Goal: Task Accomplishment & Management: Complete application form

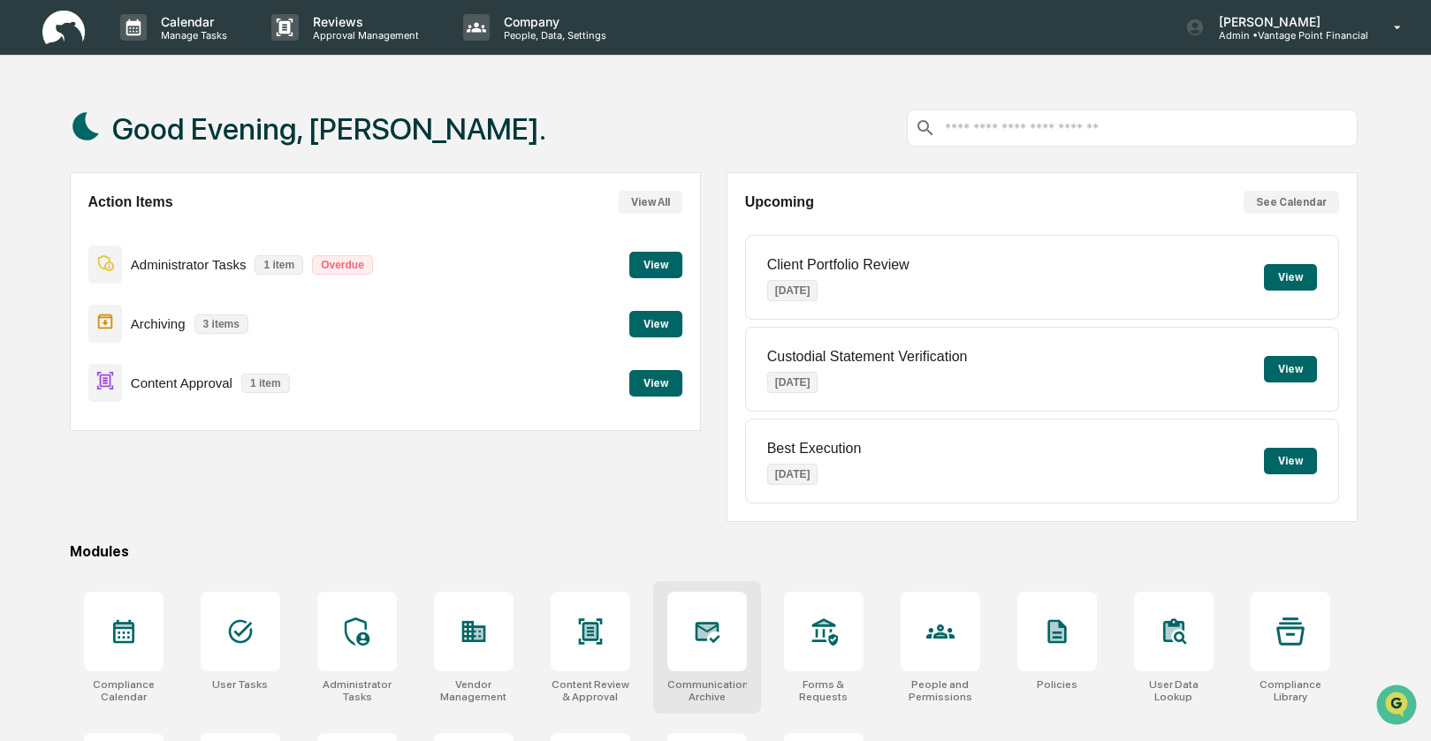
click at [725, 637] on div at bounding box center [707, 632] width 80 height 80
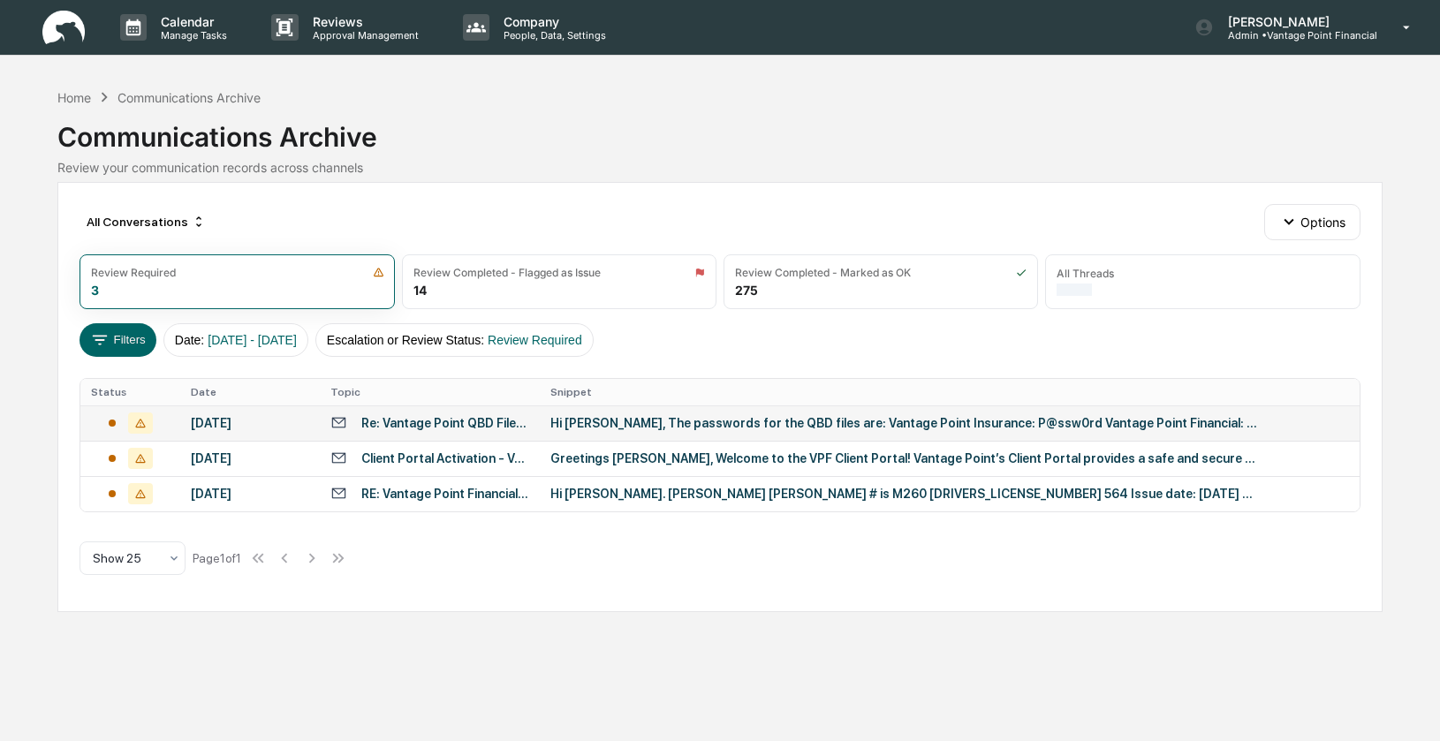
click at [406, 422] on div "Re: Vantage Point QBD File Logins" at bounding box center [445, 423] width 168 height 14
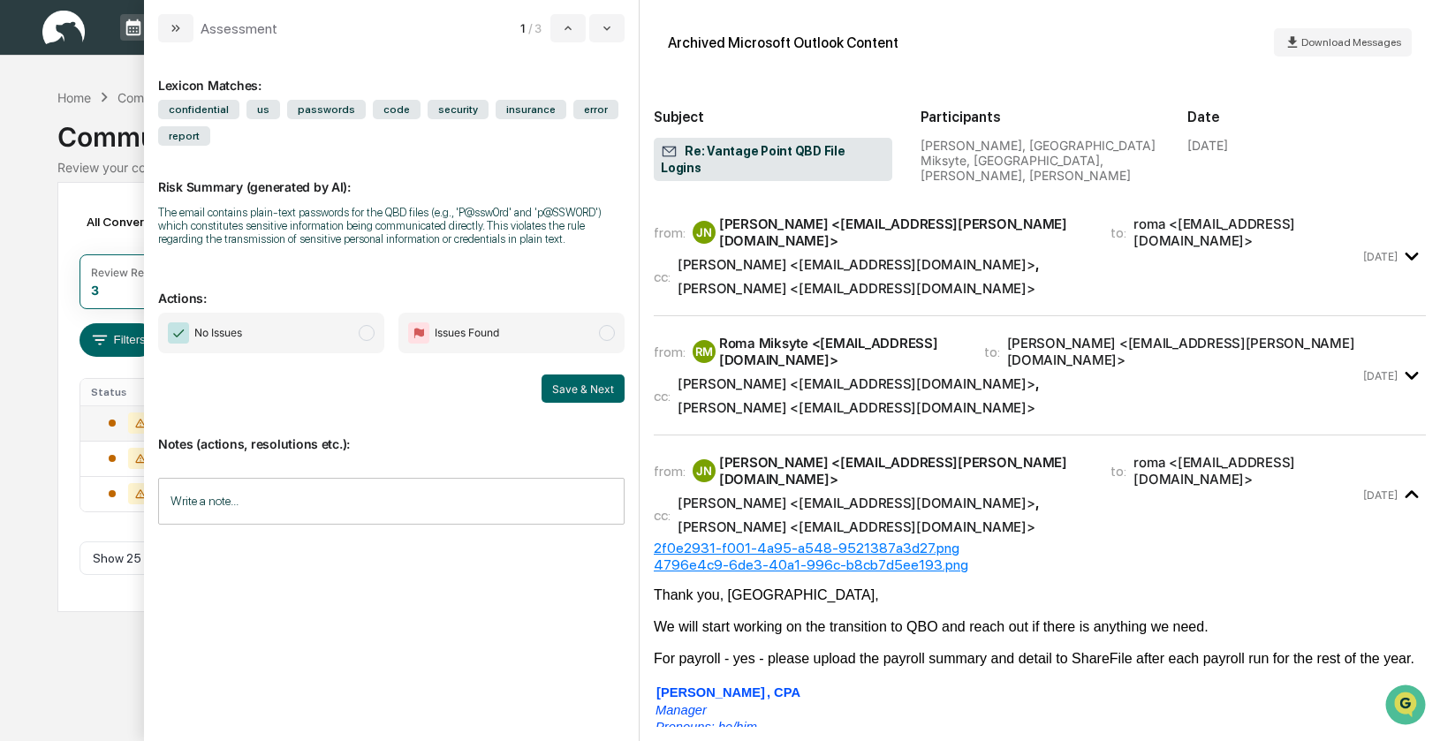
click at [371, 341] on span "modal" at bounding box center [367, 333] width 16 height 16
click at [831, 335] on div "Roma Miksyte <roma@aztaxinc.com>" at bounding box center [841, 352] width 244 height 34
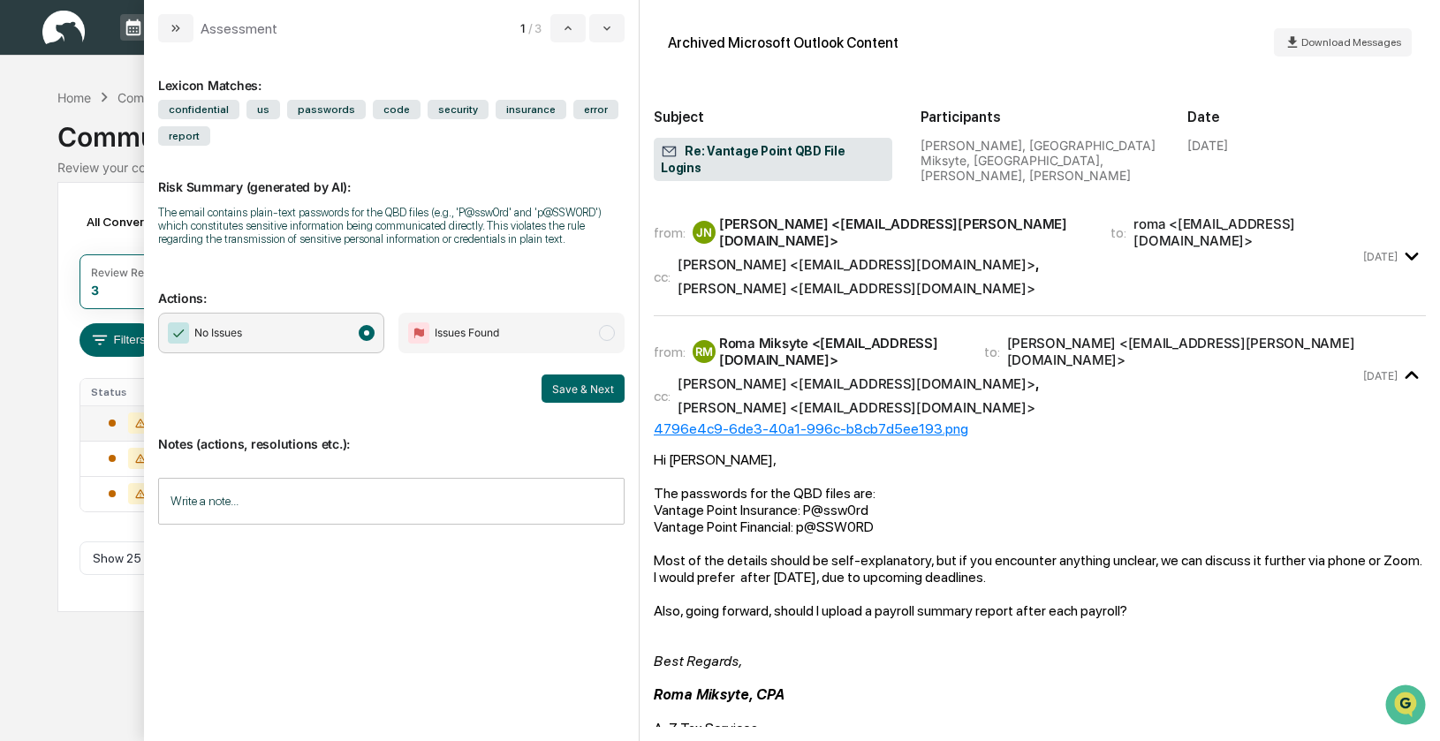
click at [192, 510] on div "Write a note... Write a note..." at bounding box center [391, 501] width 467 height 47
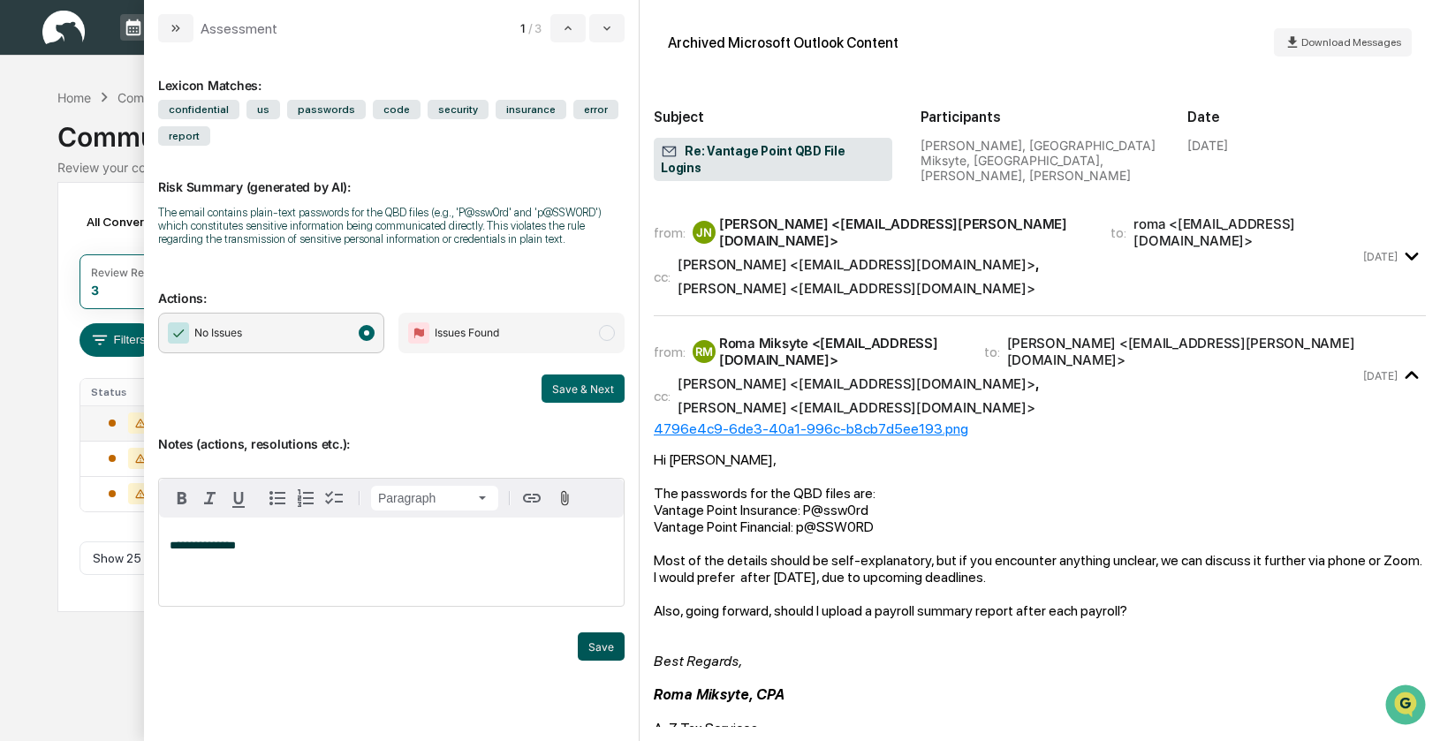
click at [594, 656] on button "Save" at bounding box center [601, 647] width 47 height 28
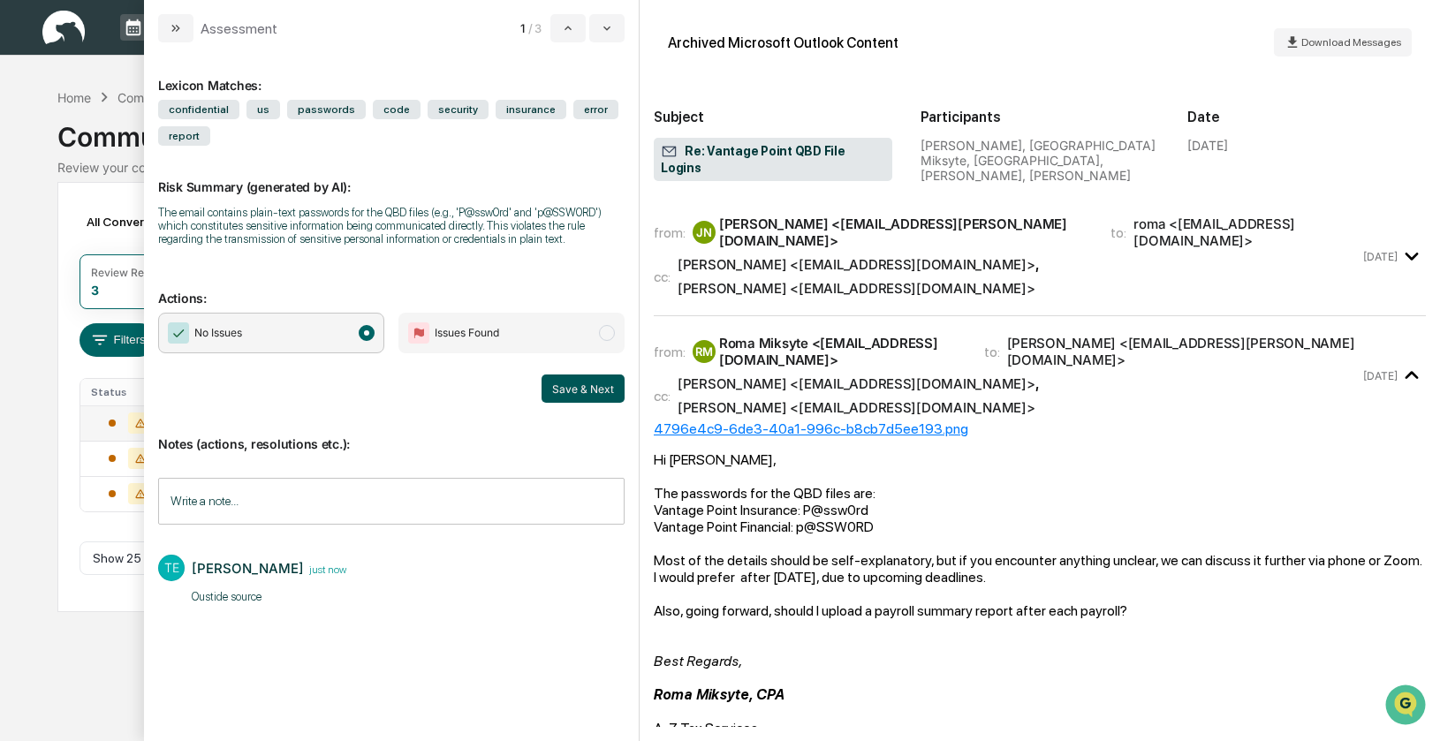
click at [572, 403] on button "Save & Next" at bounding box center [583, 389] width 83 height 28
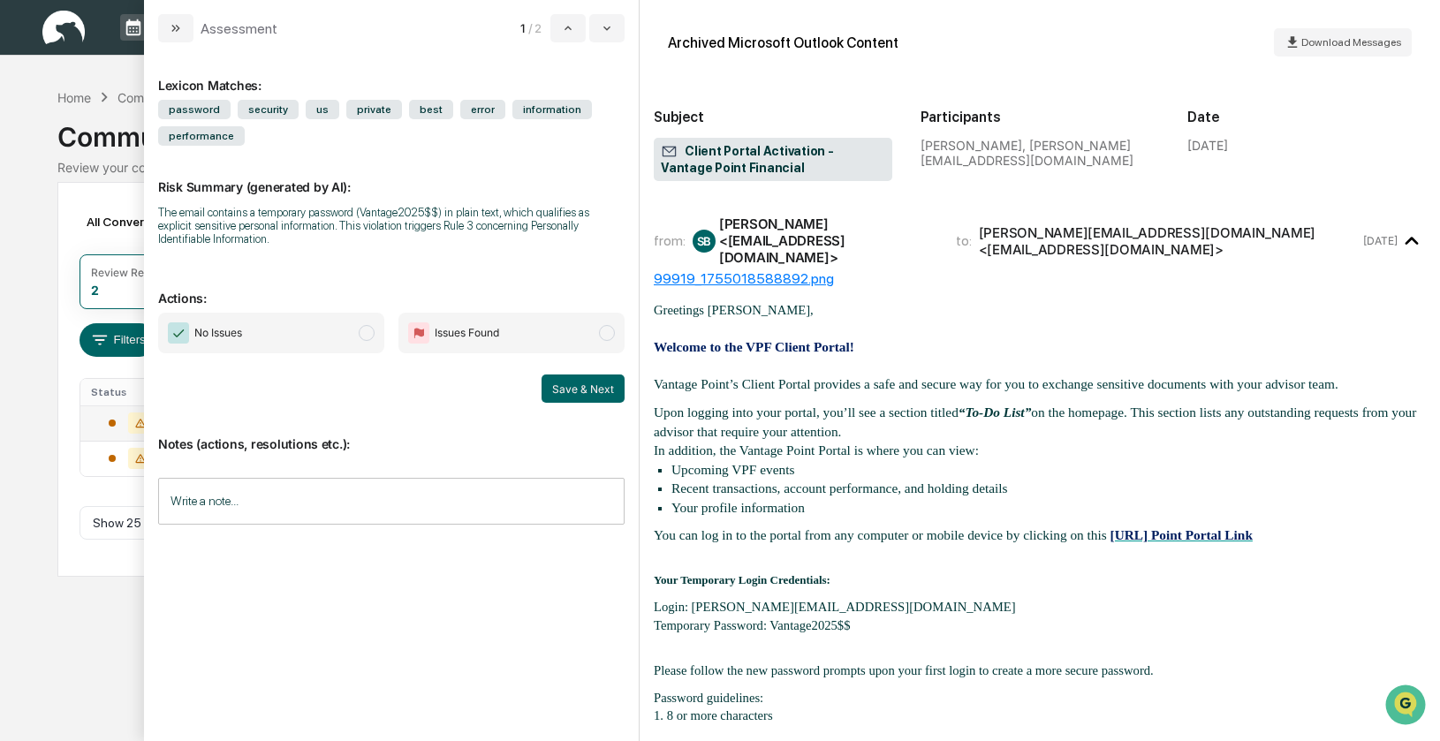
click at [371, 339] on span "modal" at bounding box center [367, 333] width 16 height 16
click at [580, 390] on button "Save & Next" at bounding box center [583, 389] width 83 height 28
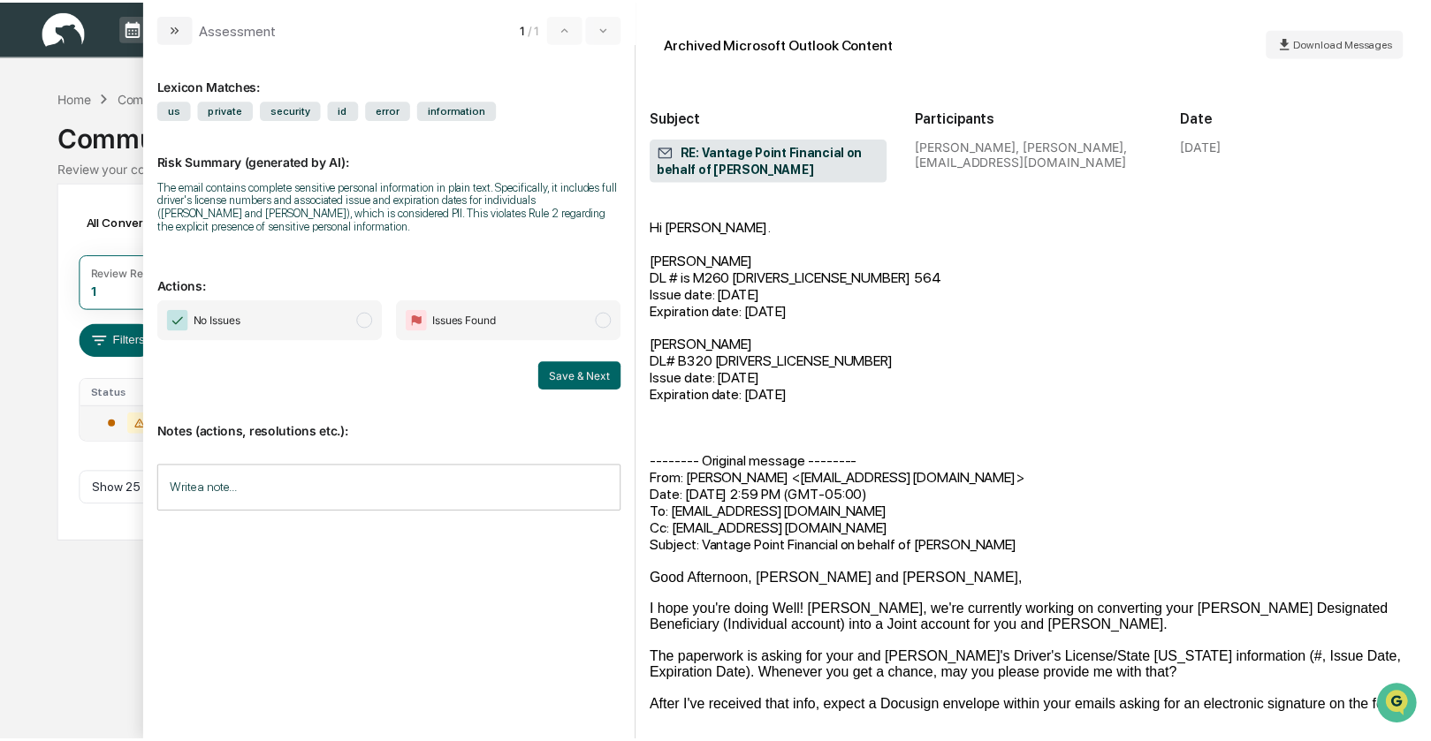
scroll to position [1006, 0]
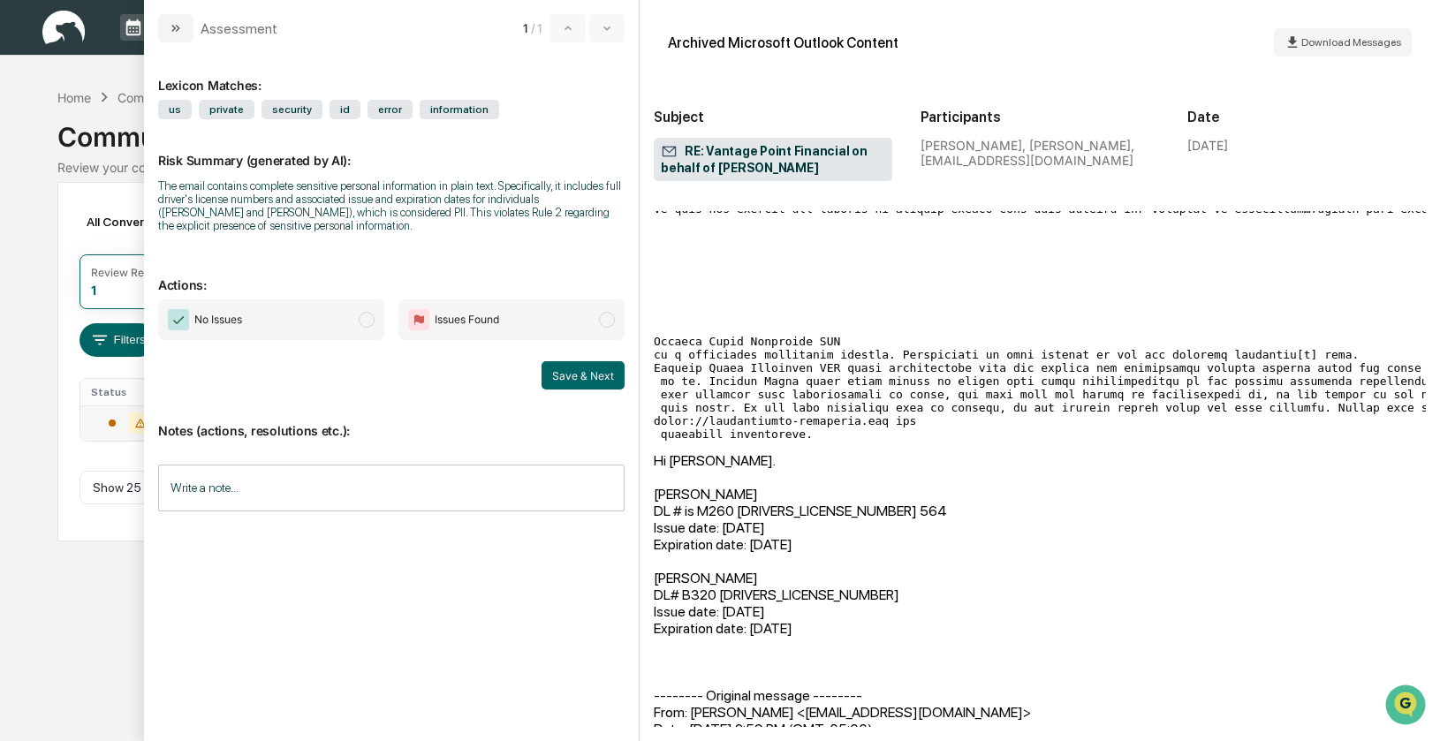
click at [193, 490] on input "Write a note..." at bounding box center [391, 488] width 467 height 47
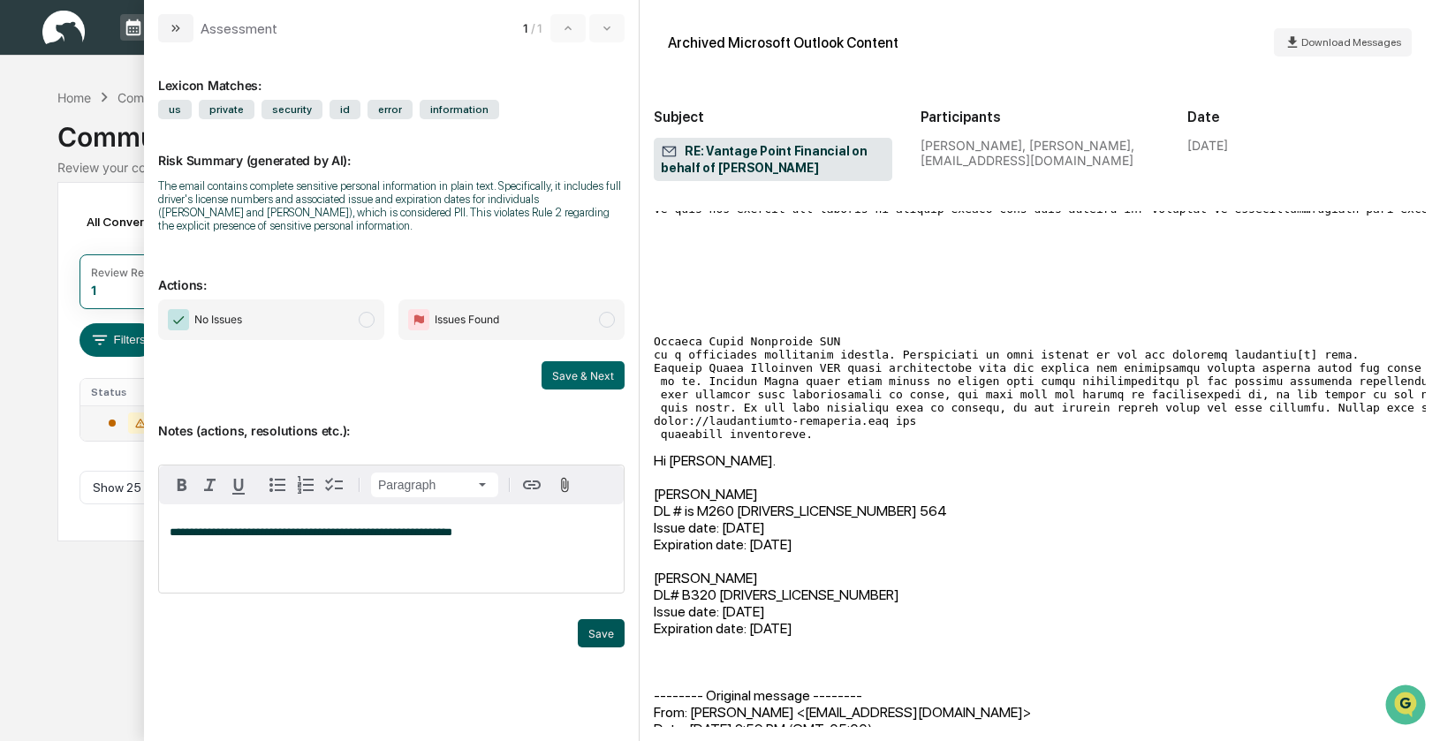
click at [596, 641] on button "Save" at bounding box center [601, 633] width 47 height 28
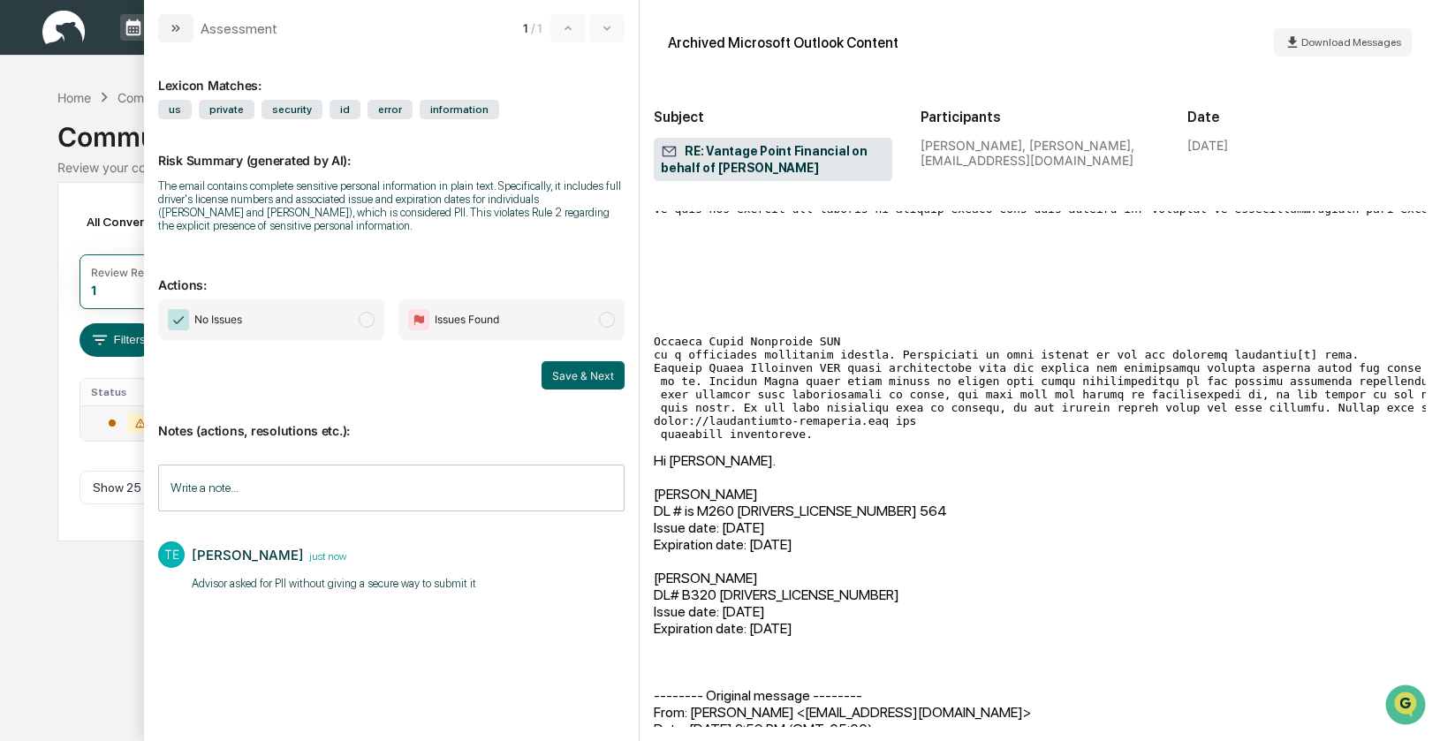
click at [602, 323] on span "modal" at bounding box center [607, 320] width 16 height 16
click at [581, 376] on button "Save & Next" at bounding box center [583, 375] width 83 height 28
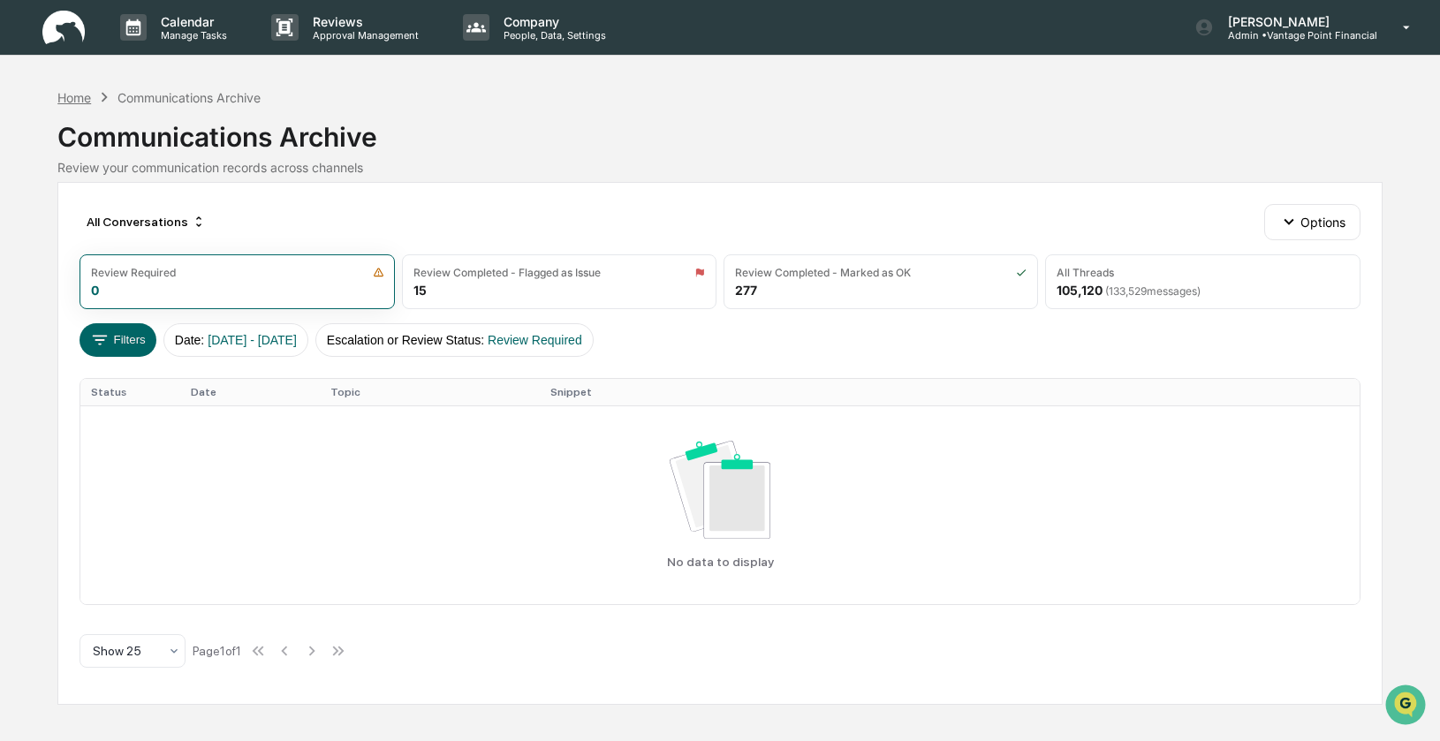
click at [80, 96] on div "Home" at bounding box center [74, 97] width 34 height 15
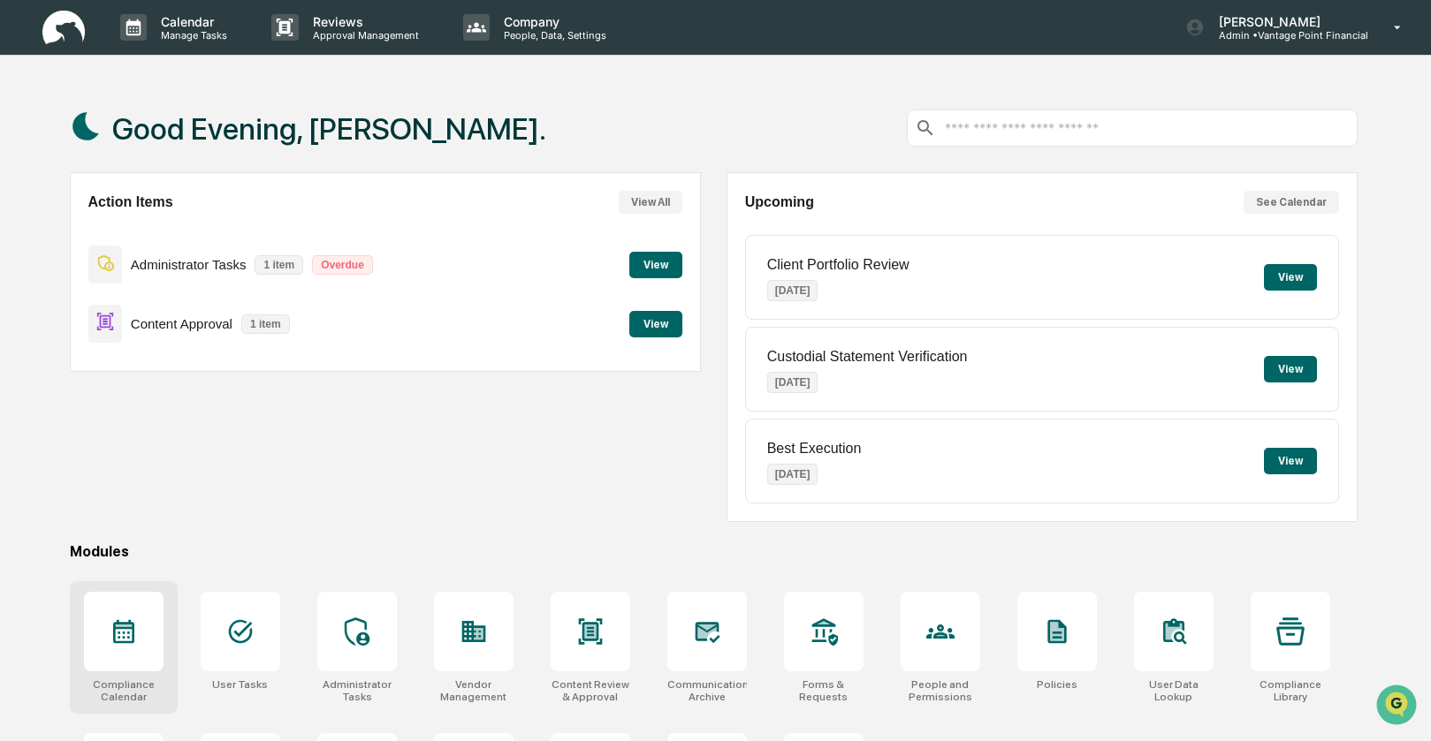
click at [140, 649] on div at bounding box center [124, 632] width 80 height 80
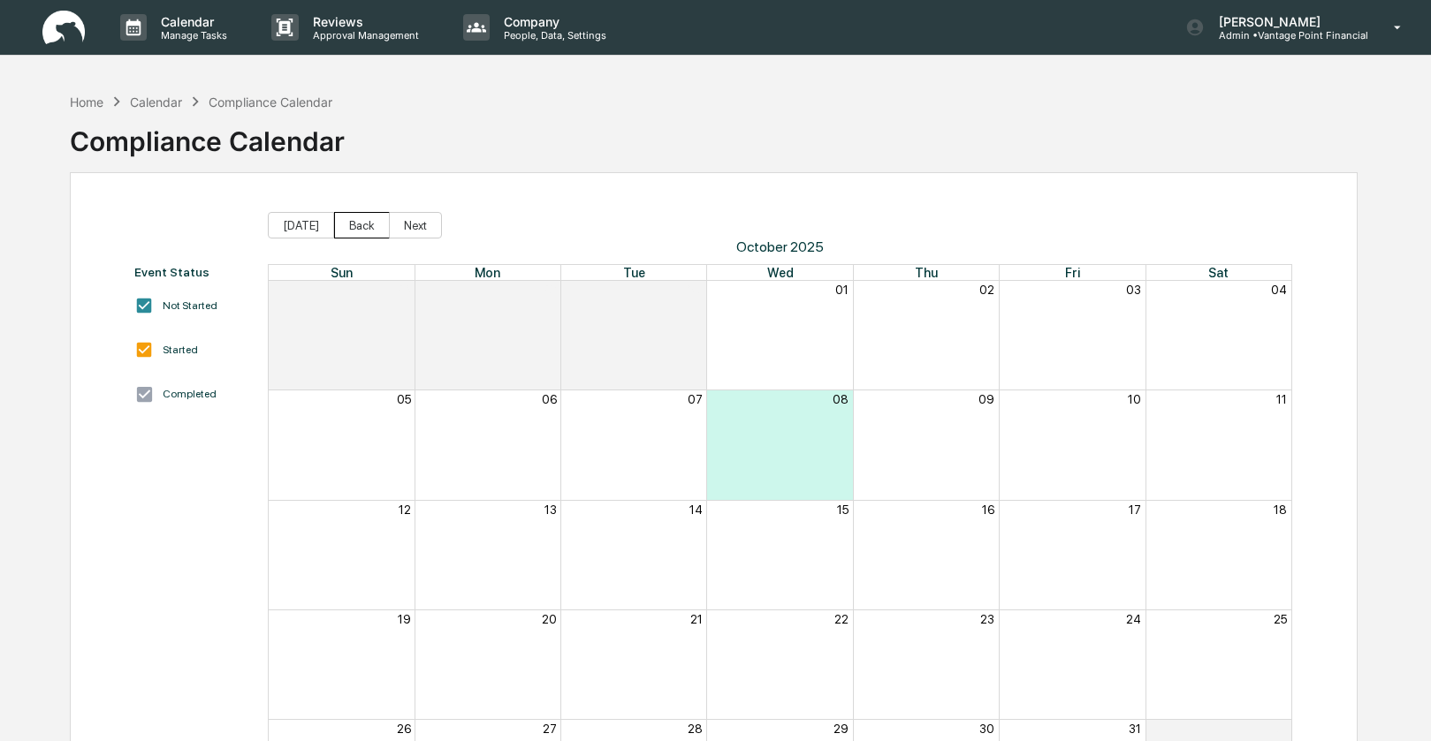
click at [361, 222] on button "Back" at bounding box center [362, 225] width 56 height 27
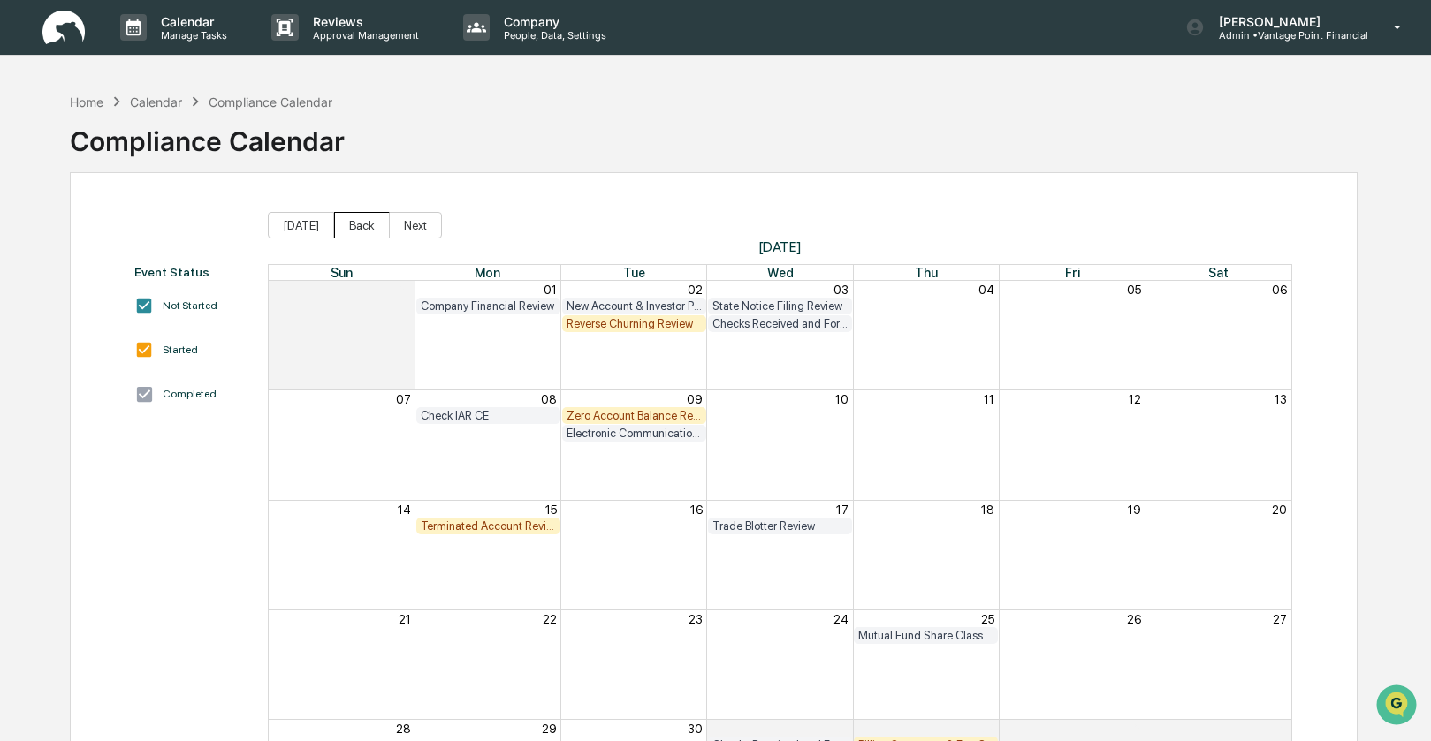
click at [361, 222] on button "Back" at bounding box center [362, 225] width 56 height 27
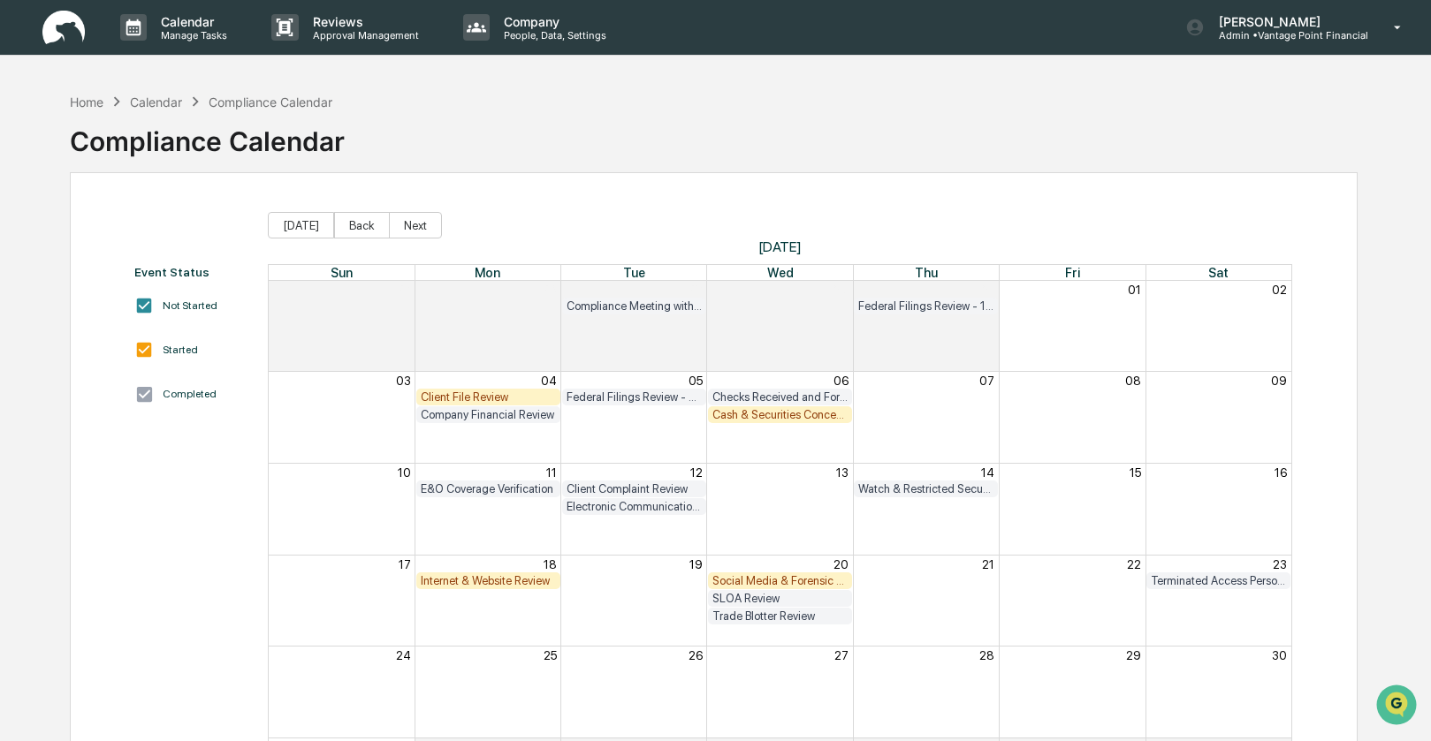
click at [459, 392] on div "Client File Review" at bounding box center [488, 397] width 135 height 13
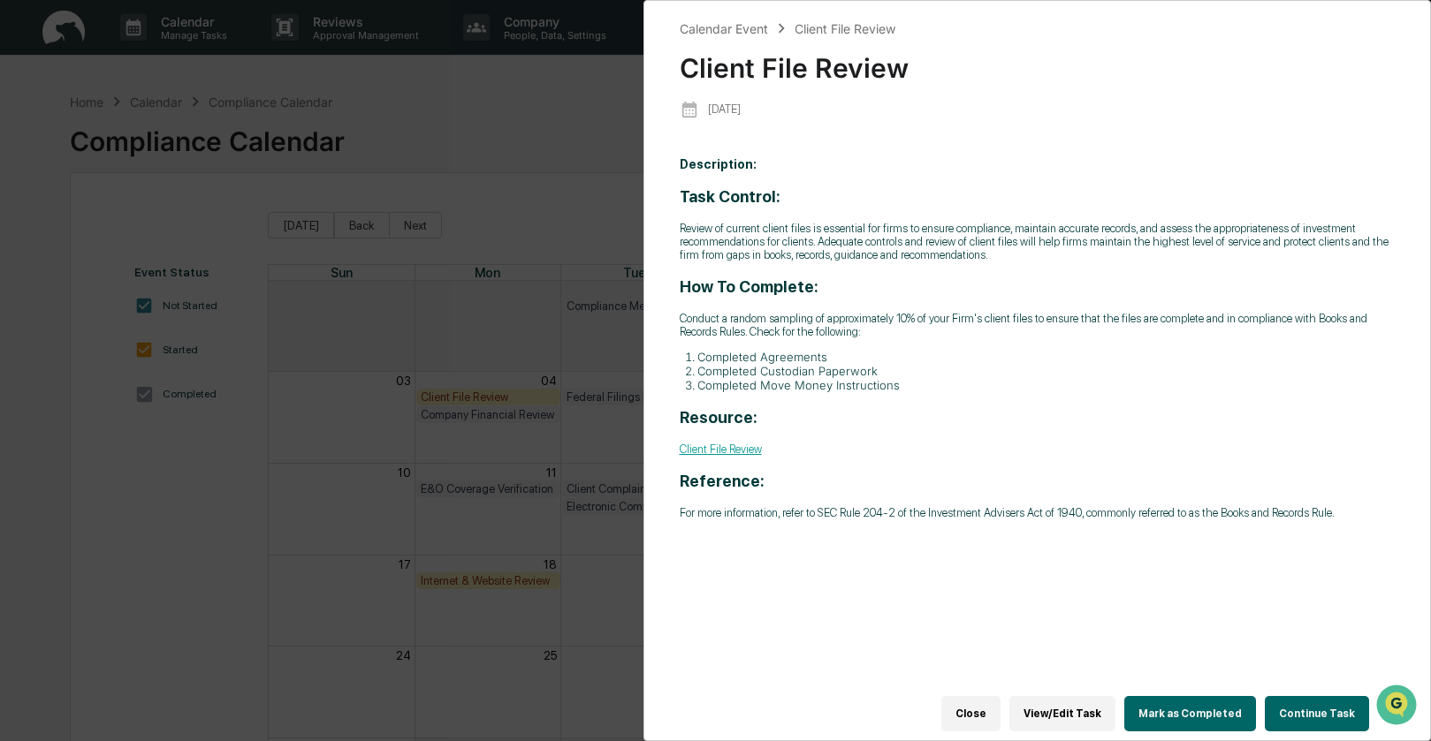
click at [1313, 699] on button "Continue Task" at bounding box center [1316, 713] width 104 height 35
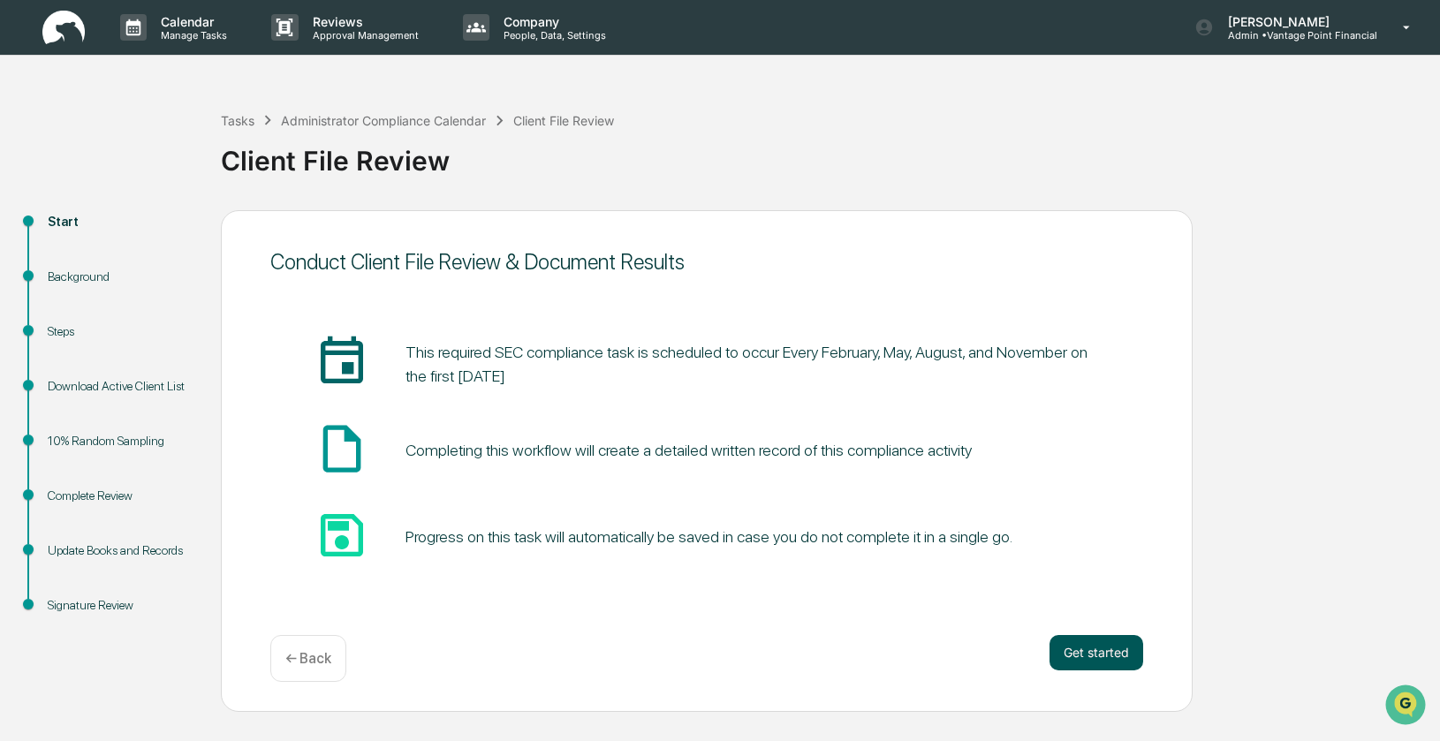
click at [1104, 645] on button "Get started" at bounding box center [1097, 652] width 94 height 35
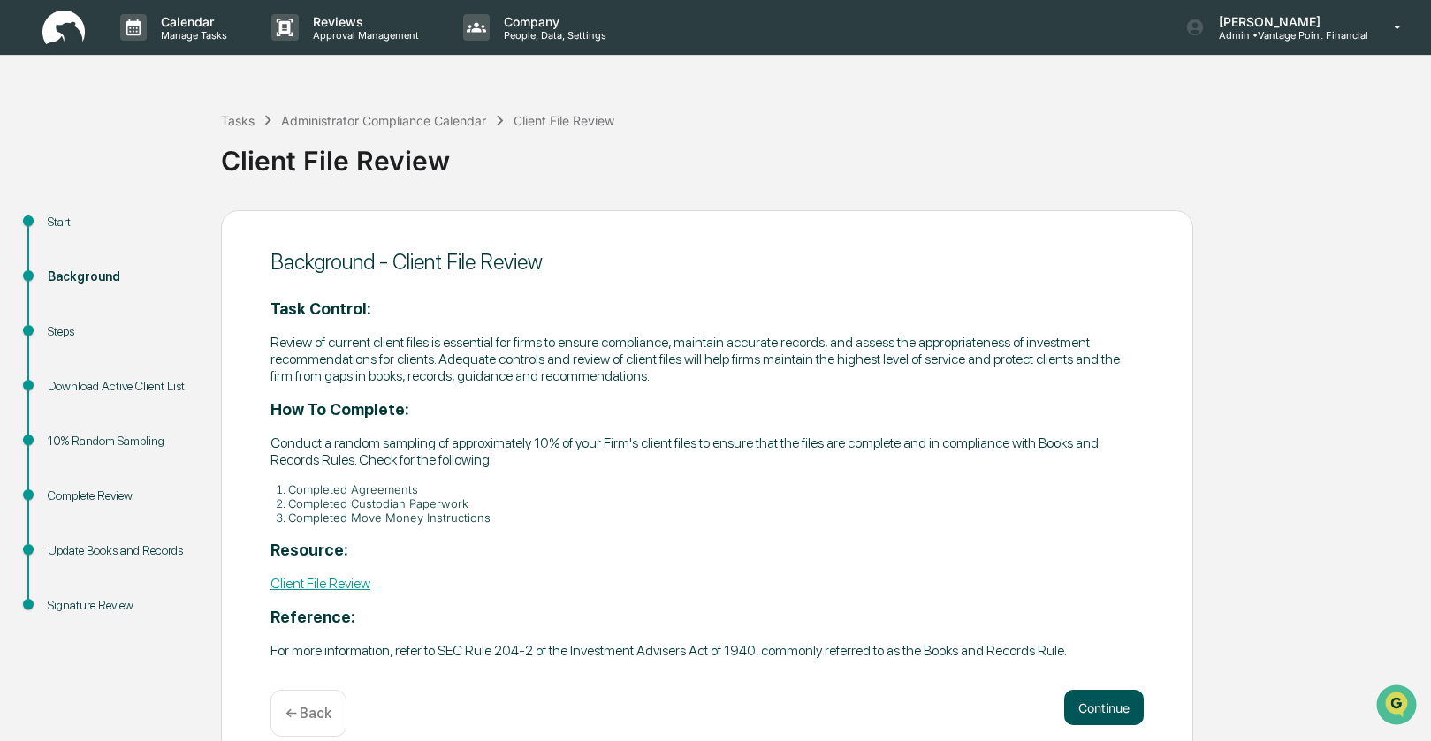
click at [1124, 703] on button "Continue" at bounding box center [1104, 707] width 80 height 35
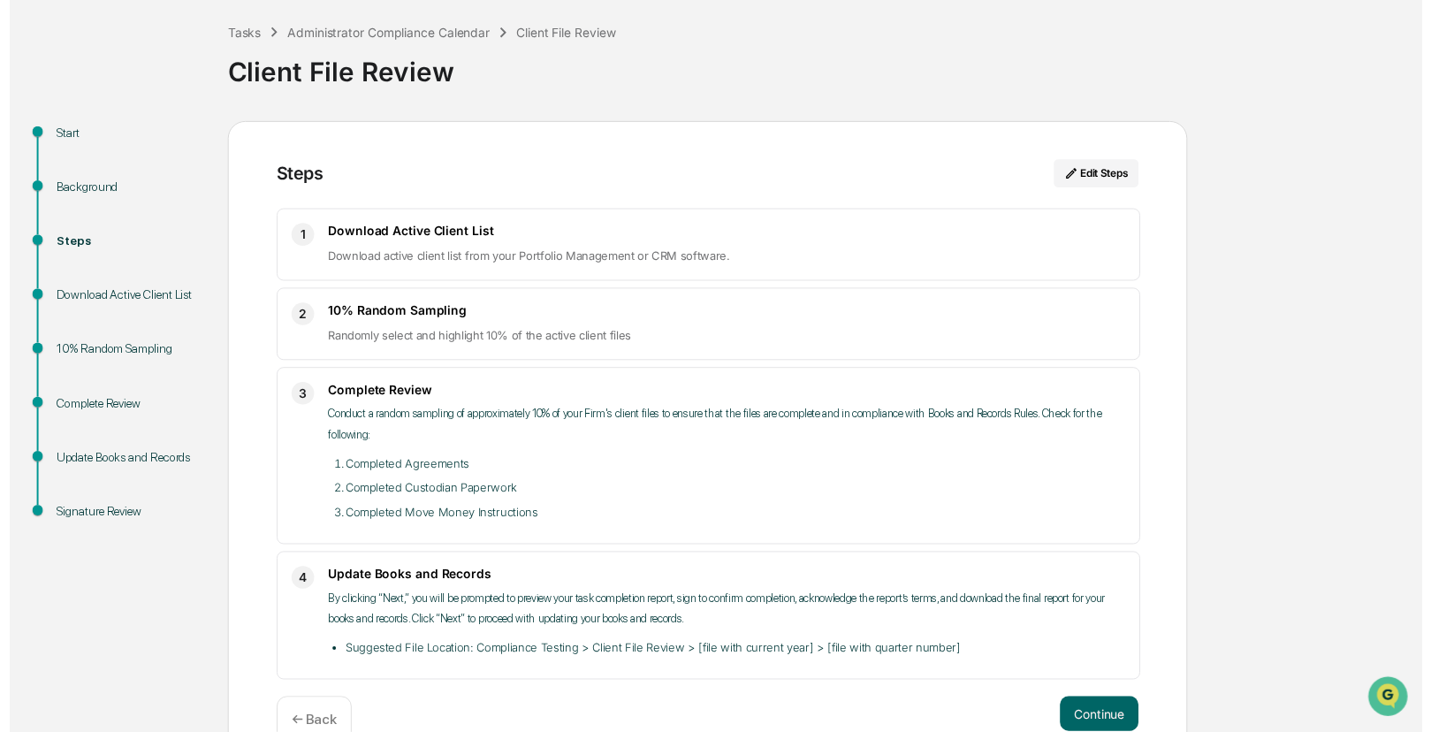
scroll to position [127, 0]
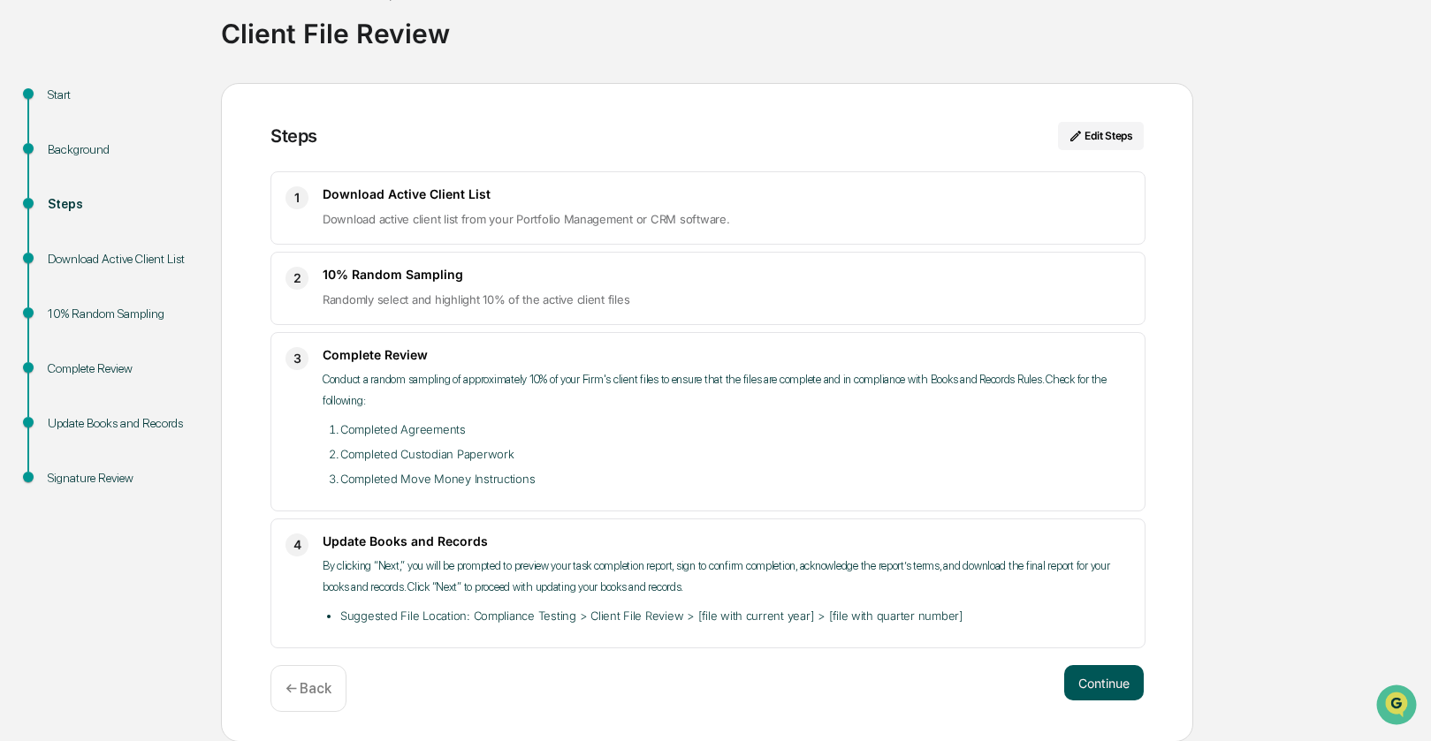
click at [1082, 674] on button "Continue" at bounding box center [1104, 682] width 80 height 35
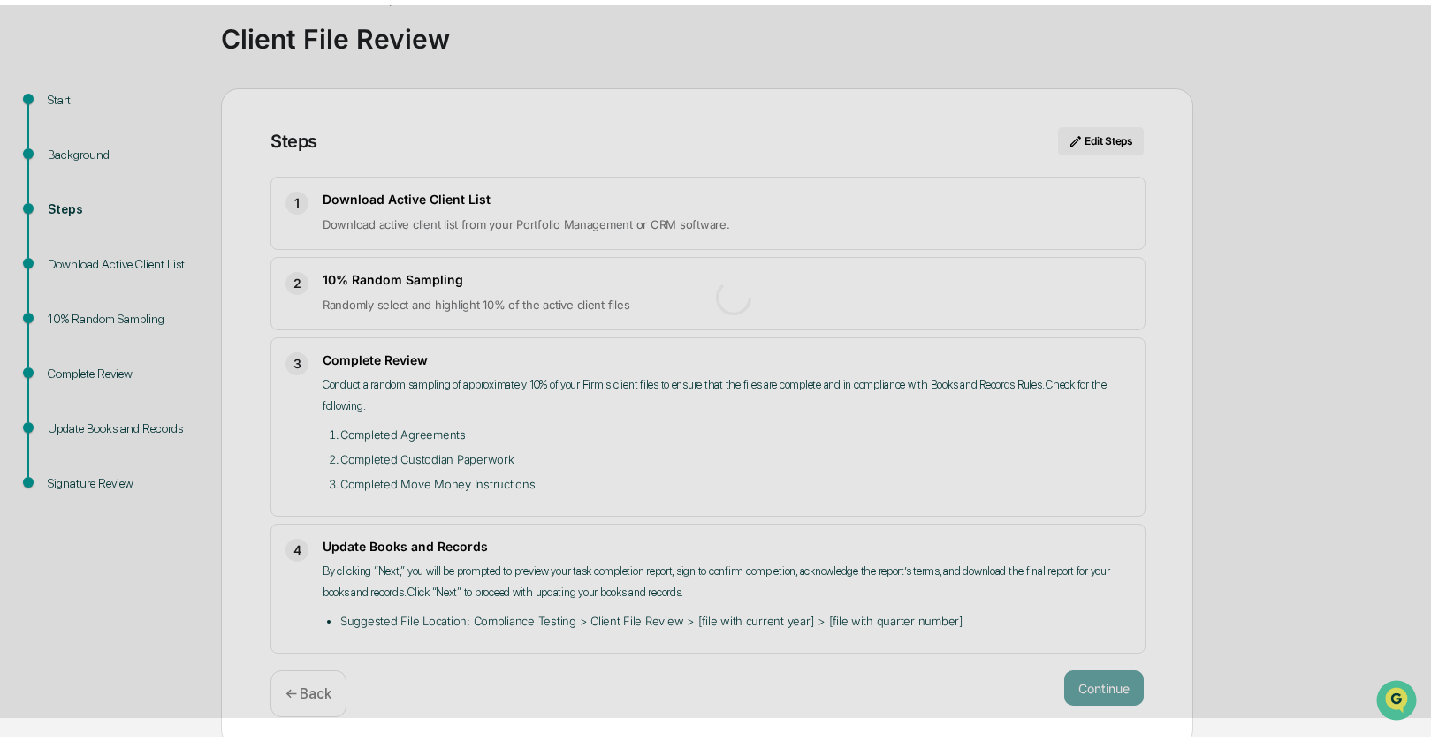
scroll to position [13, 0]
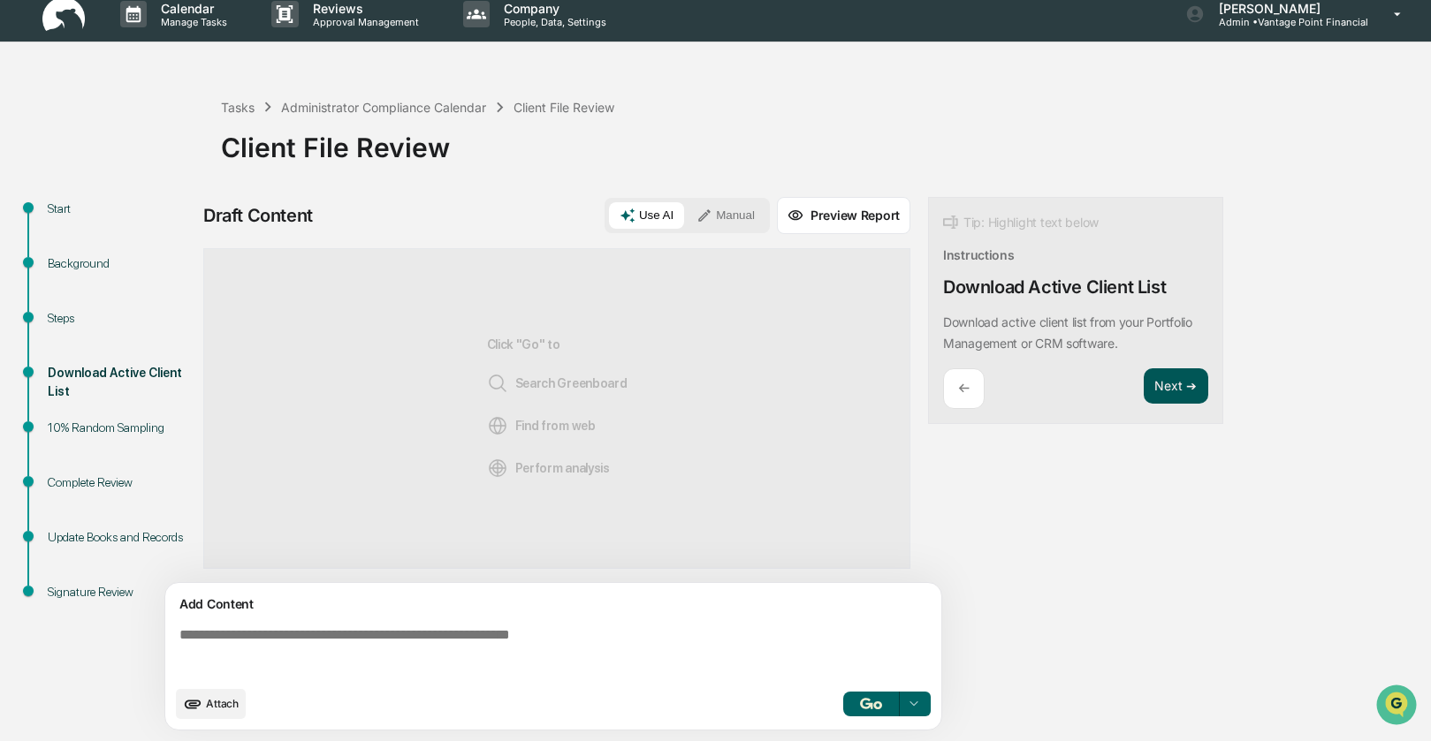
click at [1178, 389] on button "Next ➔" at bounding box center [1175, 386] width 65 height 36
click at [722, 216] on button "Manual" at bounding box center [726, 215] width 80 height 27
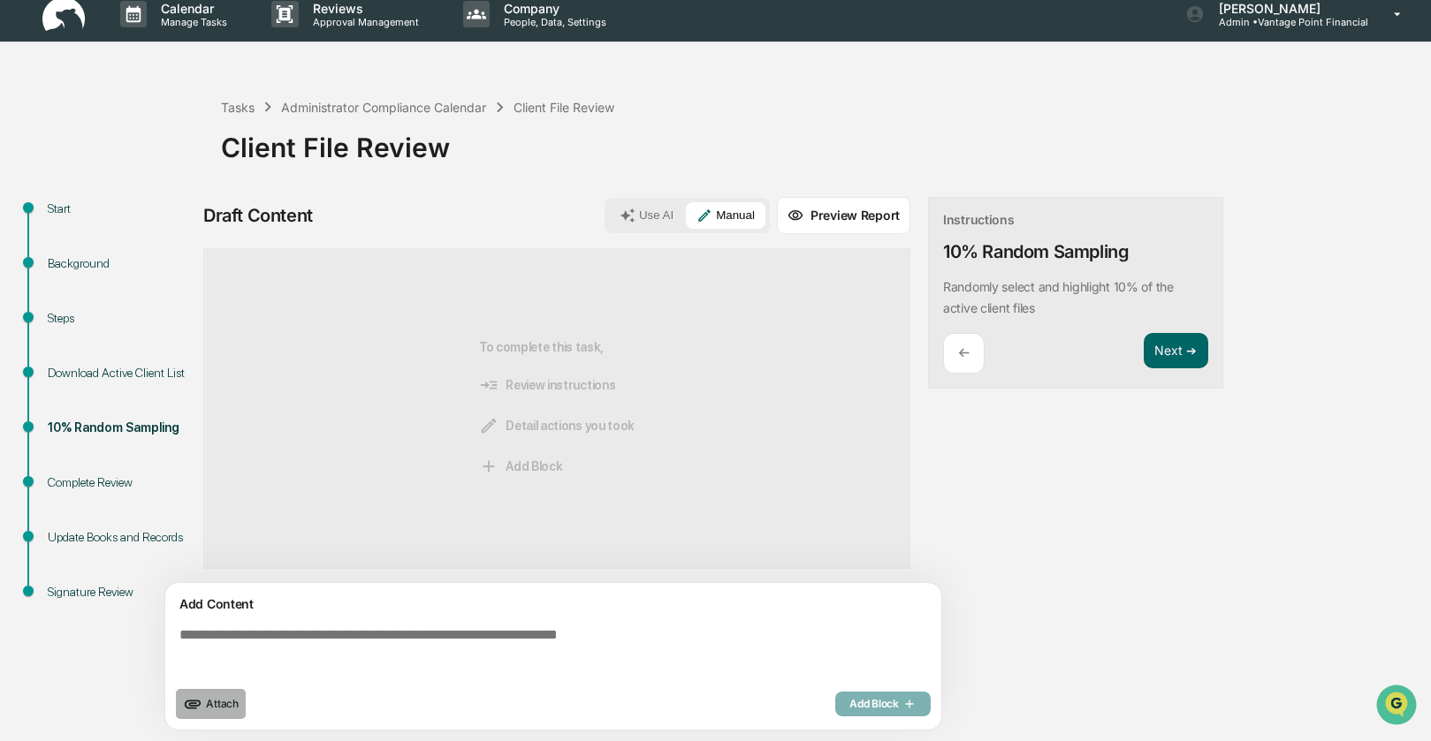
click at [214, 703] on span "Attach" at bounding box center [222, 703] width 33 height 13
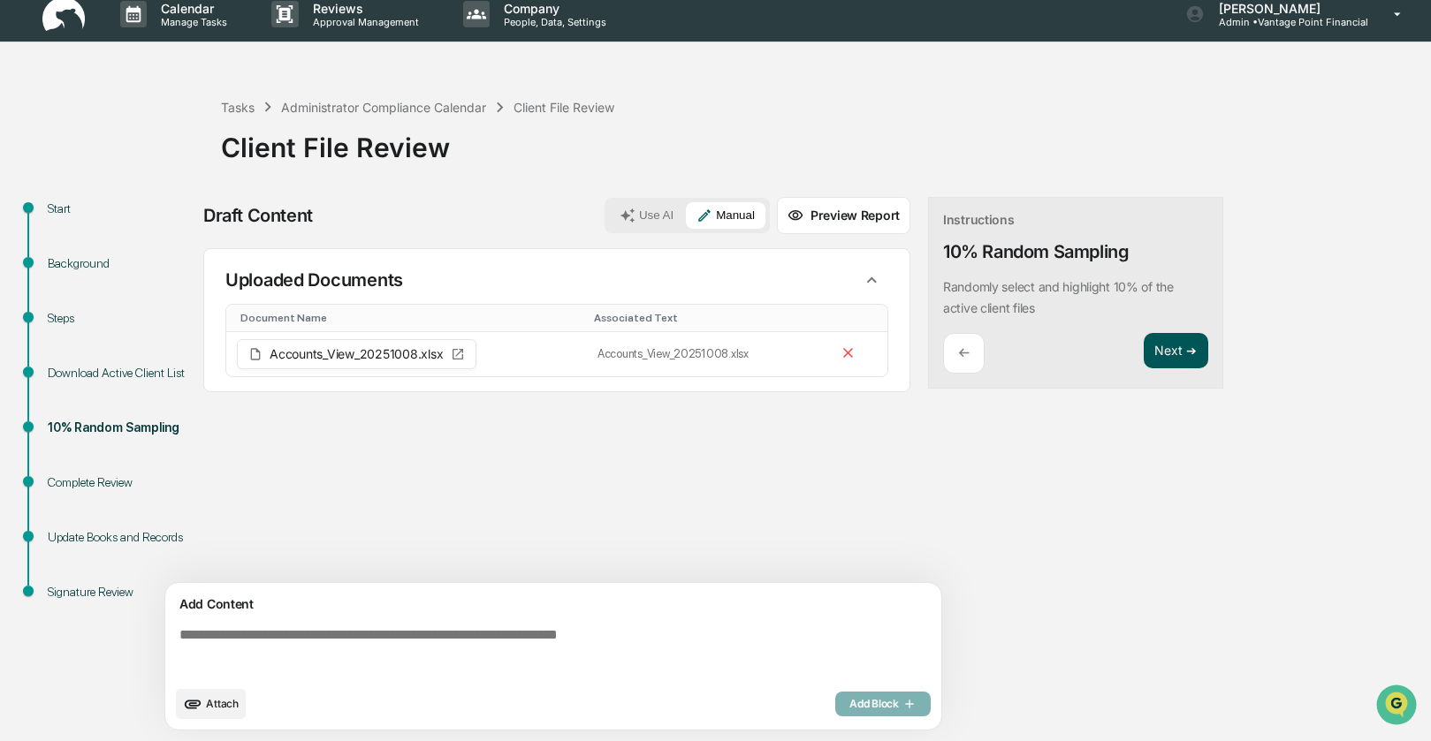
click at [1190, 355] on button "Next ➔" at bounding box center [1175, 351] width 65 height 36
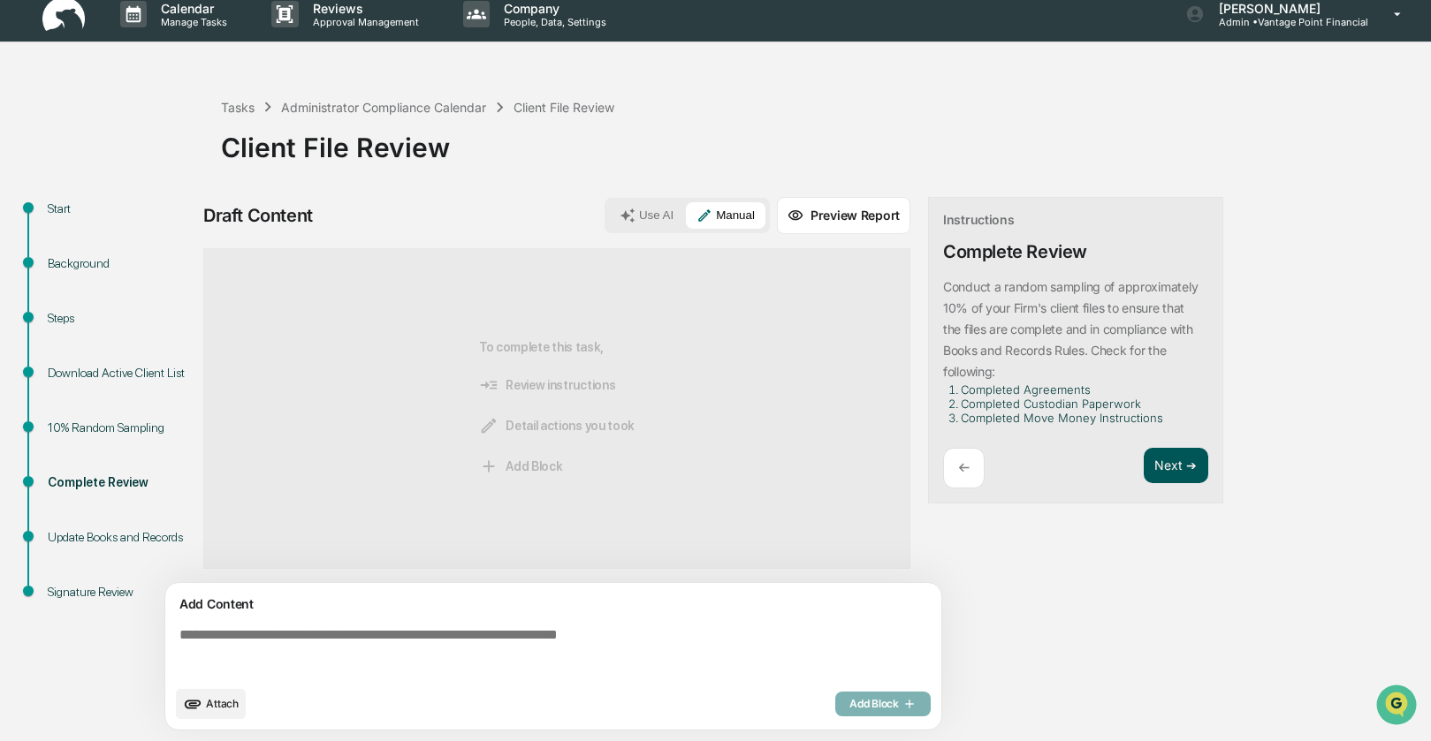
click at [1166, 458] on button "Next ➔" at bounding box center [1175, 466] width 65 height 36
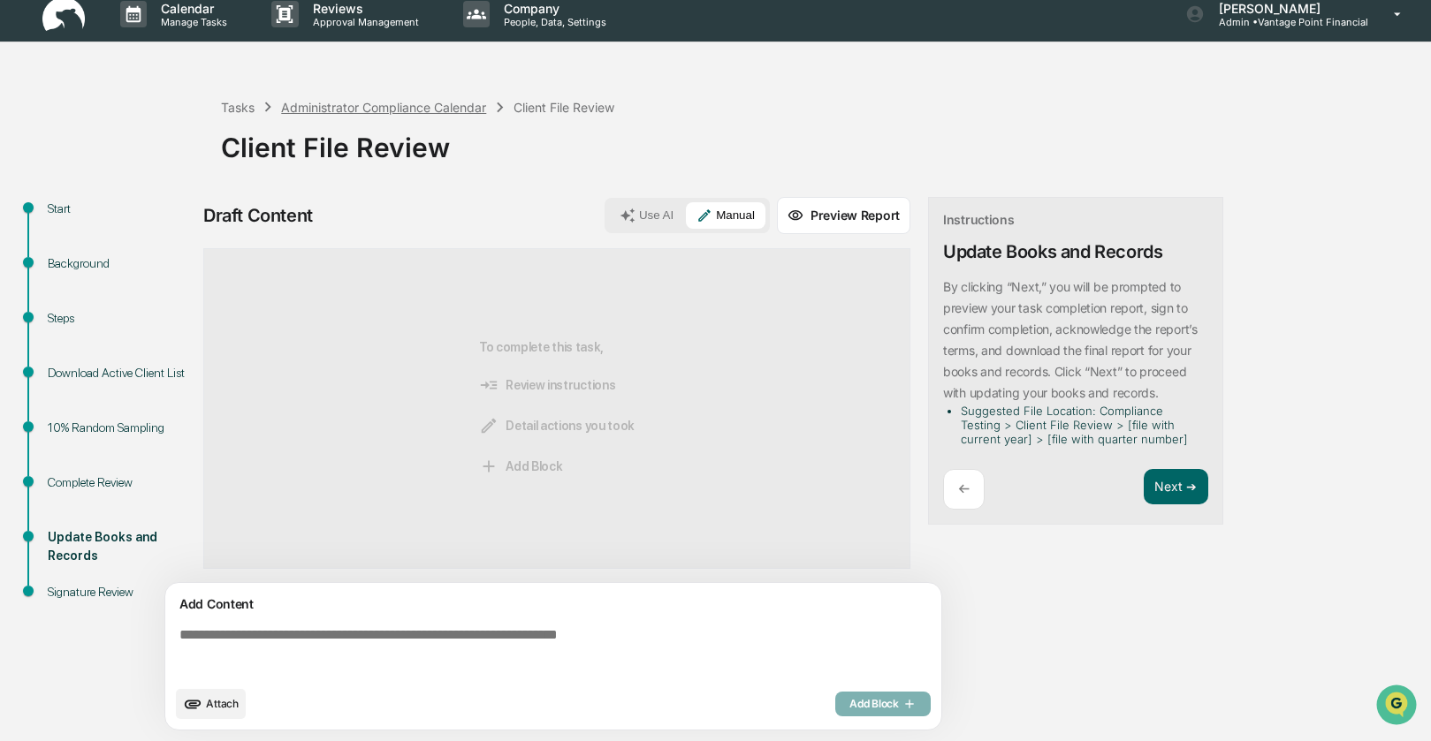
click at [321, 103] on div "Administrator Compliance Calendar" at bounding box center [383, 107] width 205 height 15
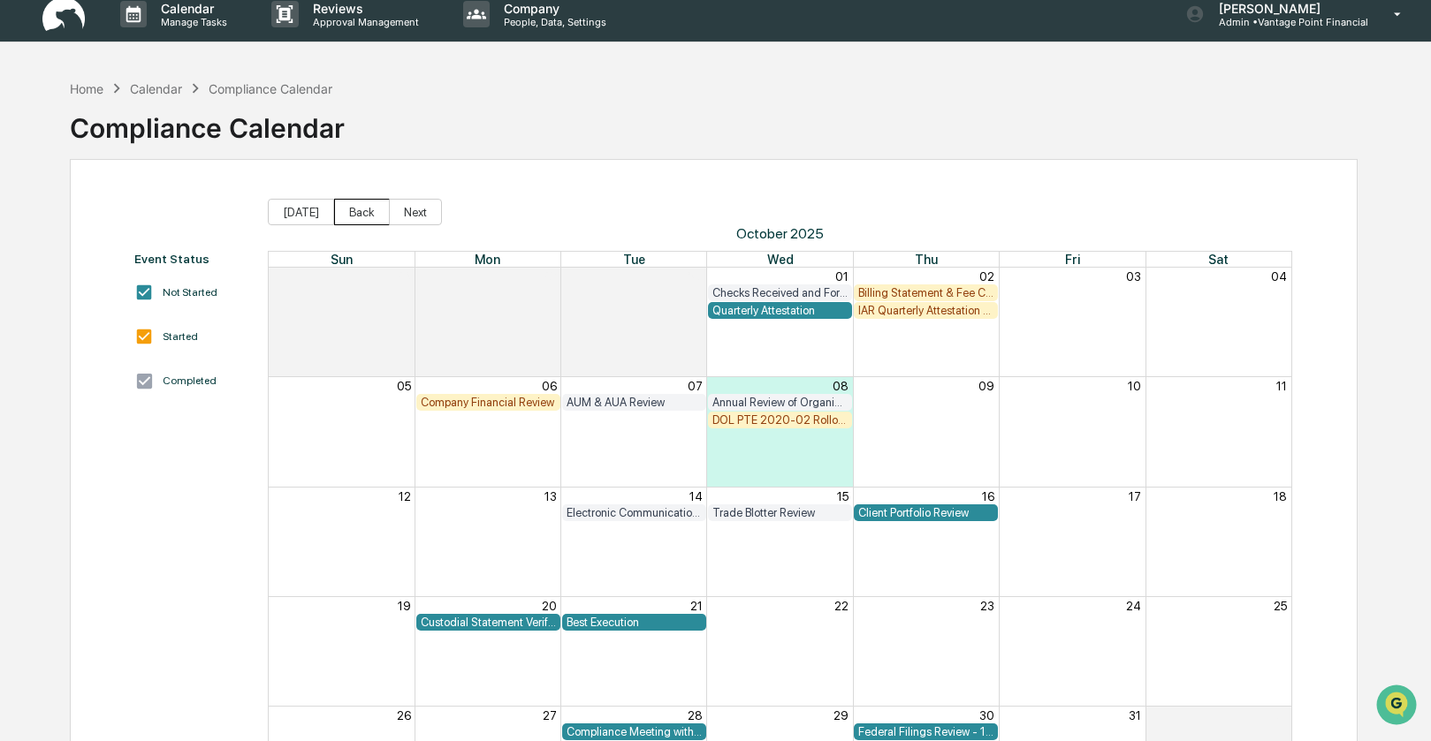
click at [368, 211] on button "Back" at bounding box center [362, 212] width 56 height 27
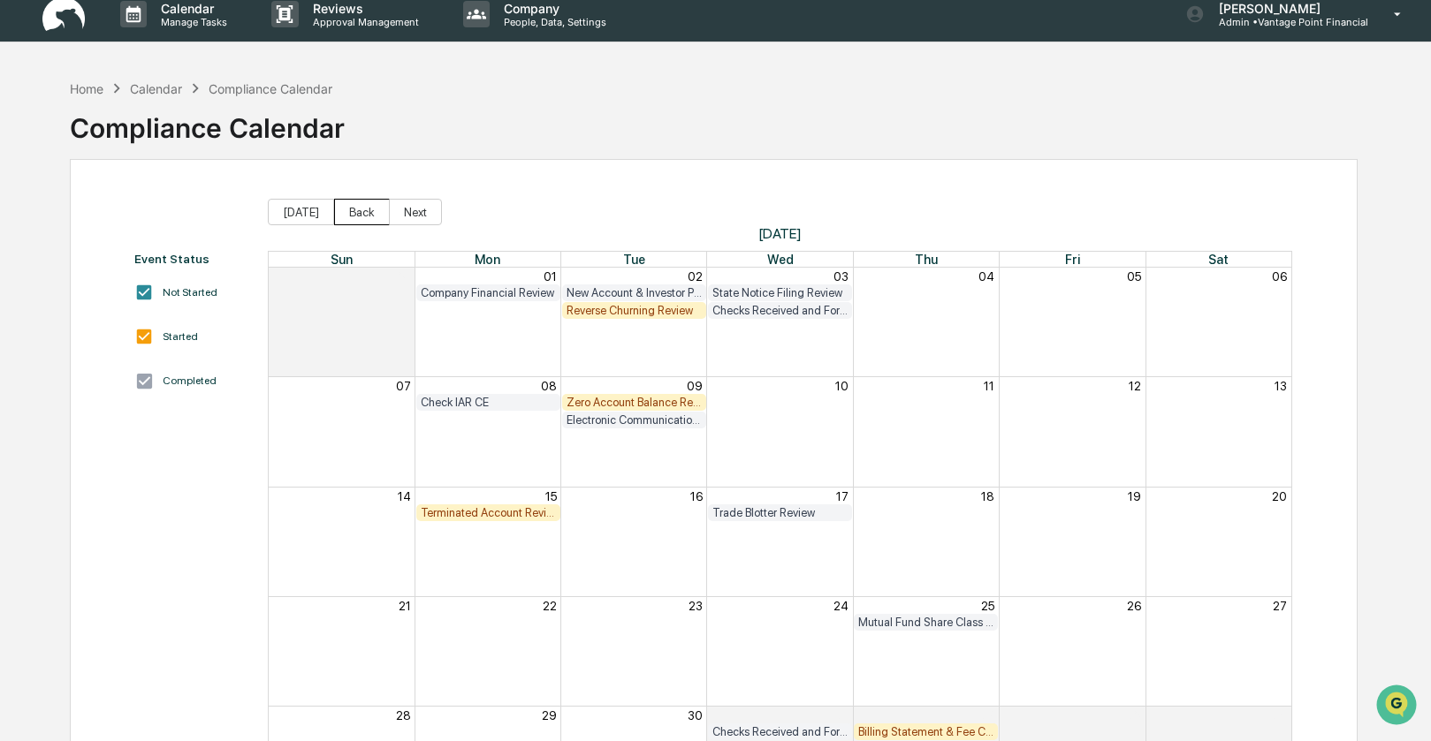
click at [368, 211] on button "Back" at bounding box center [362, 212] width 56 height 27
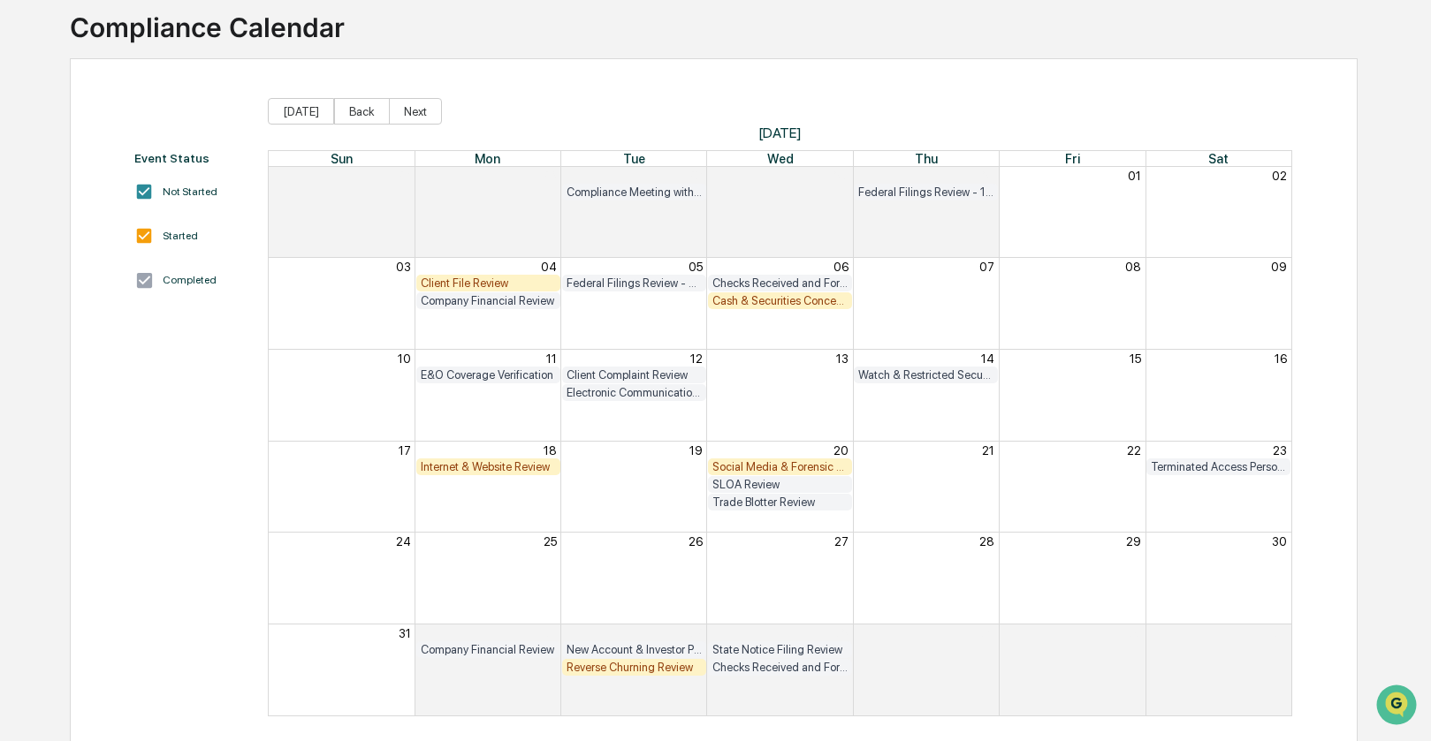
scroll to position [128, 0]
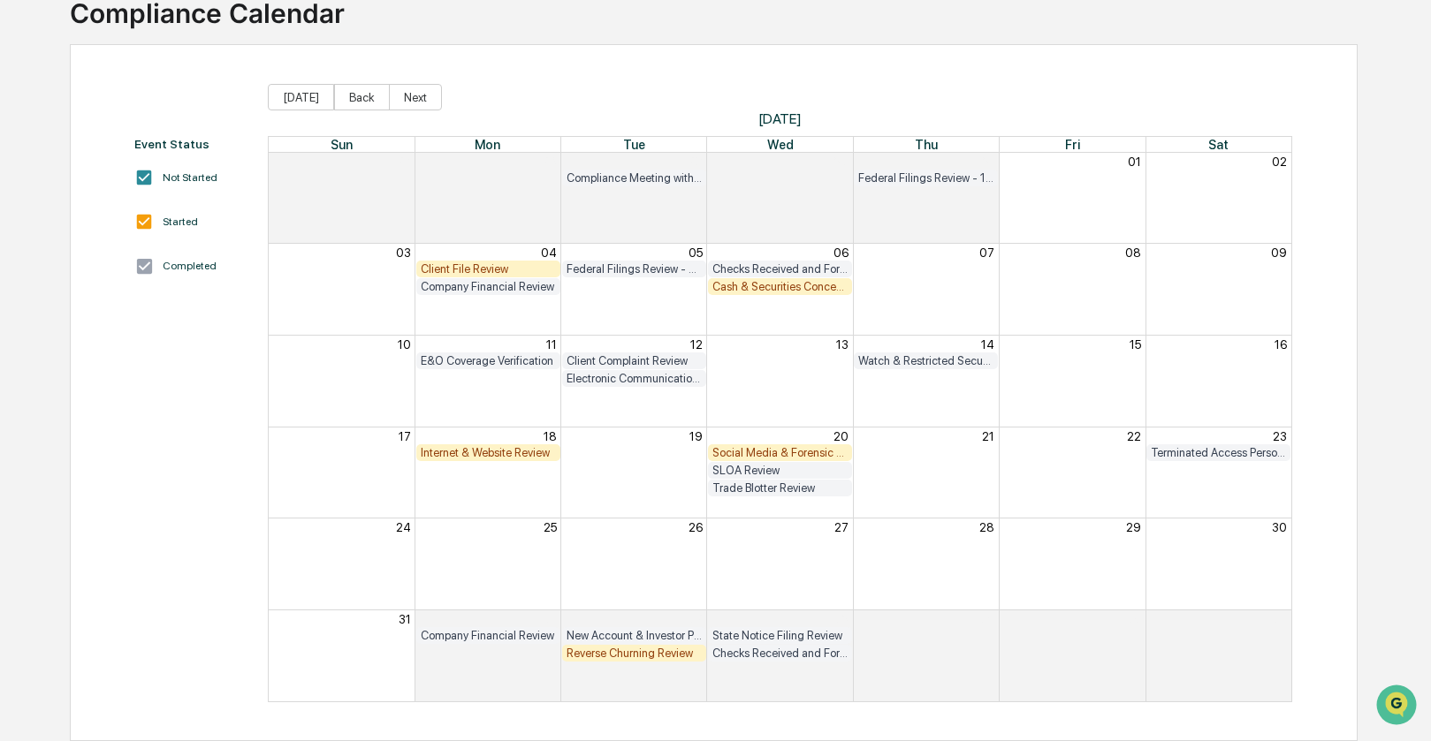
click at [778, 317] on div "Month View" at bounding box center [779, 289] width 146 height 91
click at [423, 97] on button "Next" at bounding box center [415, 97] width 53 height 27
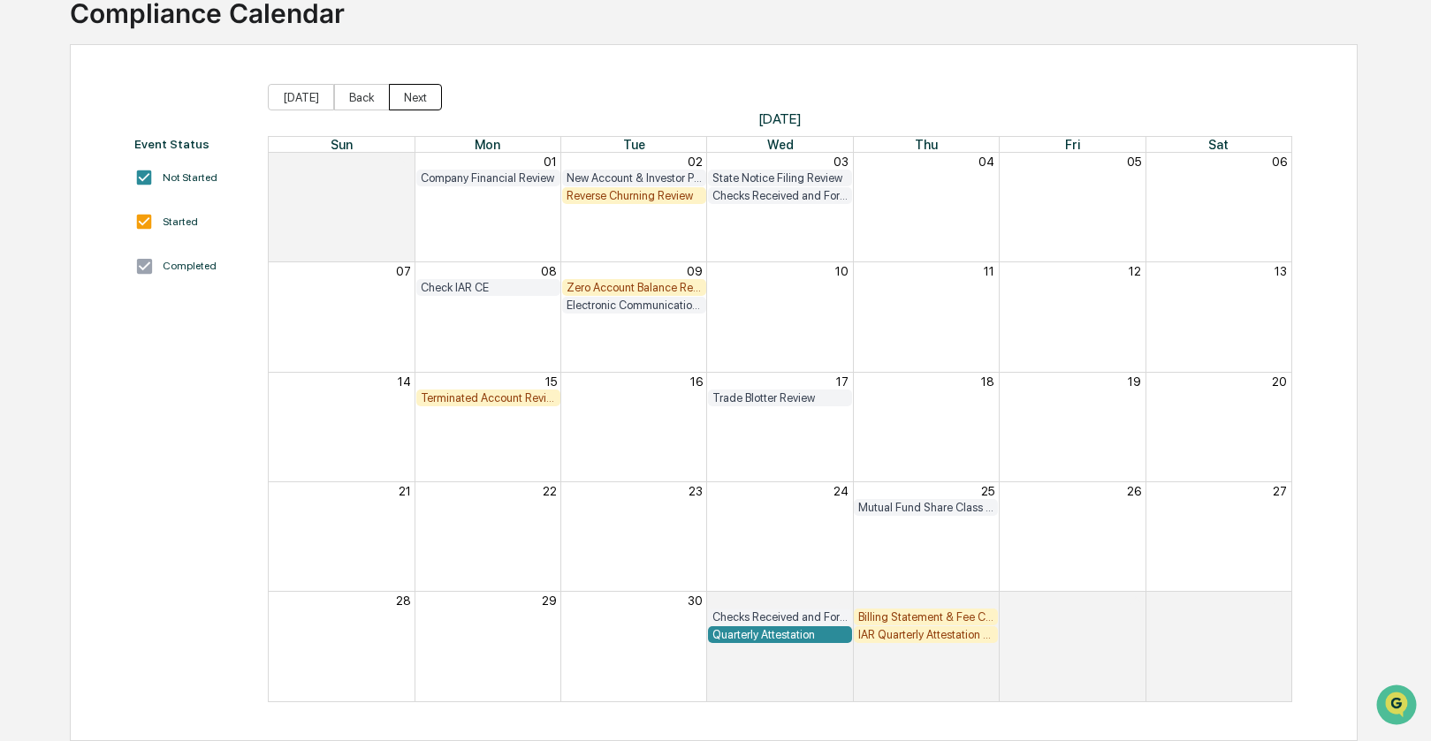
click at [423, 97] on button "Next" at bounding box center [415, 97] width 53 height 27
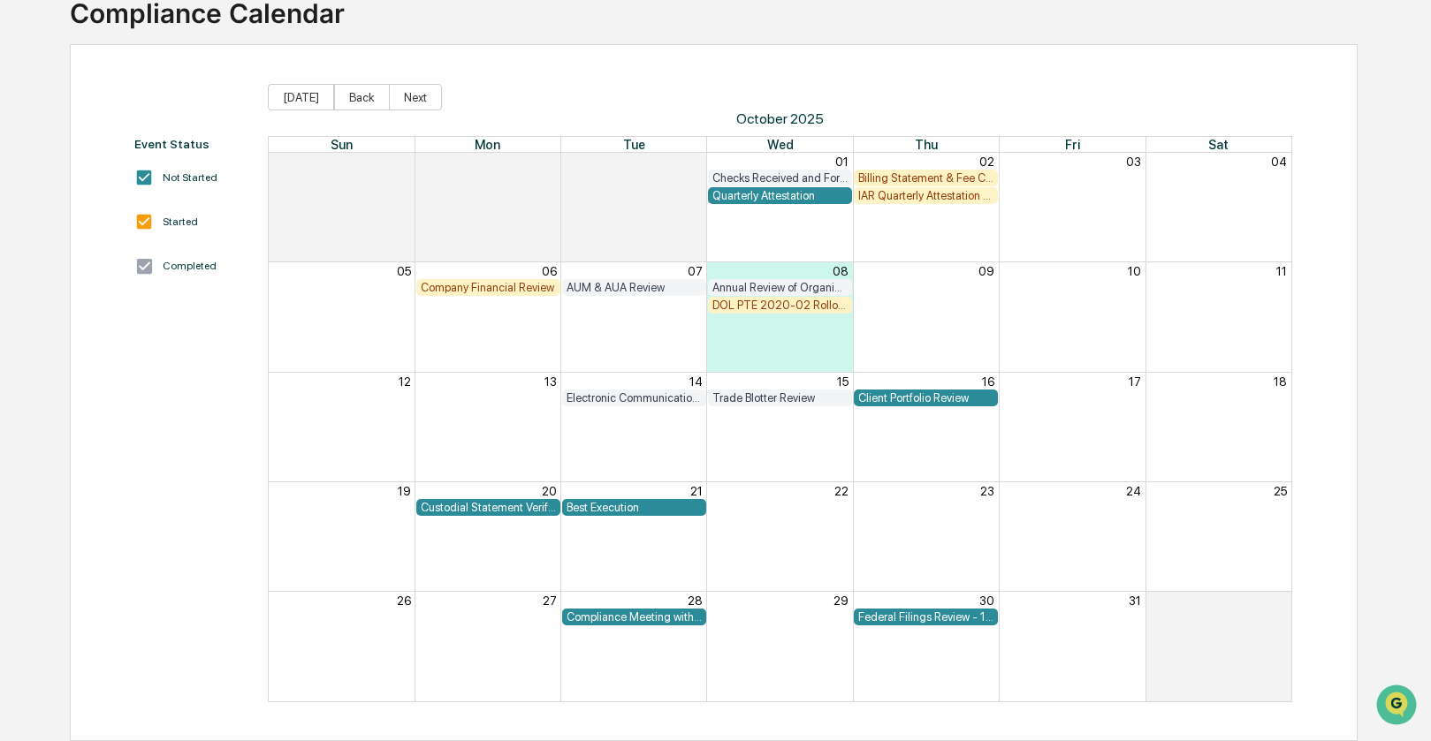
click at [796, 304] on div "DOL PTE 2020-02 Rollover & IRA to IRA Account Review" at bounding box center [779, 305] width 135 height 13
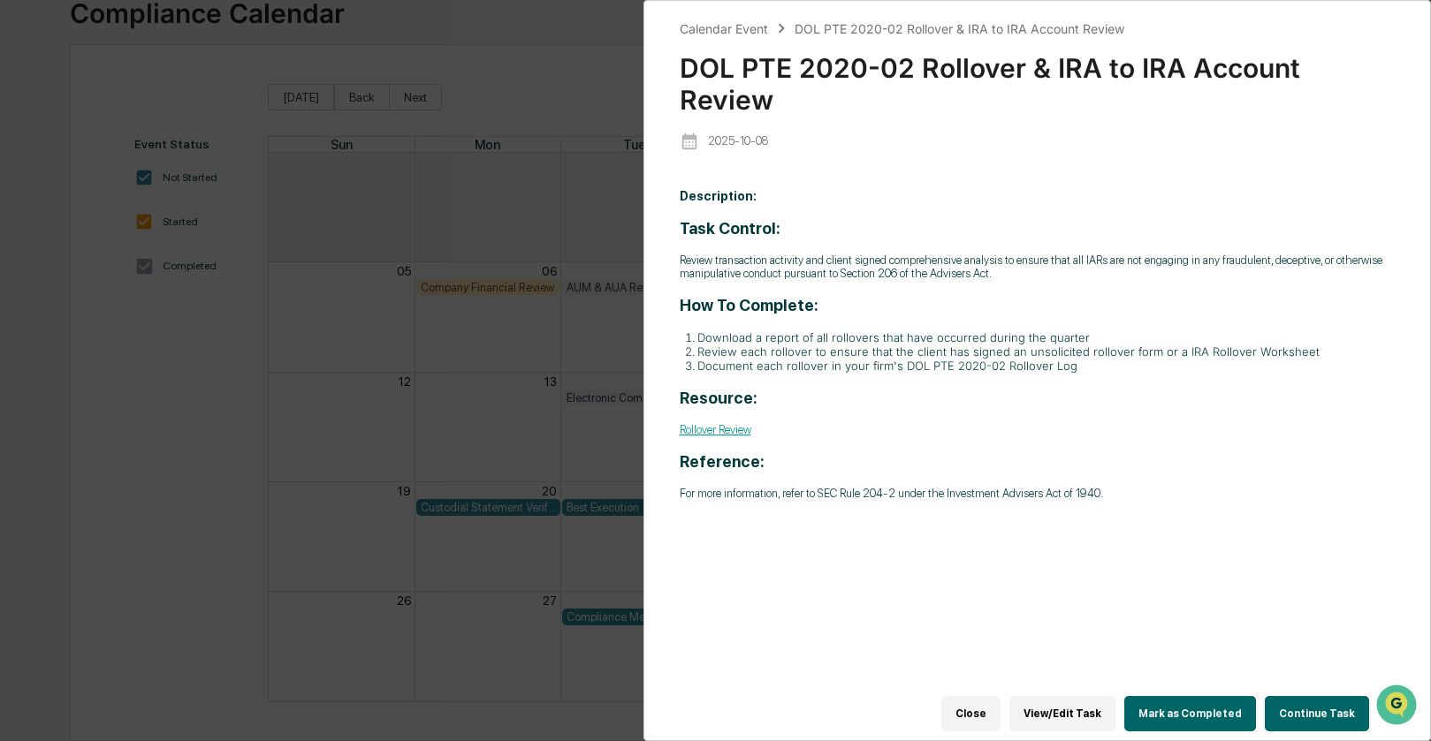
click at [1297, 709] on button "Continue Task" at bounding box center [1316, 713] width 104 height 35
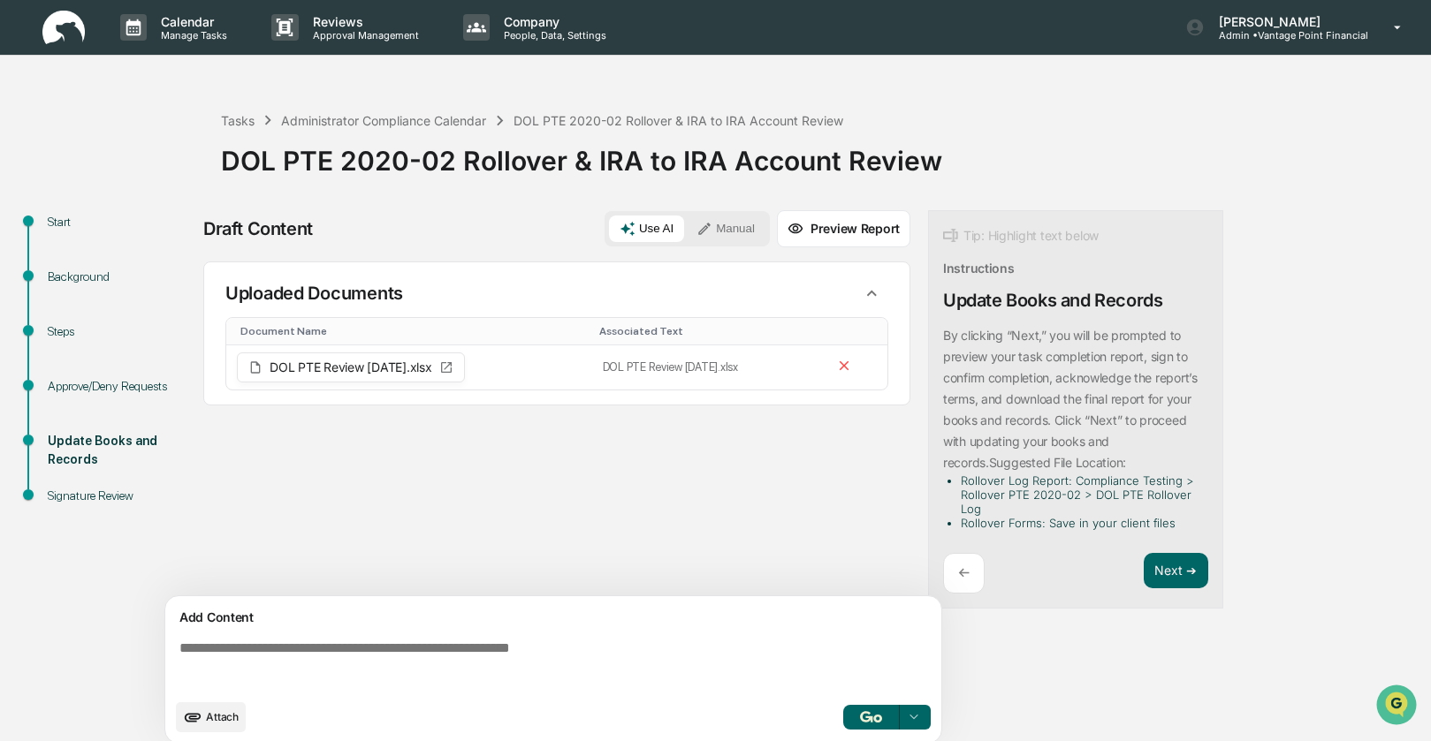
click at [1106, 656] on div "Draft Content Use AI Manual Preview Report Sources Uploaded Documents Document …" at bounding box center [698, 482] width 990 height 544
click at [313, 127] on div "Administrator Compliance Calendar" at bounding box center [383, 120] width 205 height 15
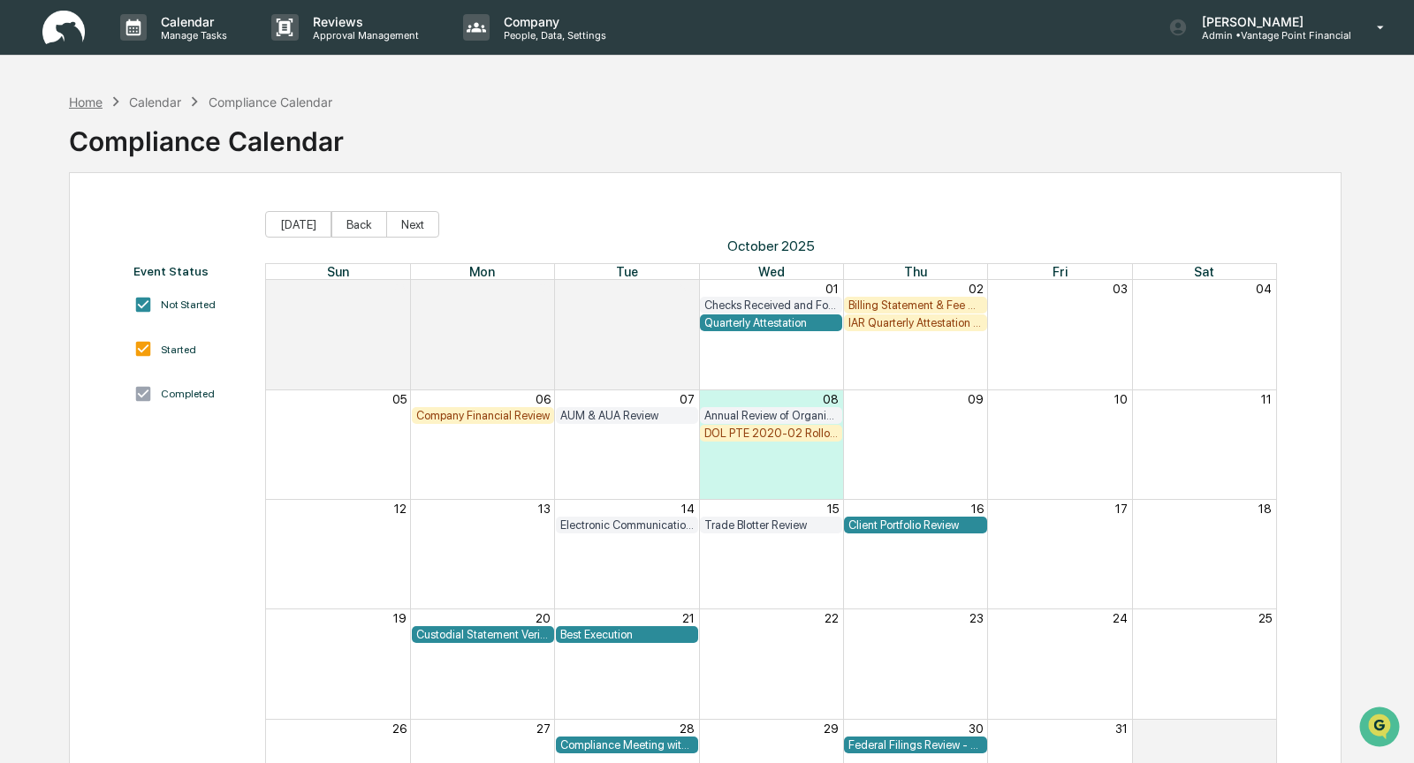
click at [94, 97] on div "Home" at bounding box center [86, 102] width 34 height 15
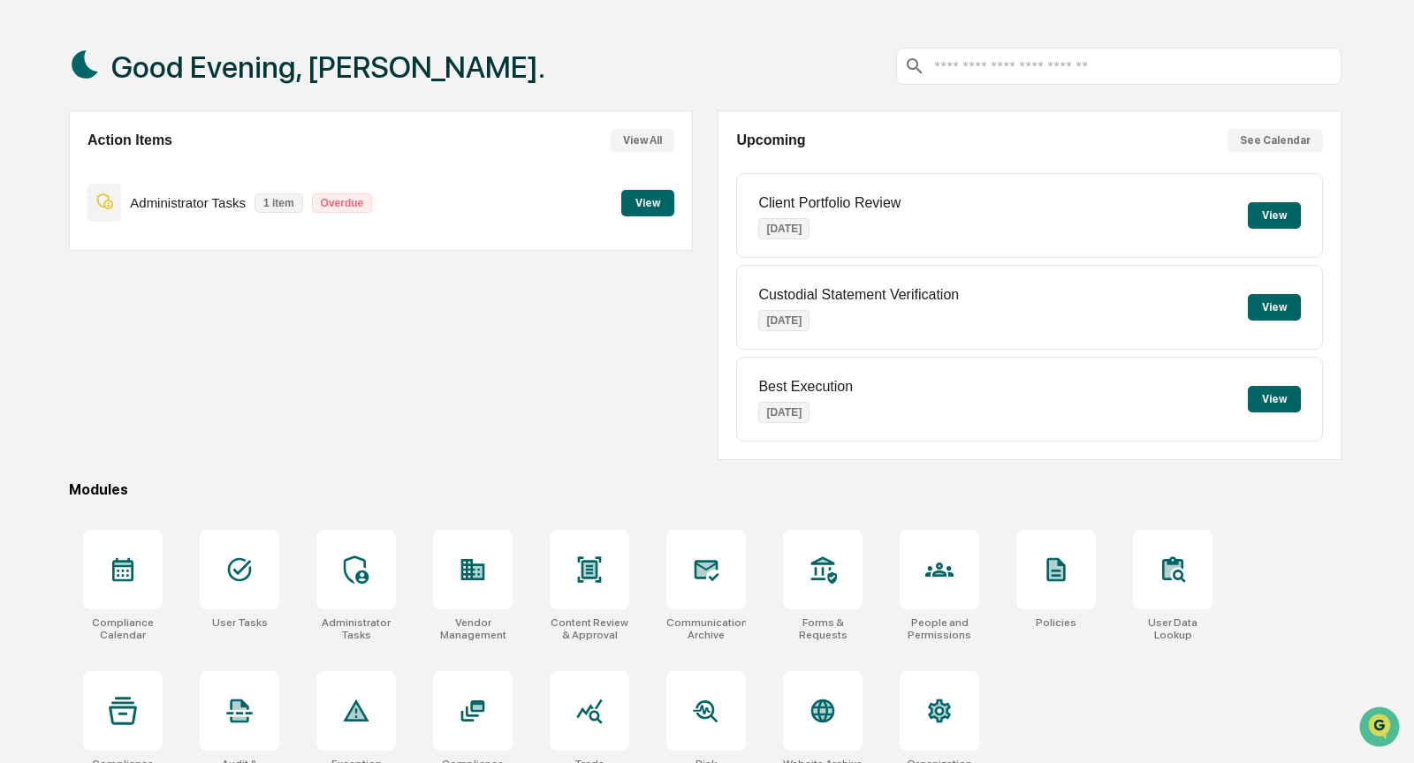
scroll to position [93, 0]
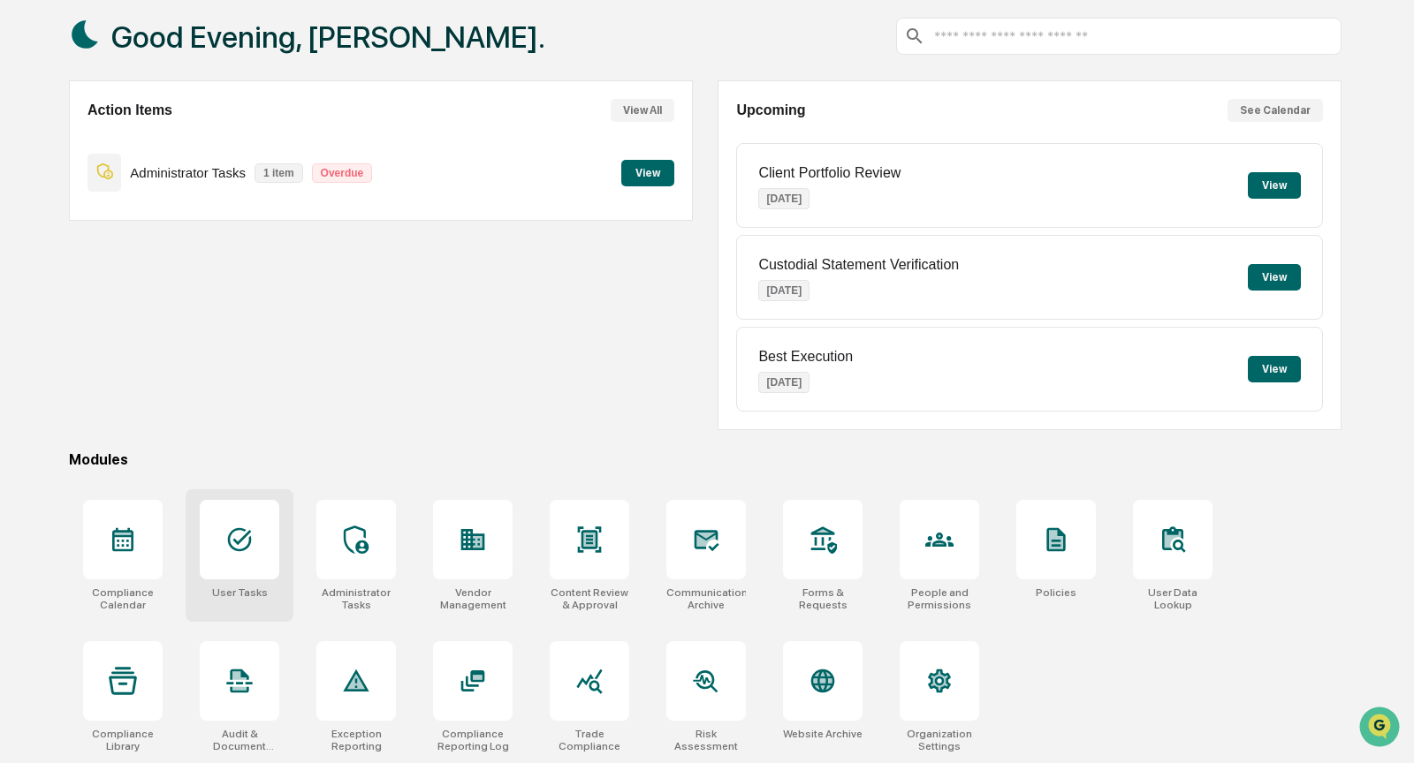
click at [239, 529] on icon at bounding box center [240, 540] width 24 height 24
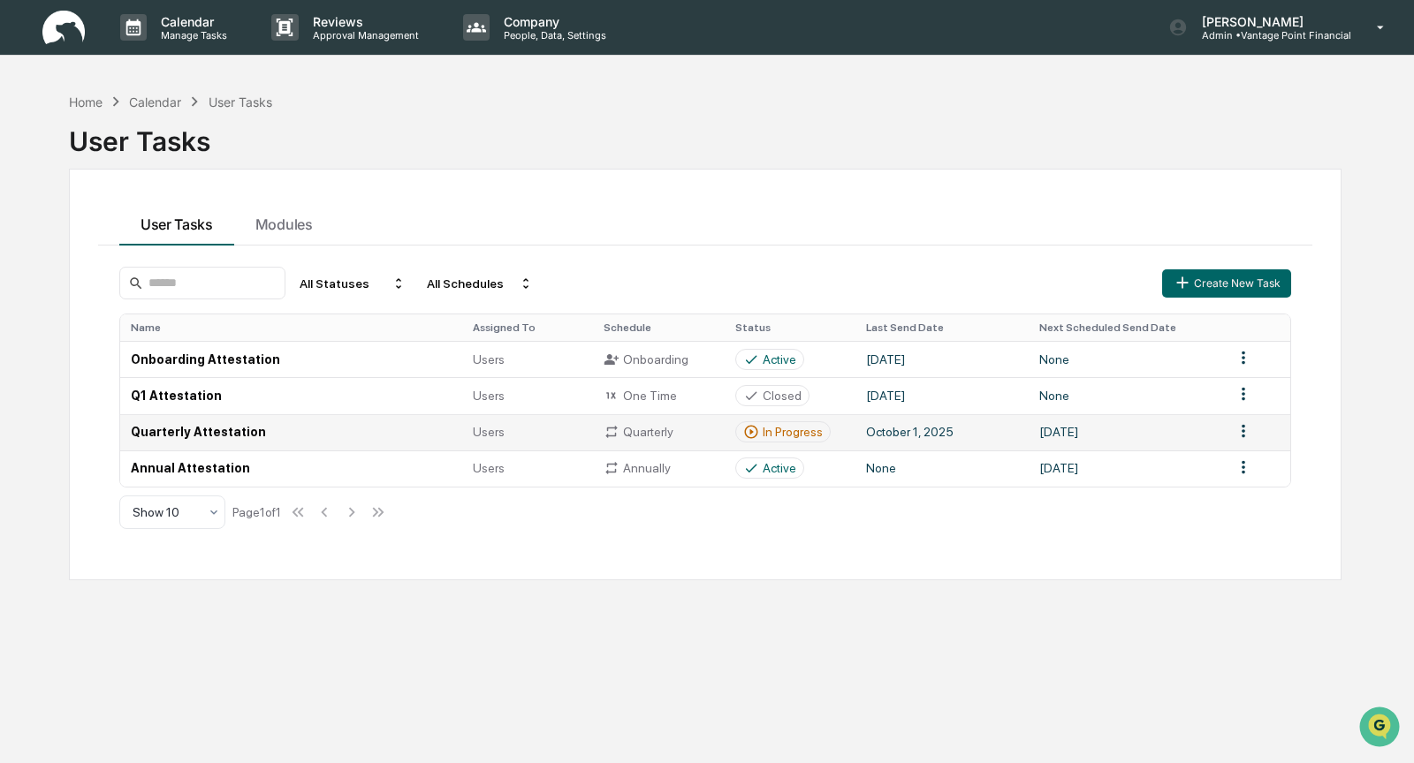
click at [254, 432] on td "Quarterly Attestation" at bounding box center [291, 432] width 342 height 36
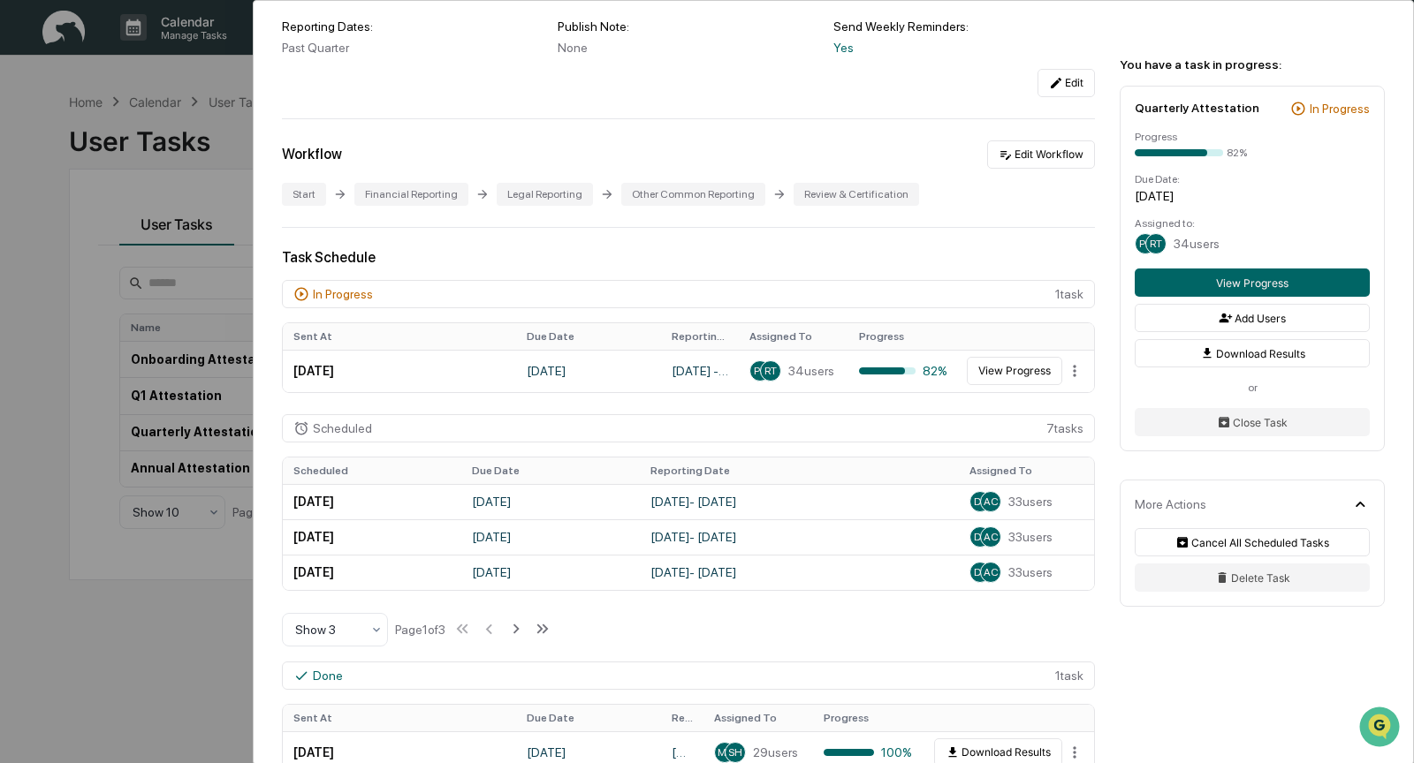
scroll to position [241, 0]
click at [1002, 376] on button "View Progress" at bounding box center [1014, 370] width 95 height 28
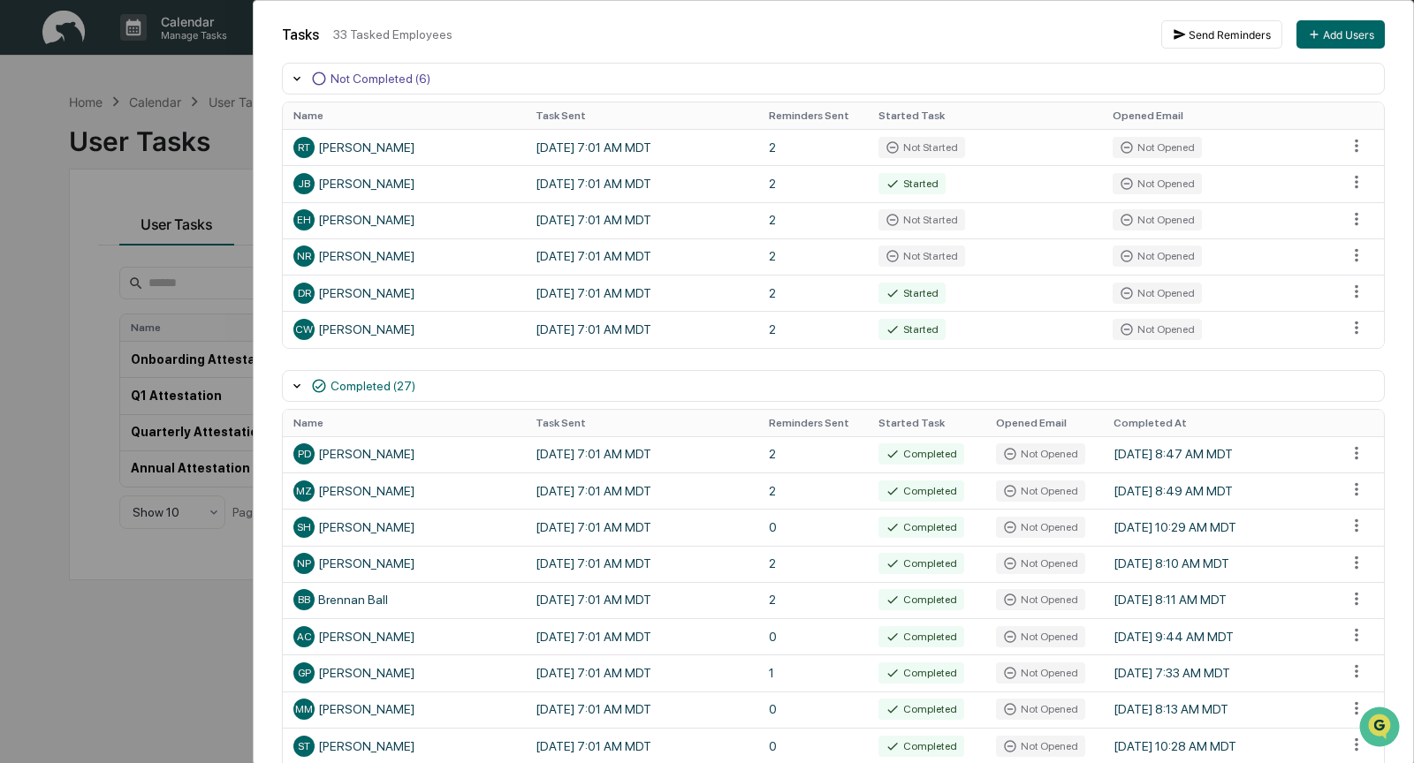
scroll to position [261, 0]
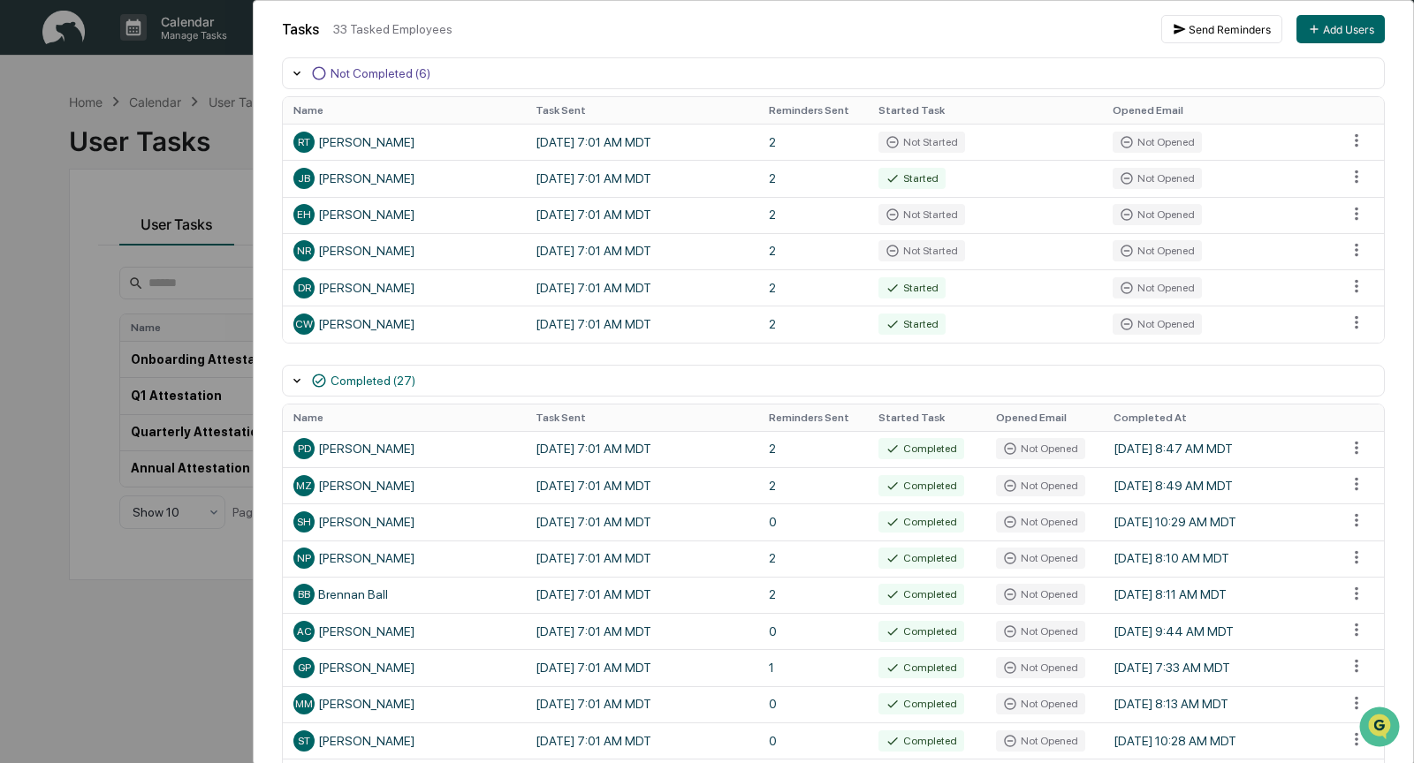
click at [27, 168] on div "User Tasks Quarterly Attestation Task Details Quarterly Attestation In Progress…" at bounding box center [707, 381] width 1414 height 763
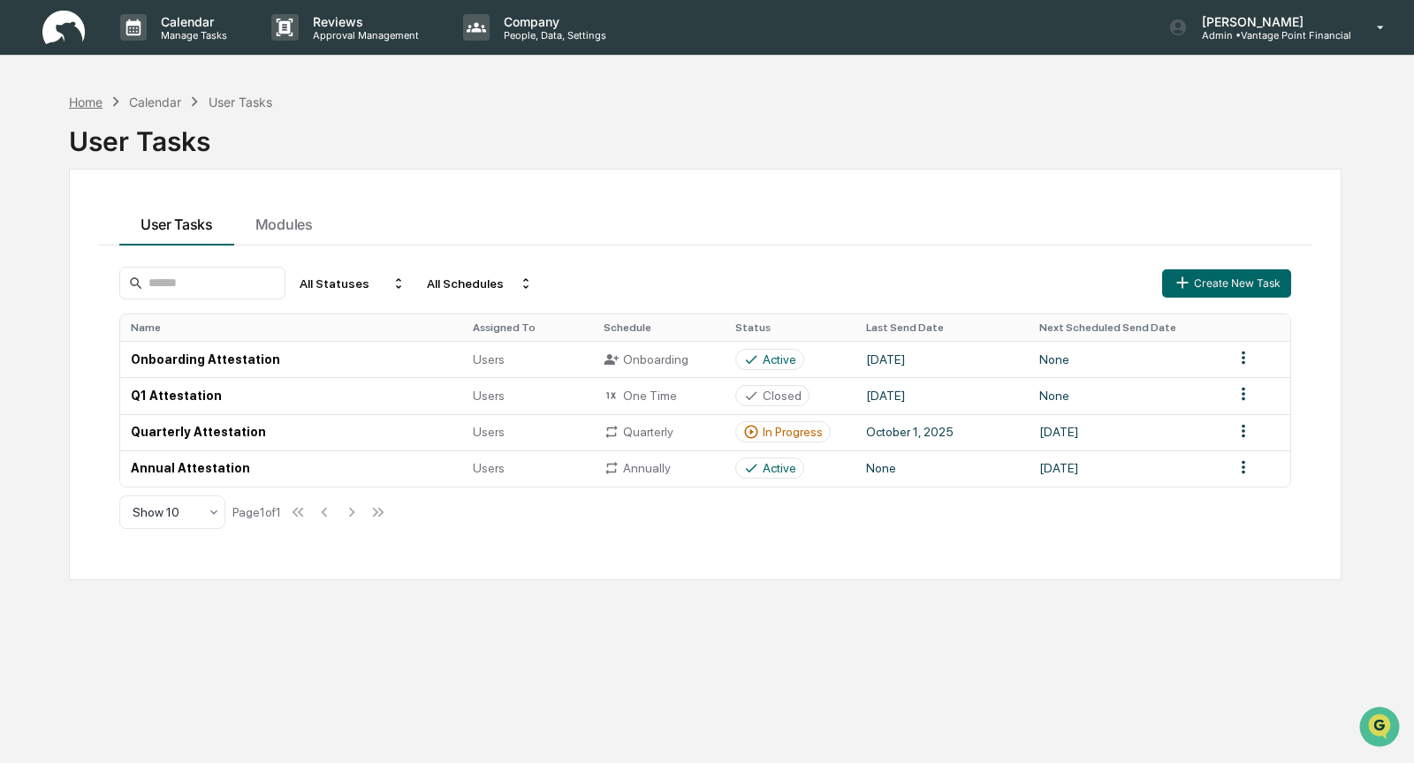
click at [92, 101] on div "Home" at bounding box center [86, 102] width 34 height 15
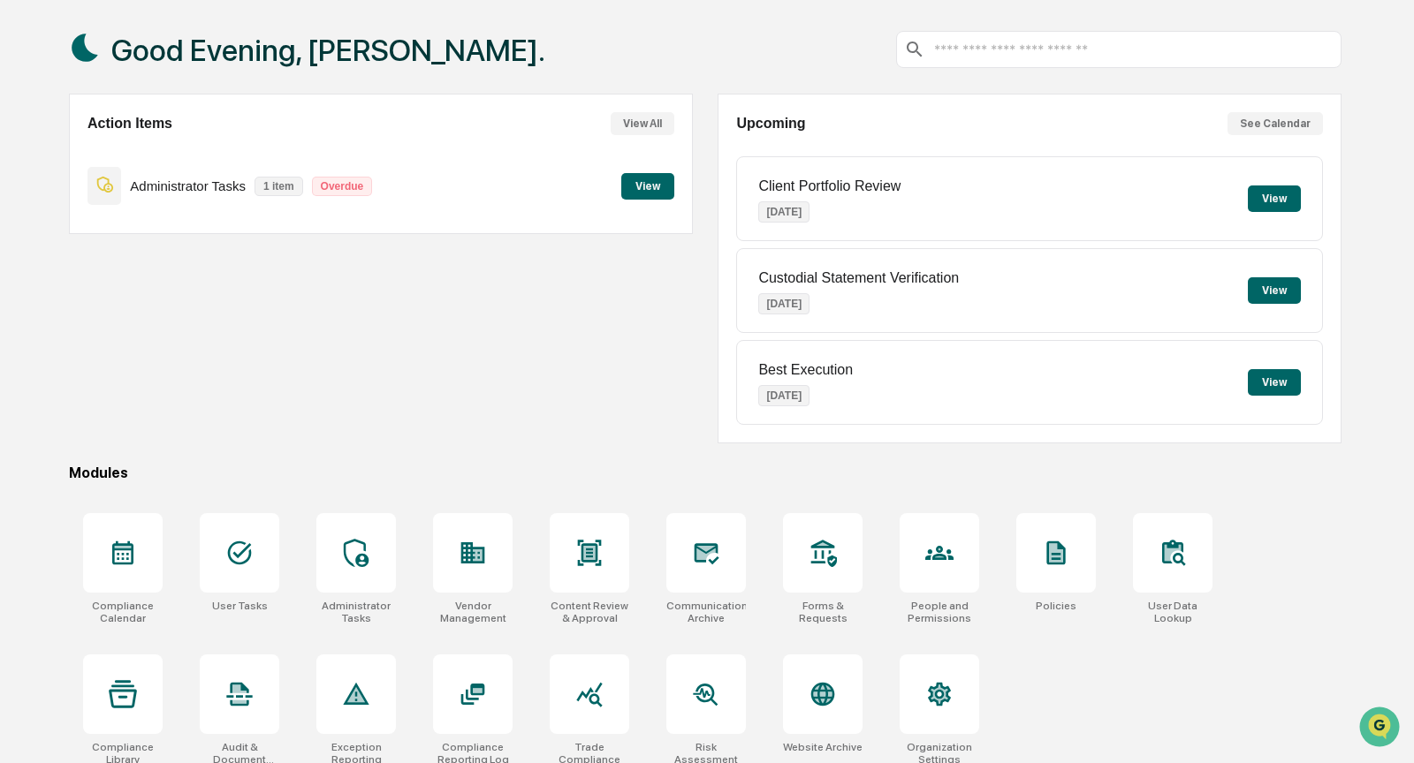
scroll to position [93, 0]
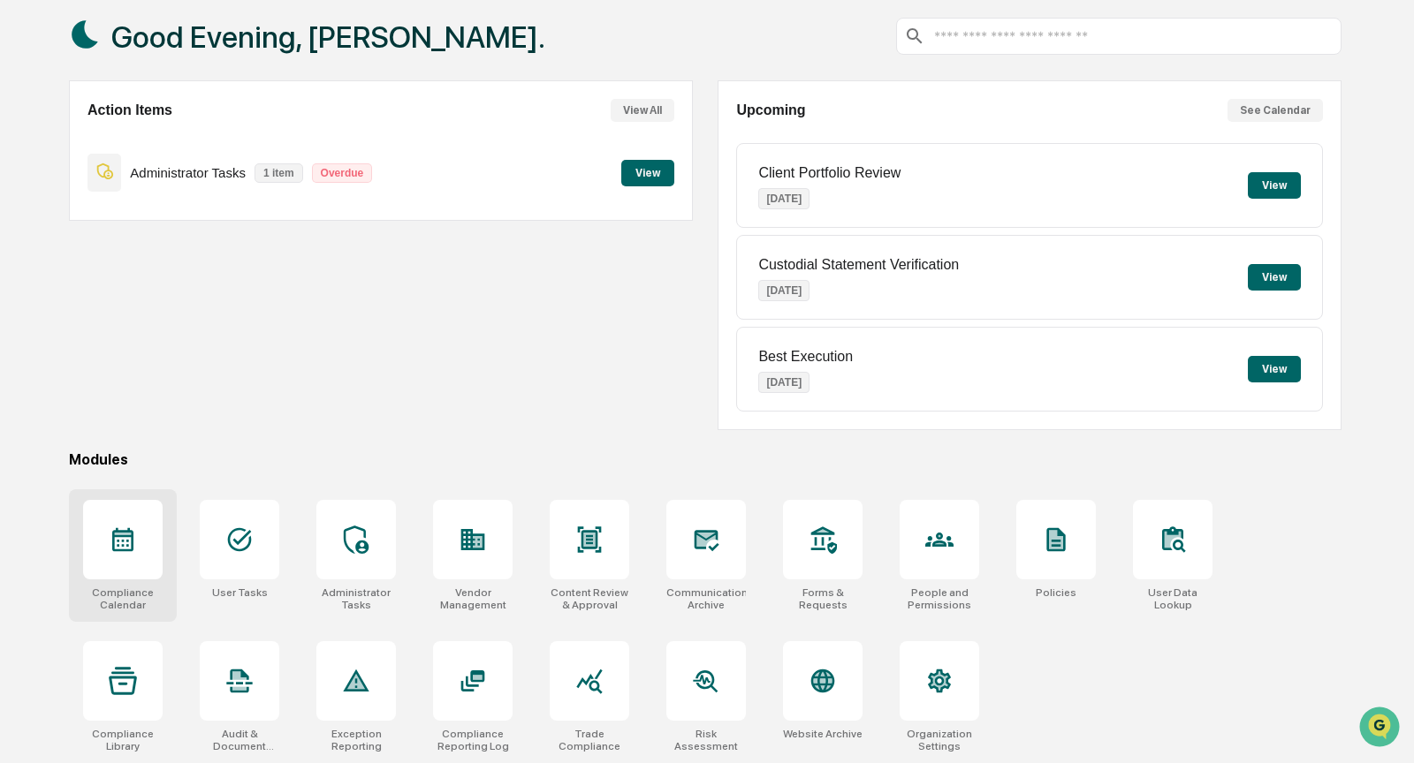
click at [143, 527] on div at bounding box center [123, 540] width 80 height 80
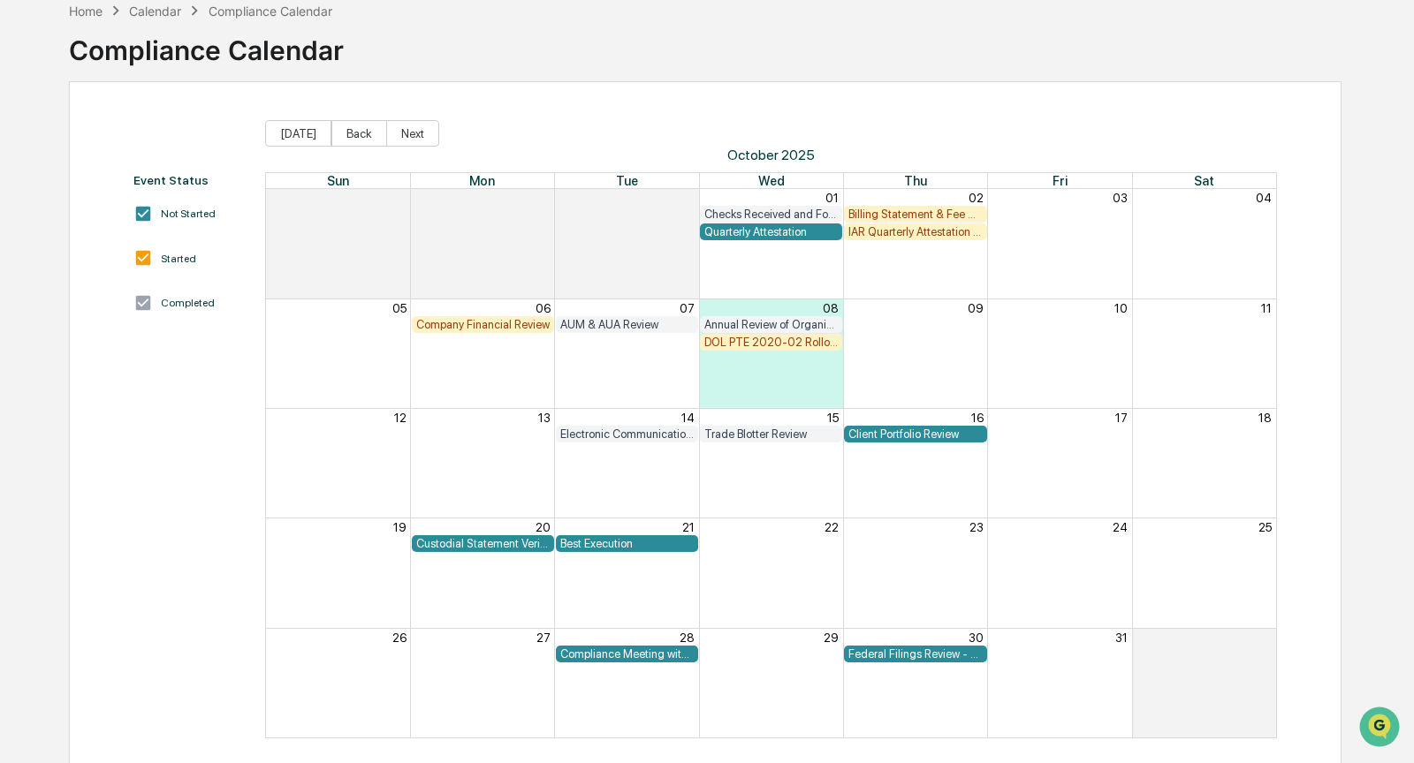
scroll to position [105, 0]
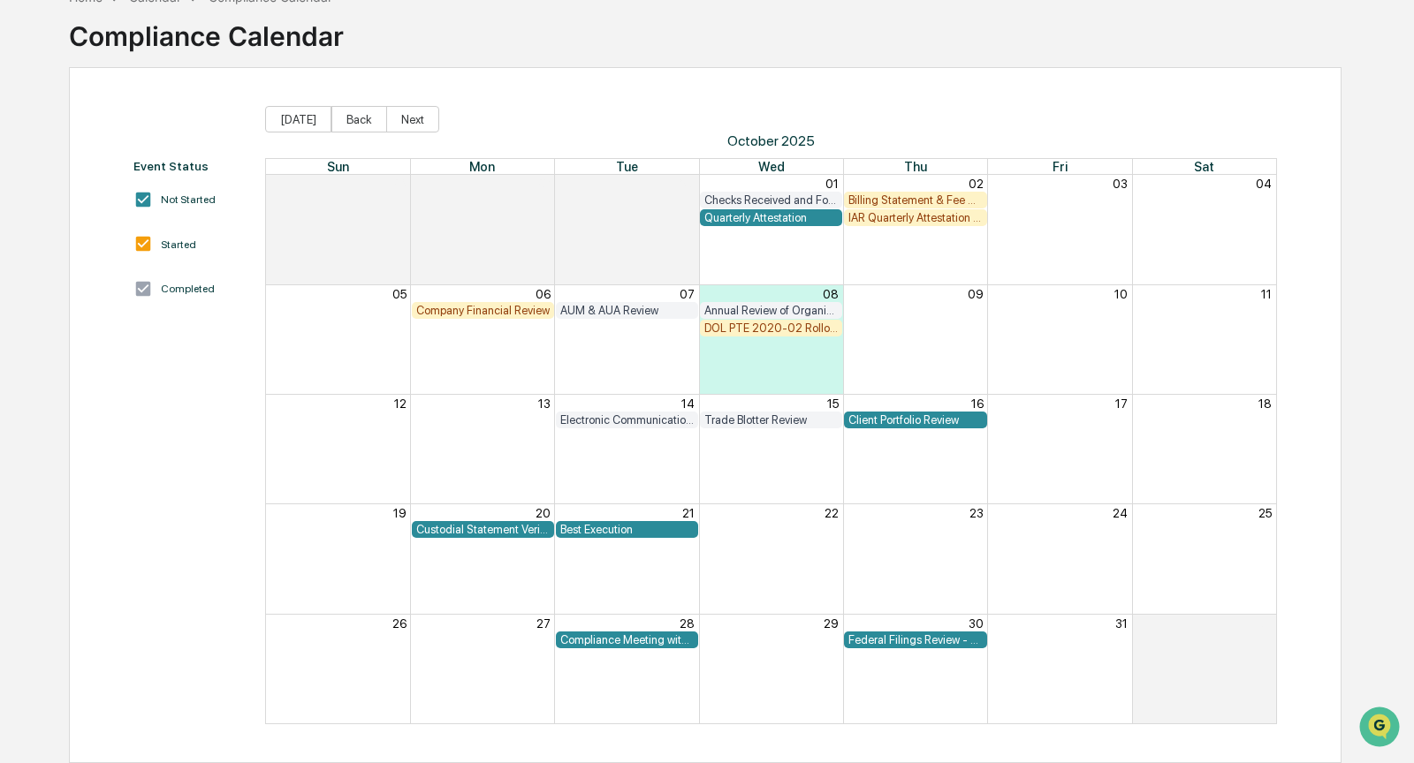
click at [890, 219] on div "IAR Quarterly Attestation Review" at bounding box center [914, 217] width 133 height 13
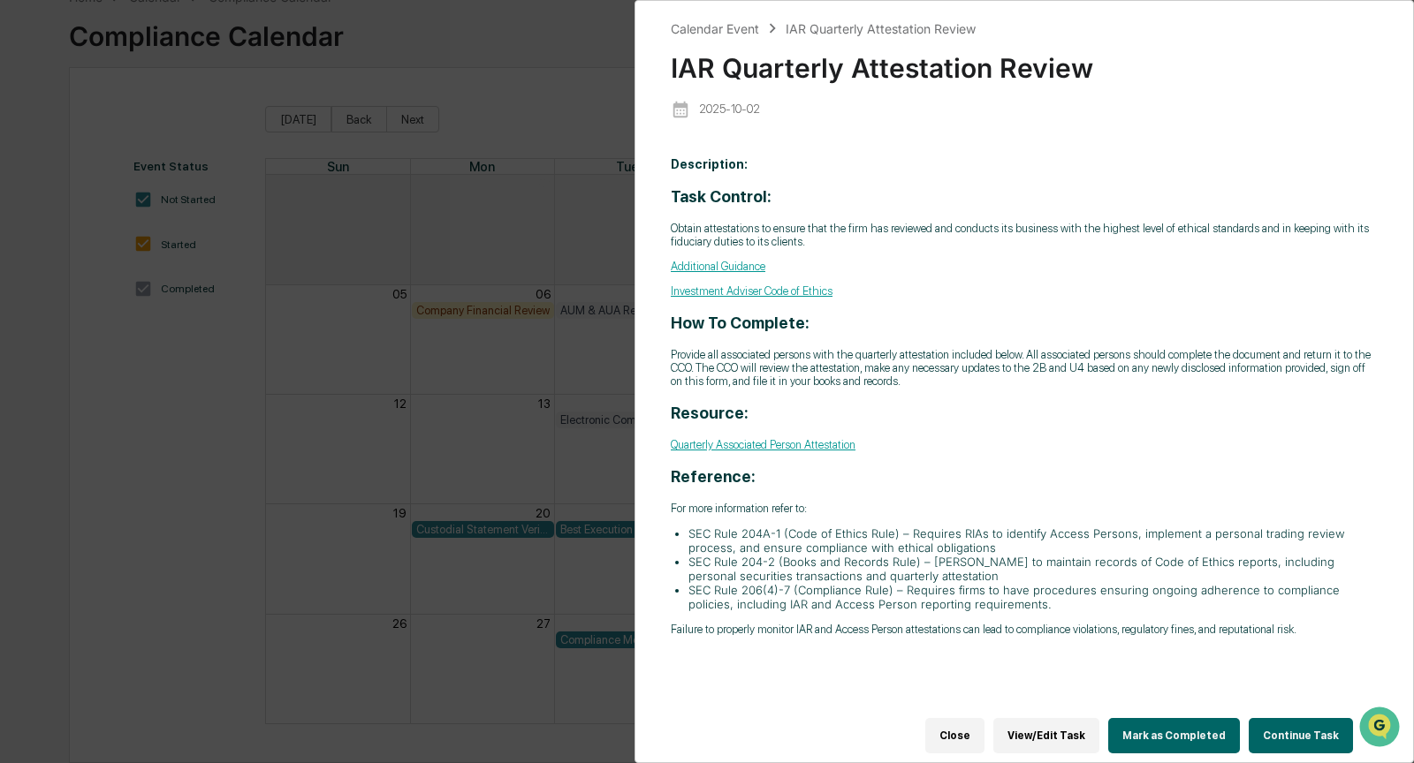
click at [1260, 720] on button "Continue Task" at bounding box center [1301, 735] width 104 height 35
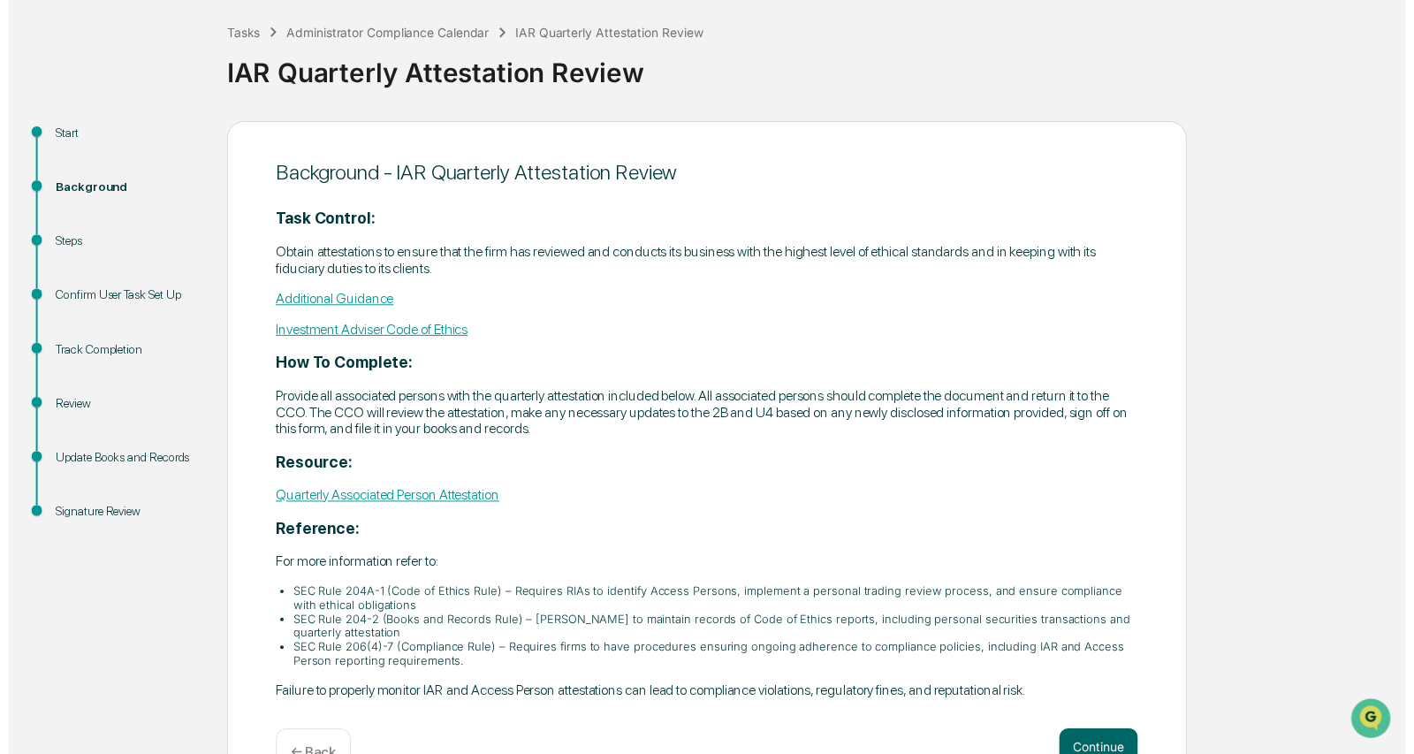
scroll to position [138, 0]
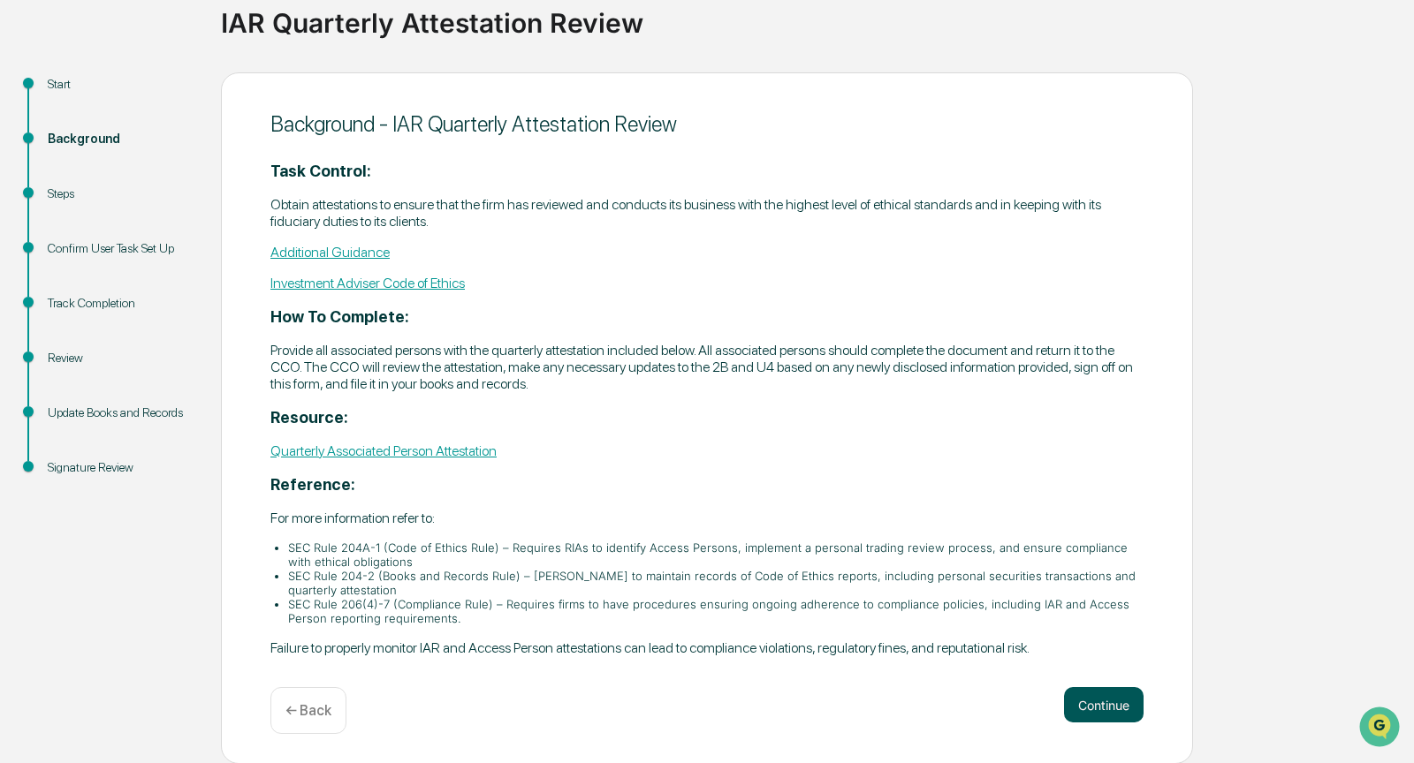
click at [1092, 691] on button "Continue" at bounding box center [1104, 704] width 80 height 35
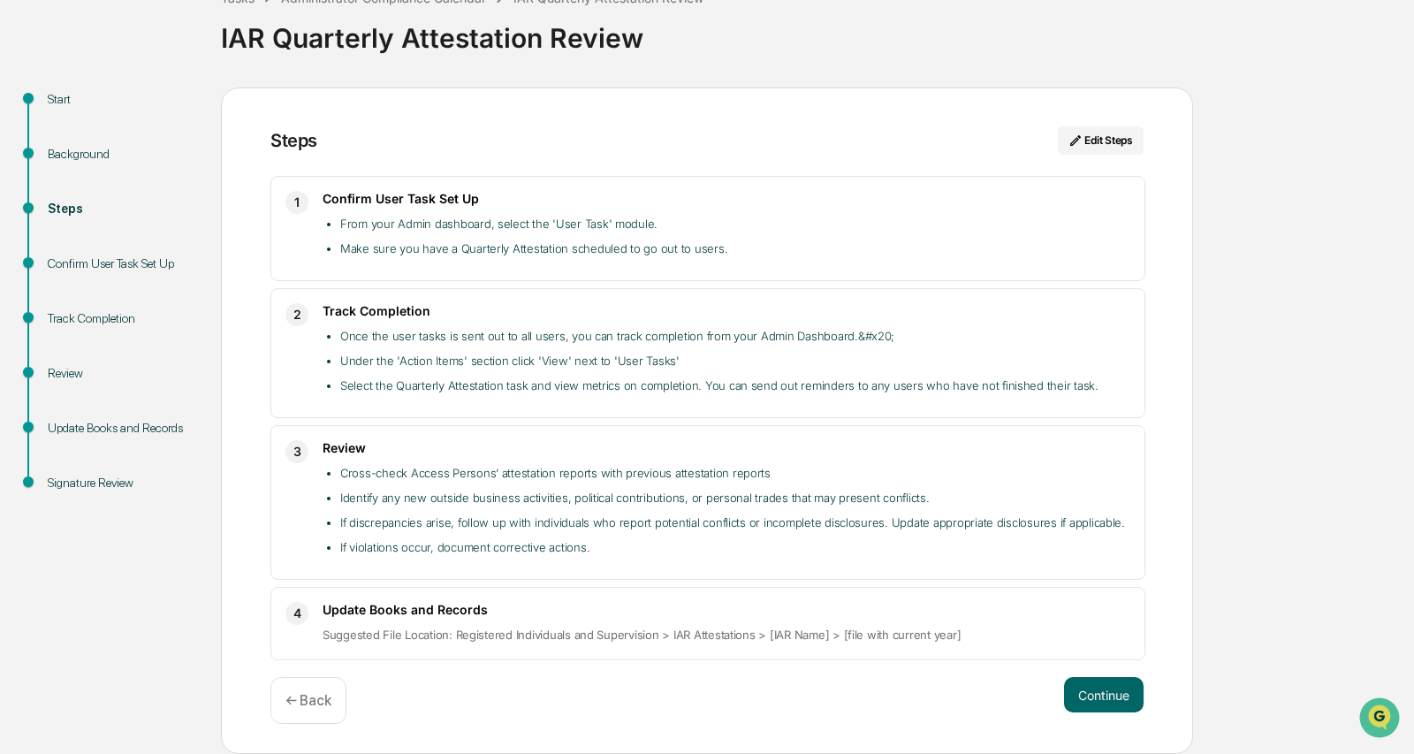
scroll to position [114, 0]
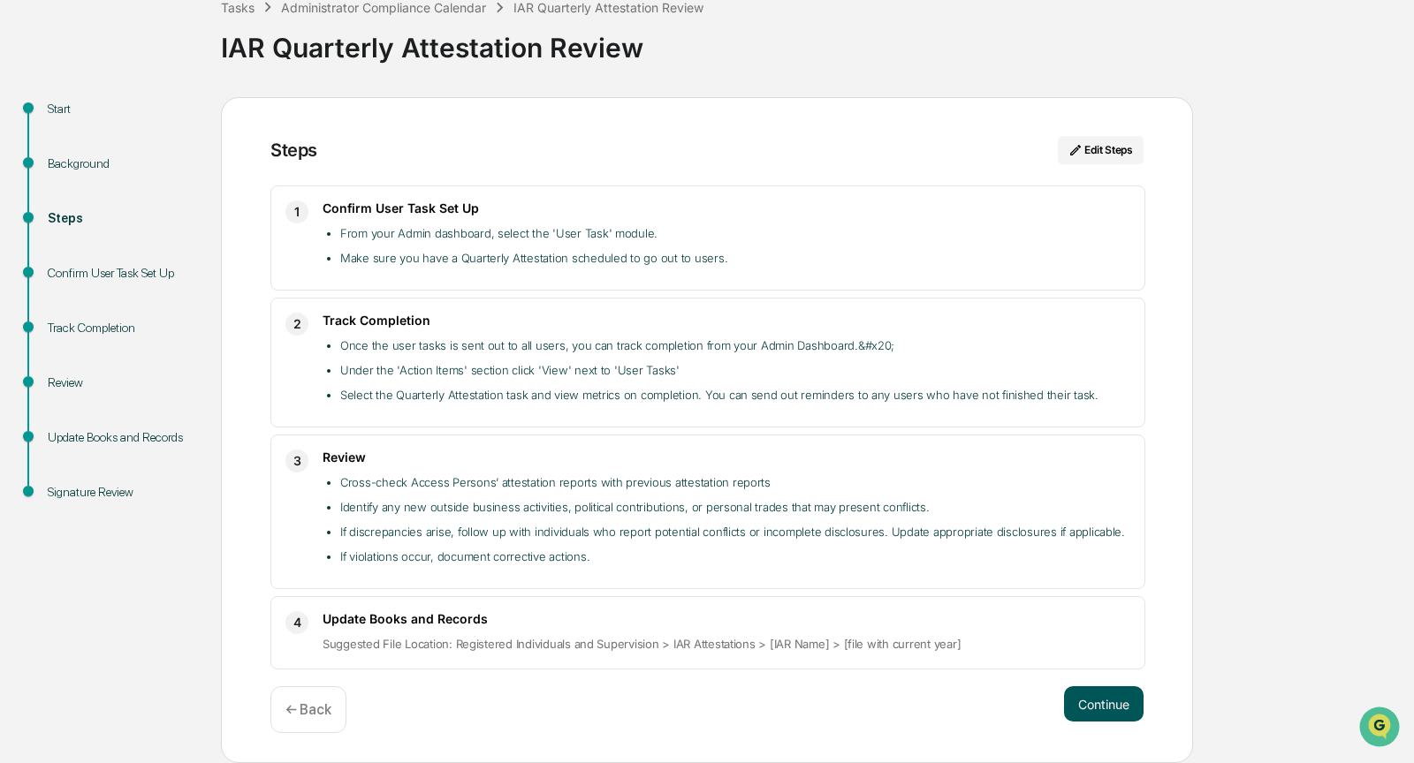
click at [1089, 697] on button "Continue" at bounding box center [1104, 704] width 80 height 35
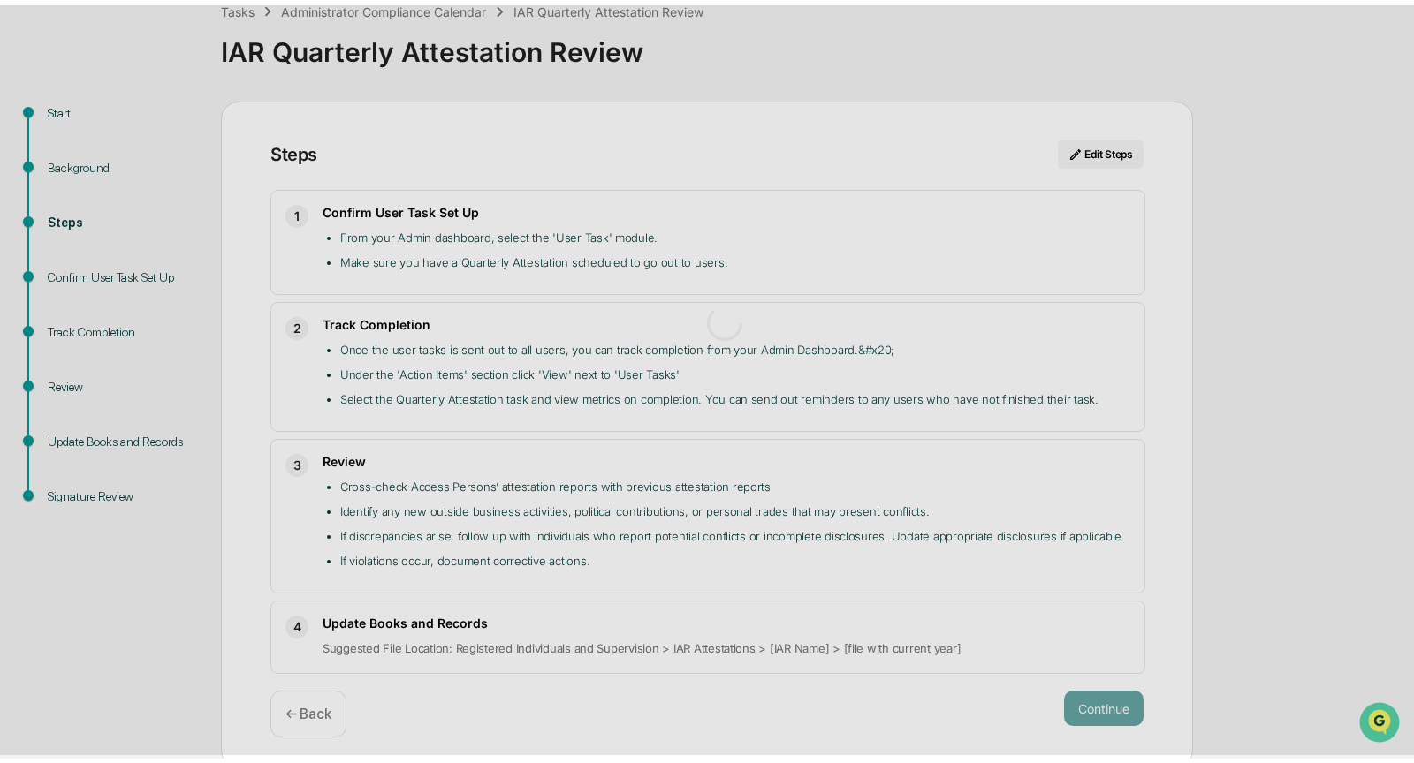
scroll to position [14, 0]
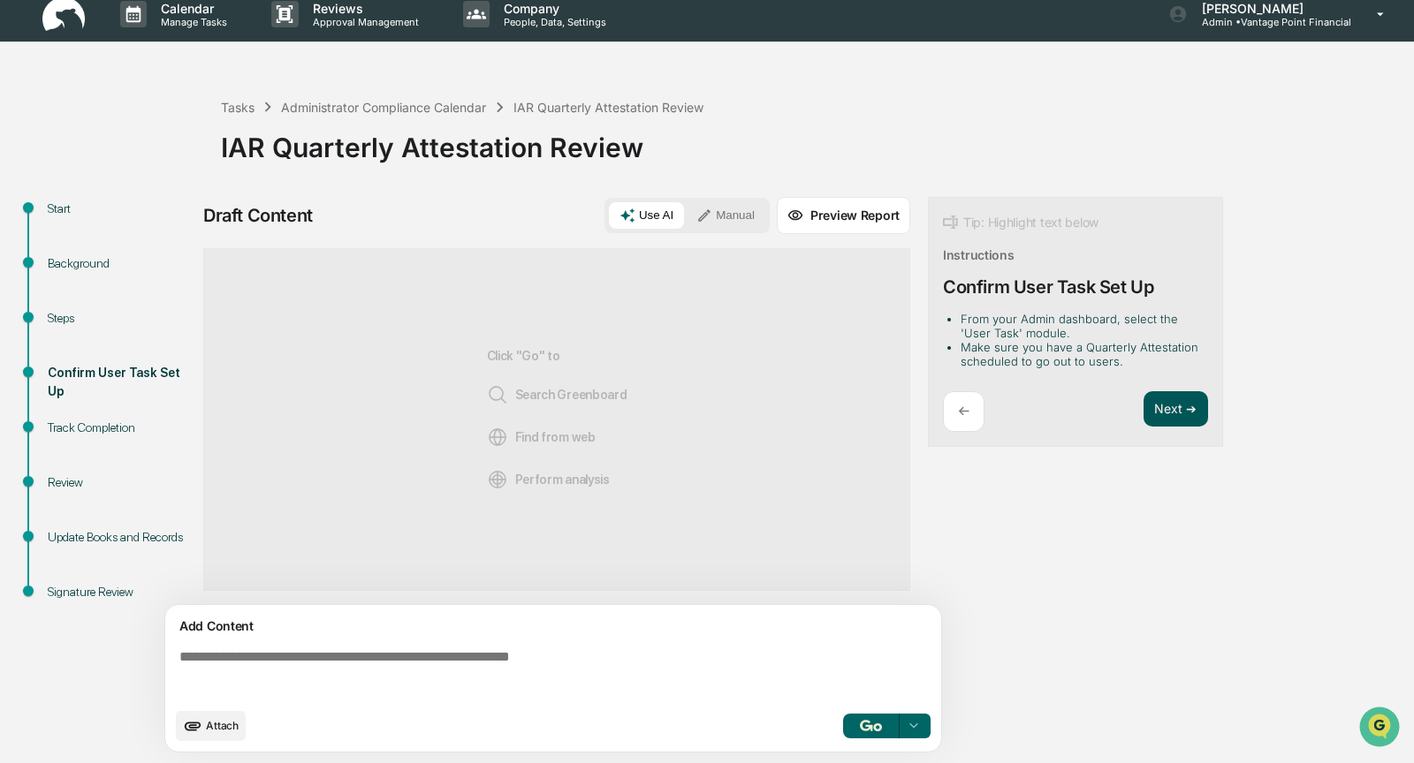
click at [1160, 406] on button "Next ➔" at bounding box center [1175, 409] width 65 height 36
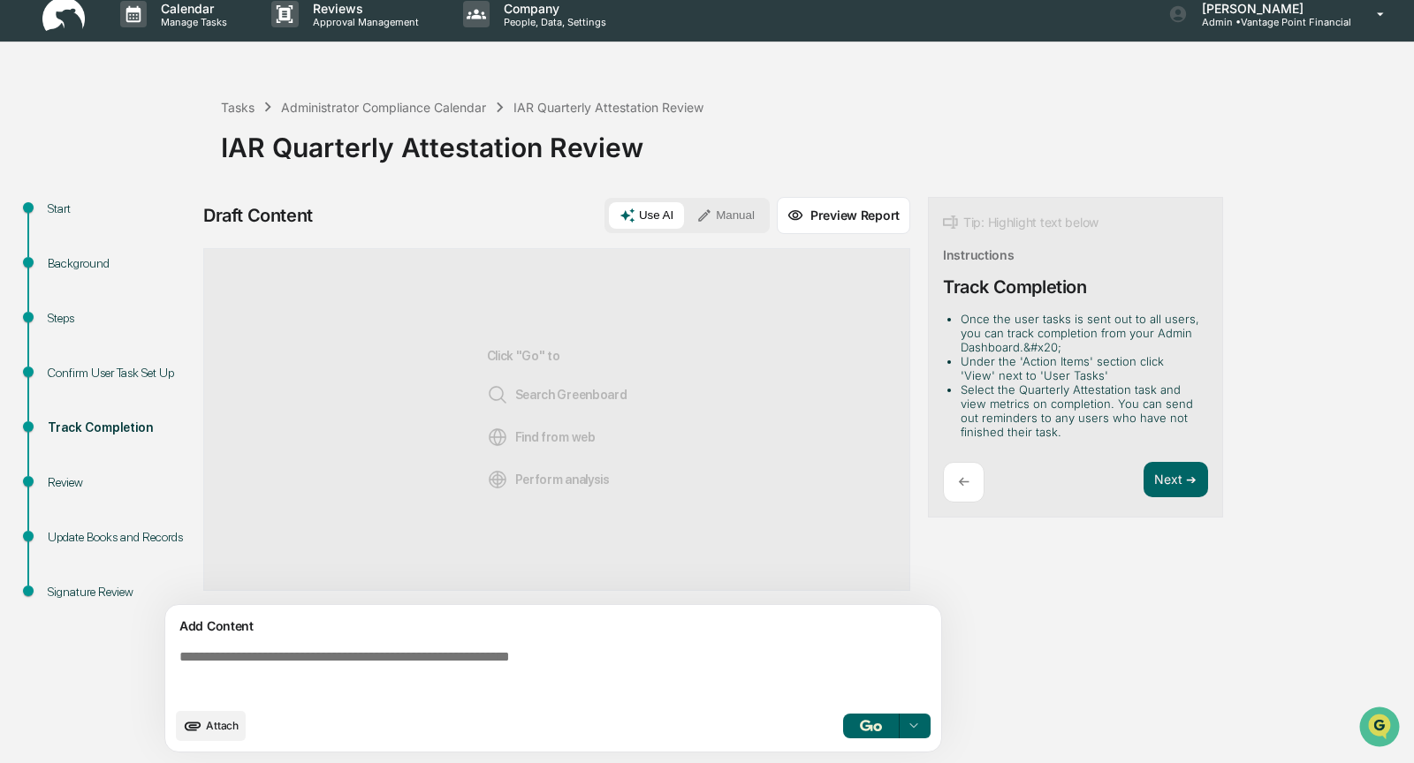
click at [740, 216] on button "Manual" at bounding box center [726, 215] width 80 height 27
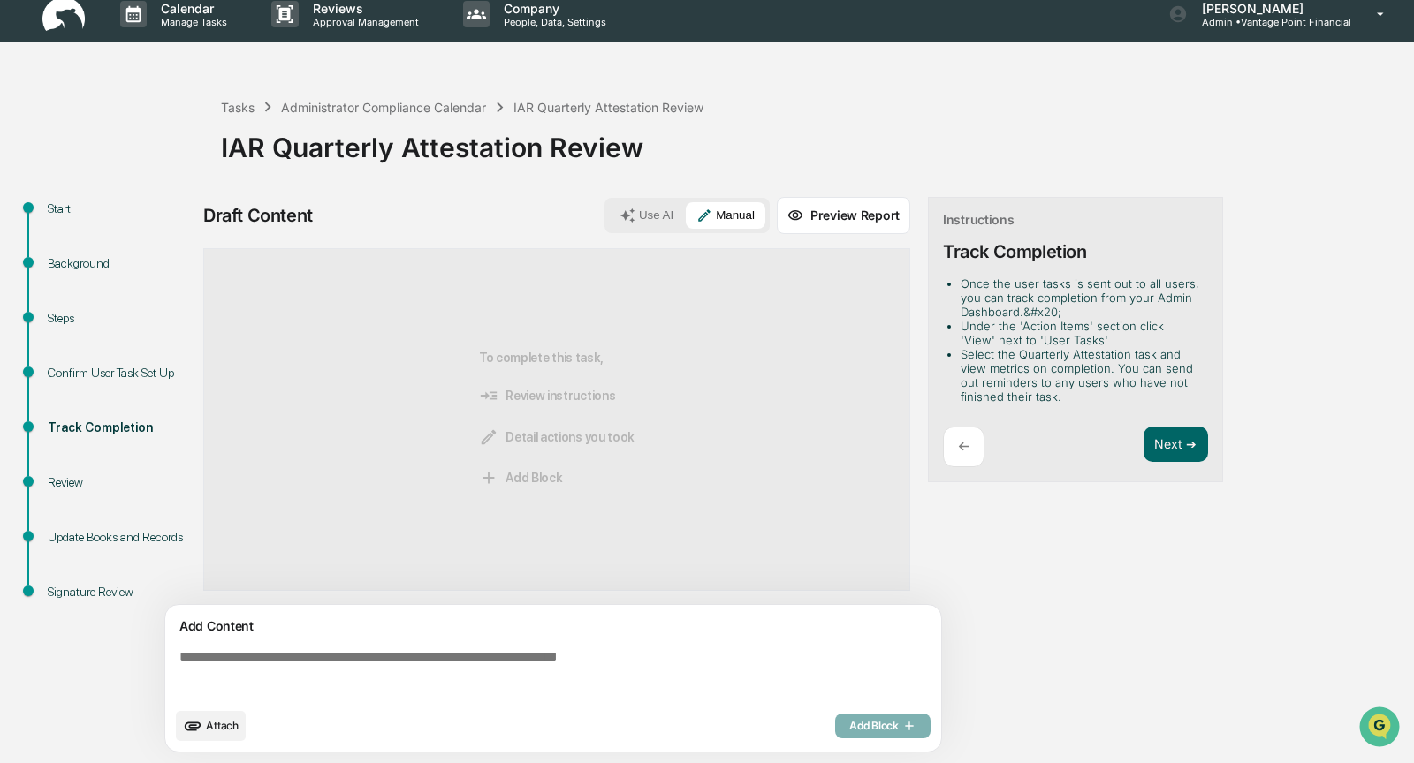
click at [227, 650] on textarea at bounding box center [556, 674] width 769 height 64
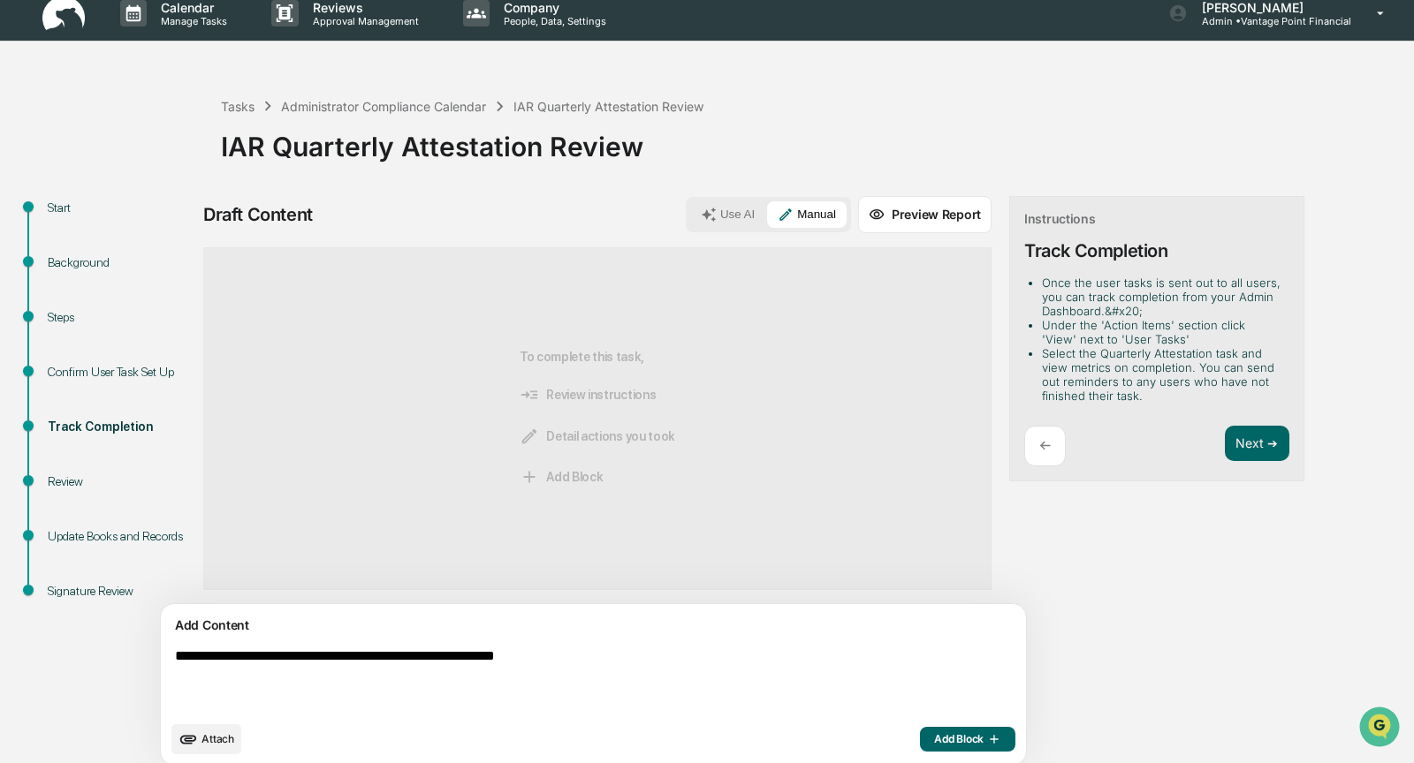
scroll to position [28, 0]
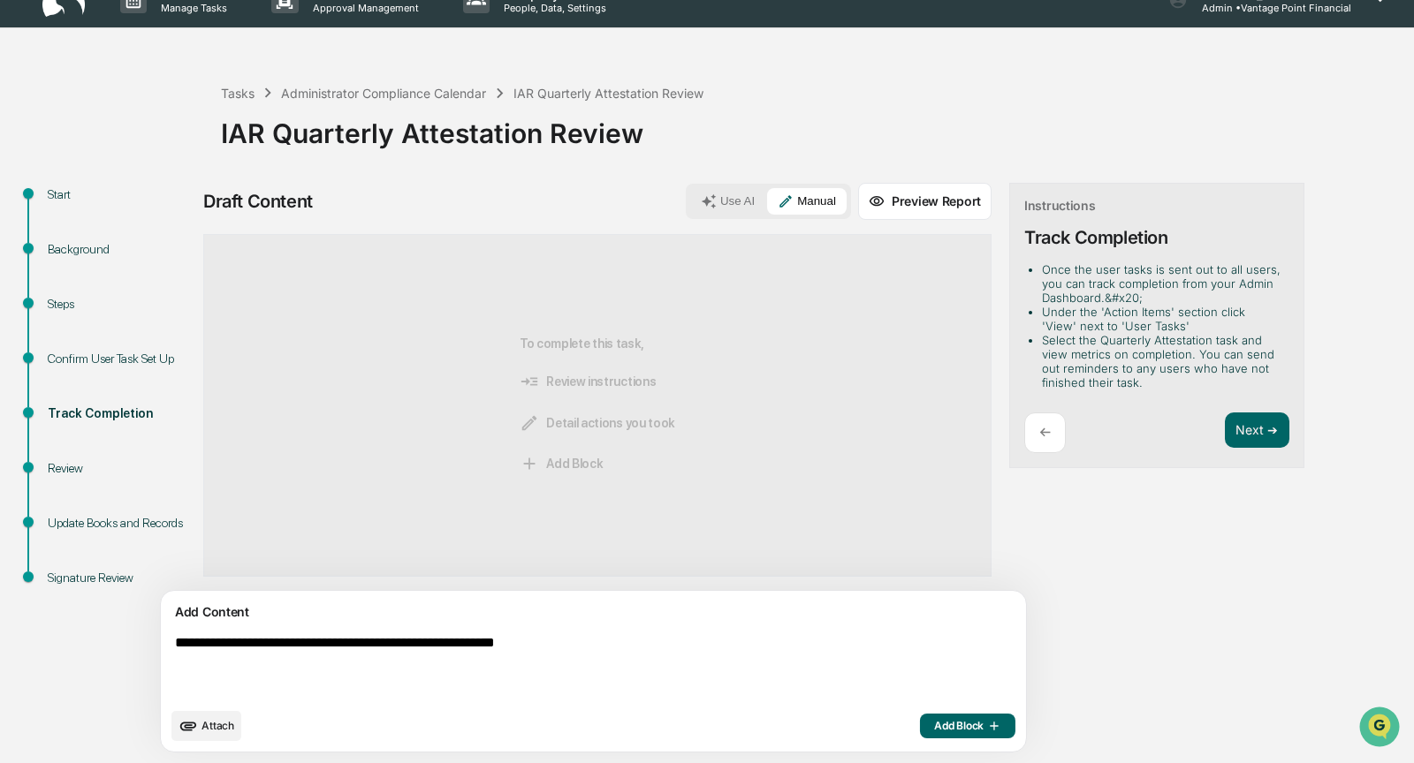
type textarea "**********"
click at [934, 722] on span "Add Block" at bounding box center [967, 726] width 67 height 14
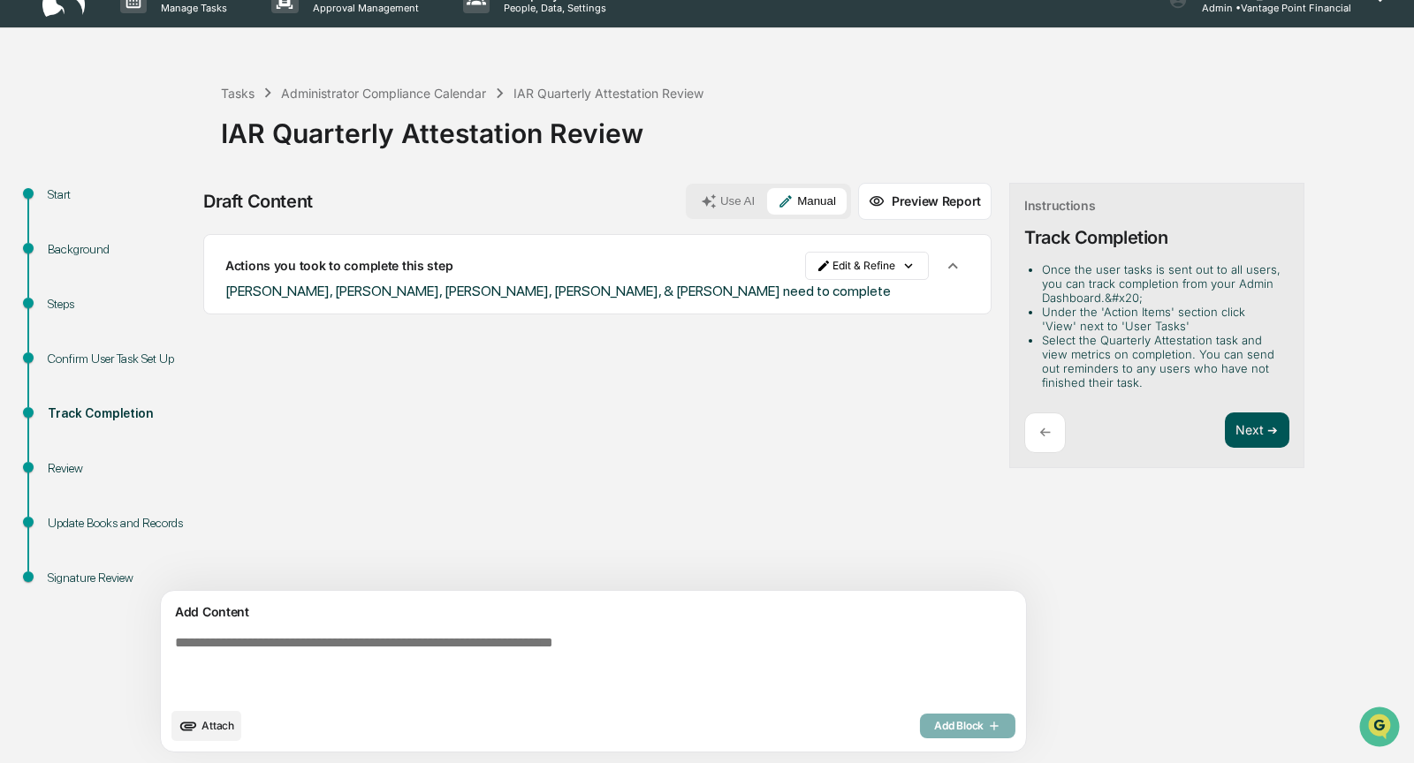
click at [1225, 430] on button "Next ➔" at bounding box center [1257, 431] width 65 height 36
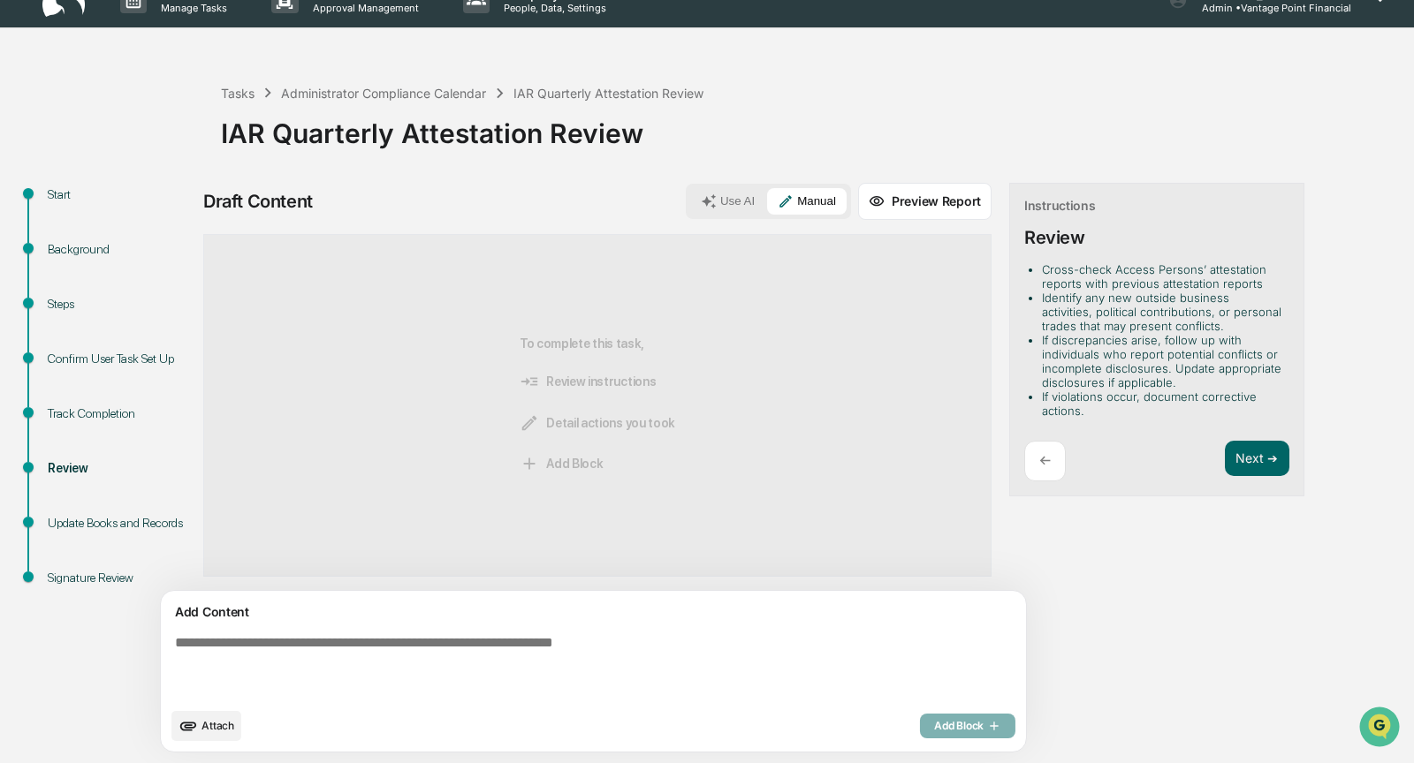
scroll to position [0, 0]
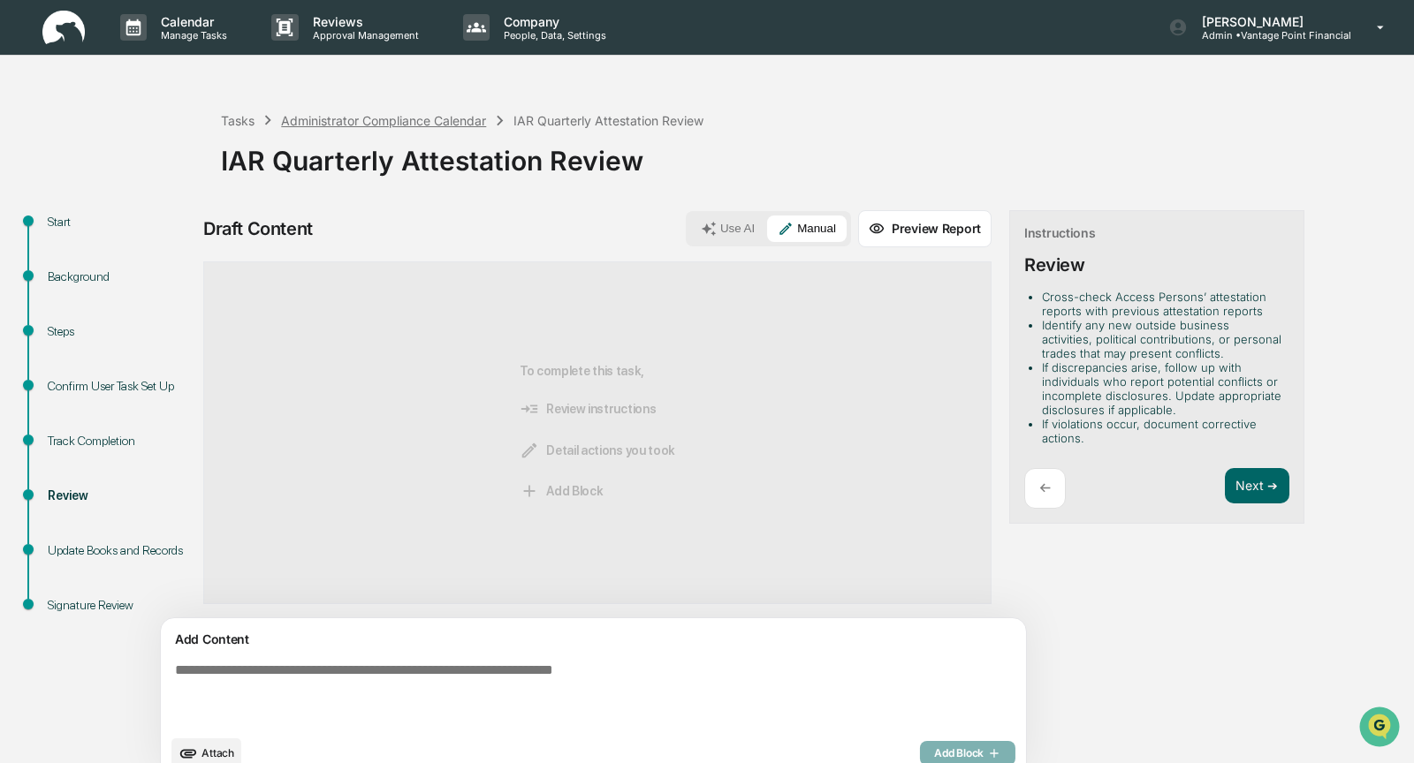
click at [356, 118] on div "Administrator Compliance Calendar" at bounding box center [383, 120] width 205 height 15
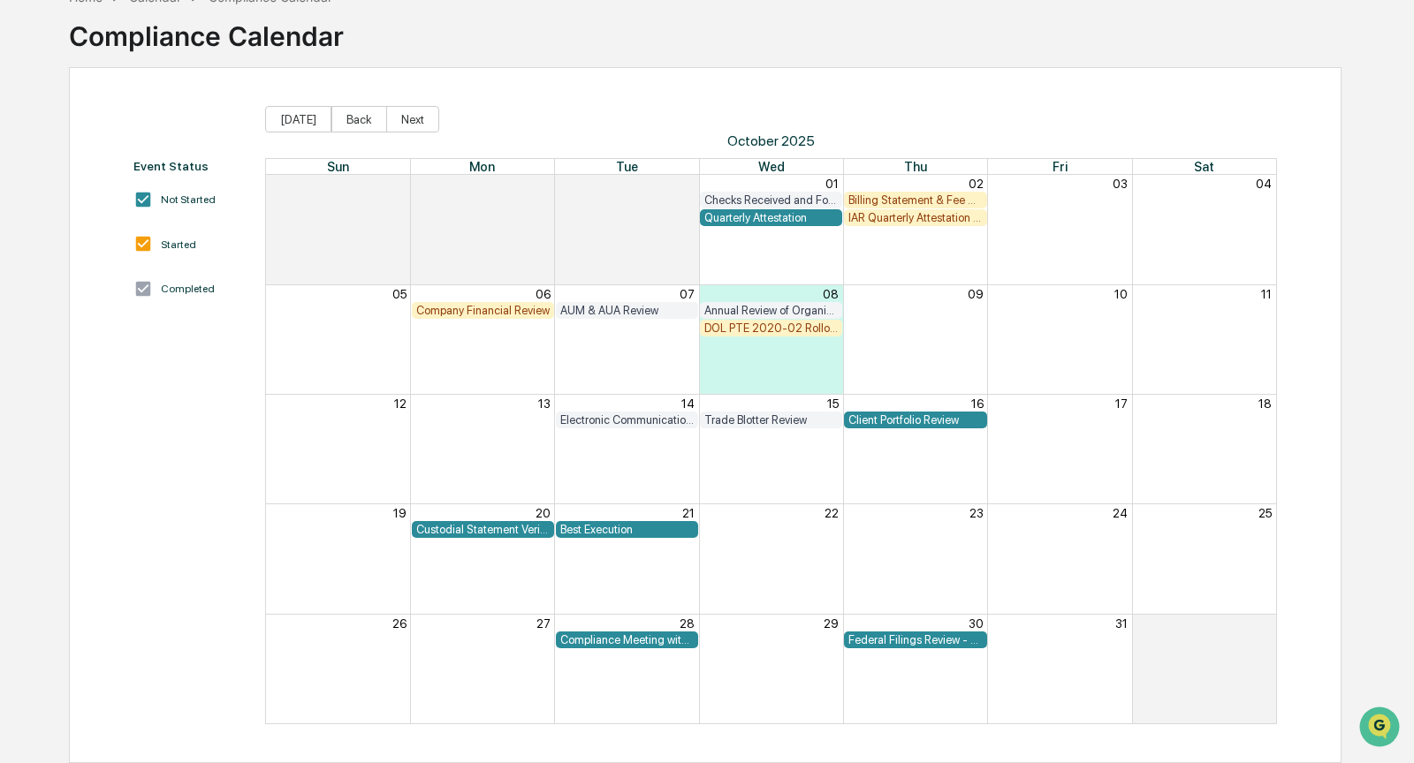
scroll to position [105, 0]
click at [914, 641] on div "Federal Filings Review - 13F" at bounding box center [914, 640] width 133 height 13
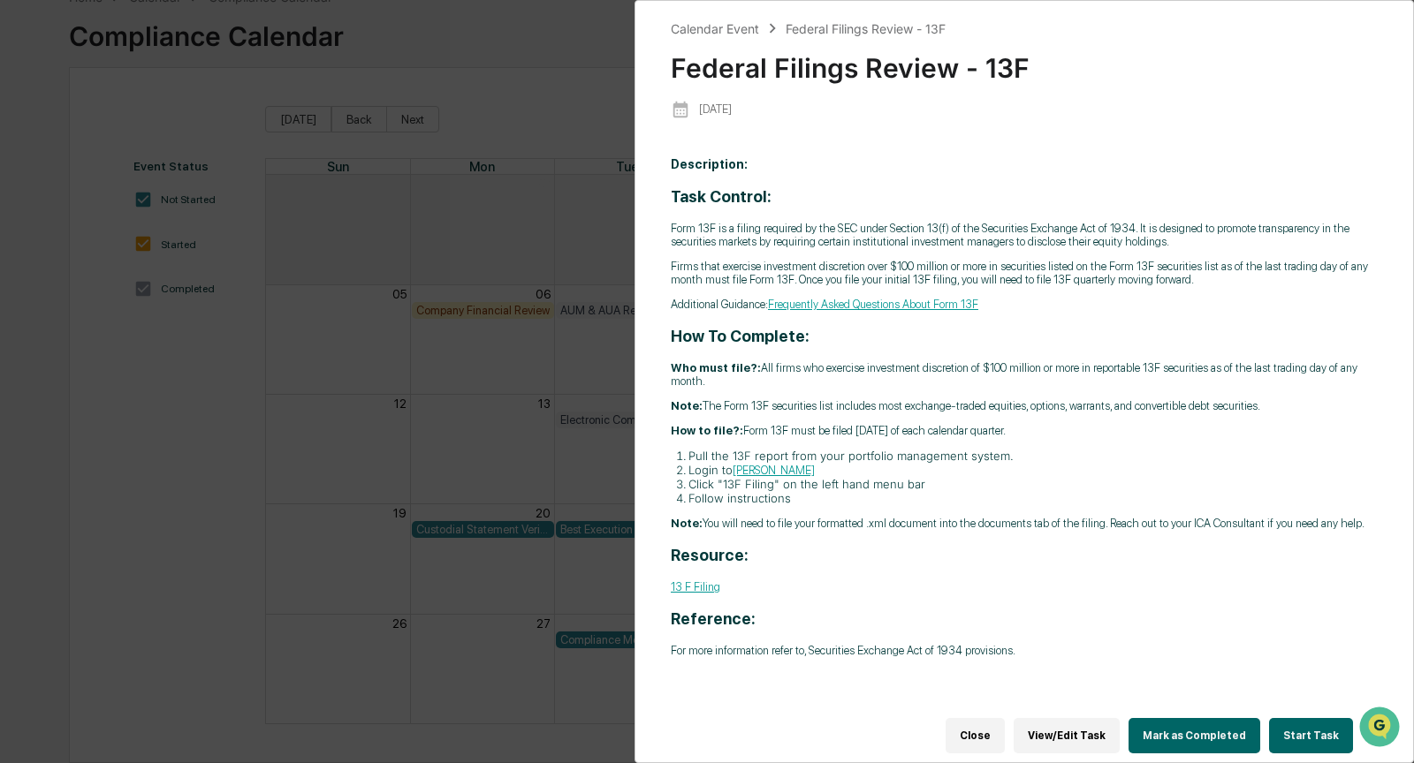
click at [1291, 726] on button "Start Task" at bounding box center [1311, 735] width 84 height 35
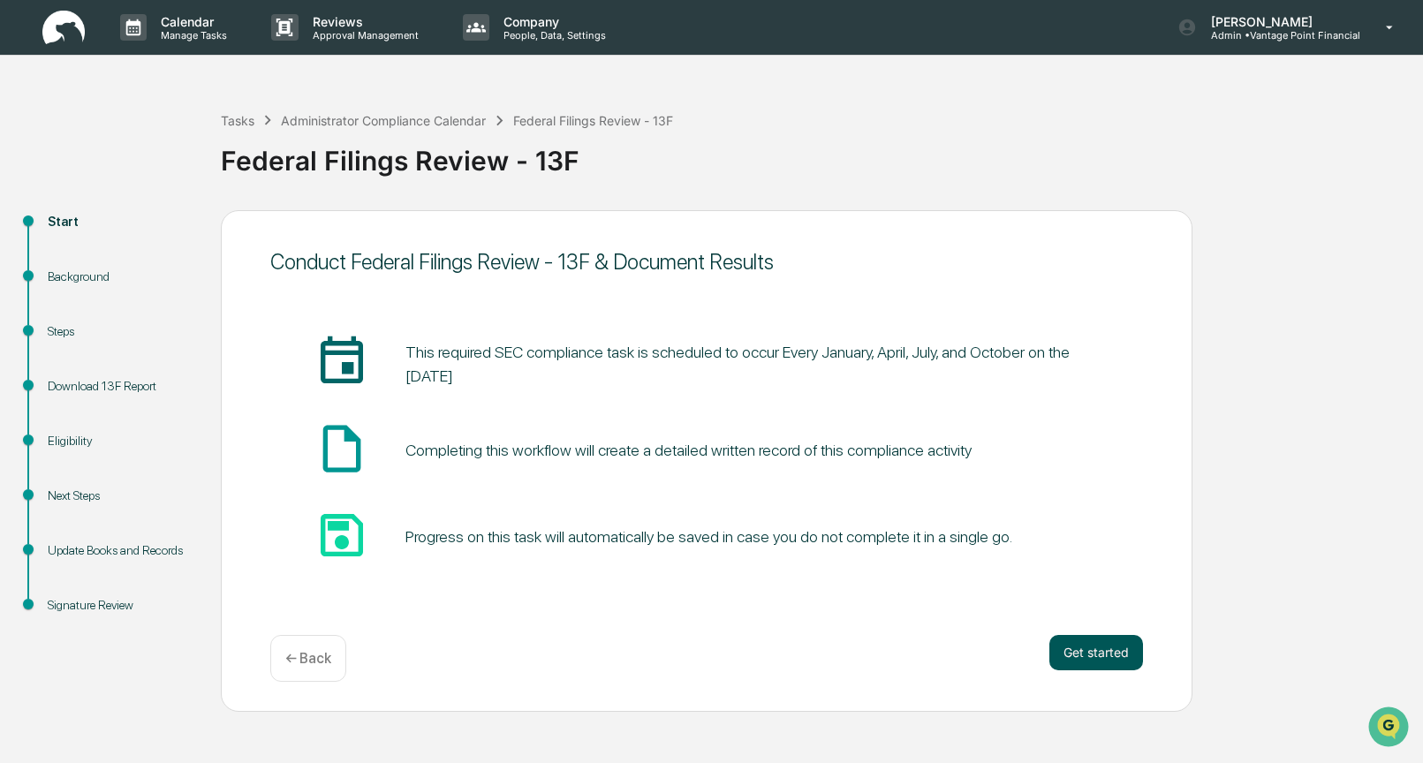
click at [1118, 647] on button "Get started" at bounding box center [1097, 652] width 94 height 35
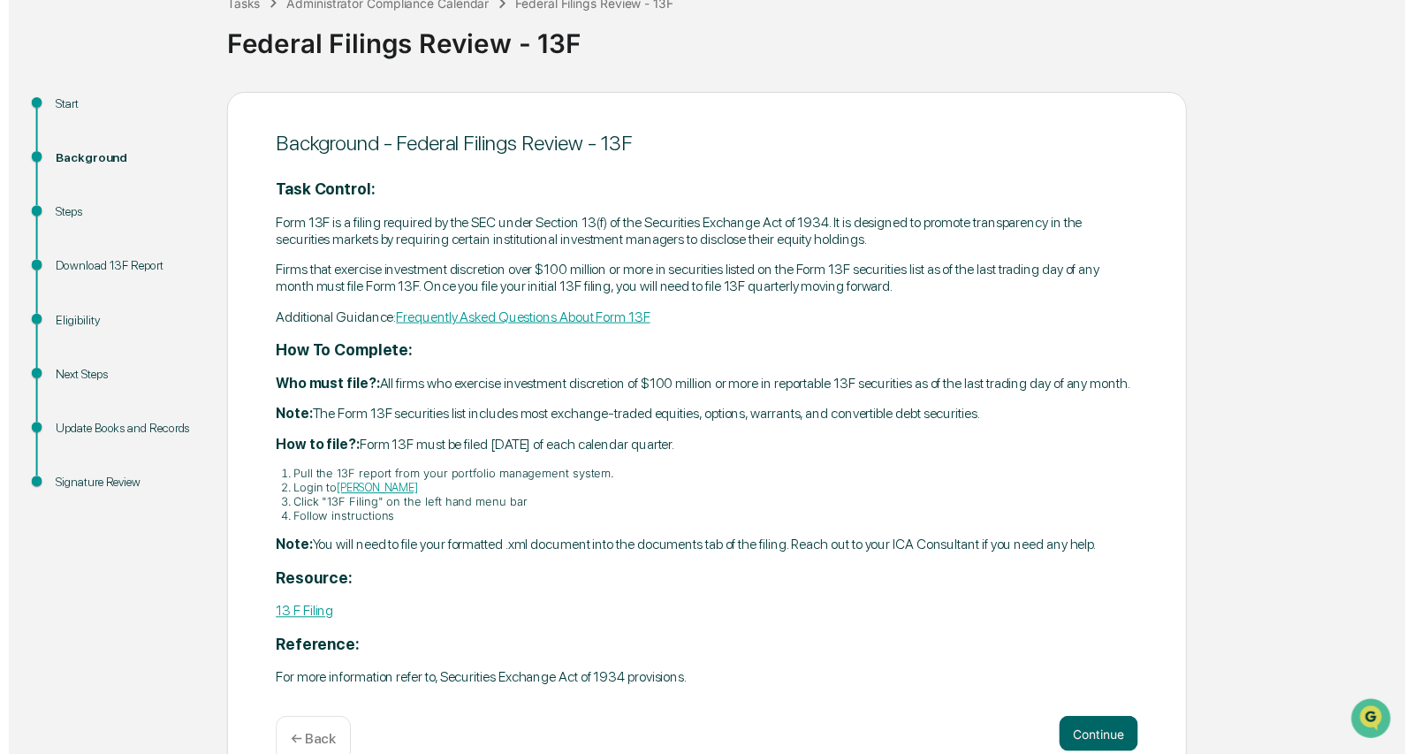
scroll to position [189, 0]
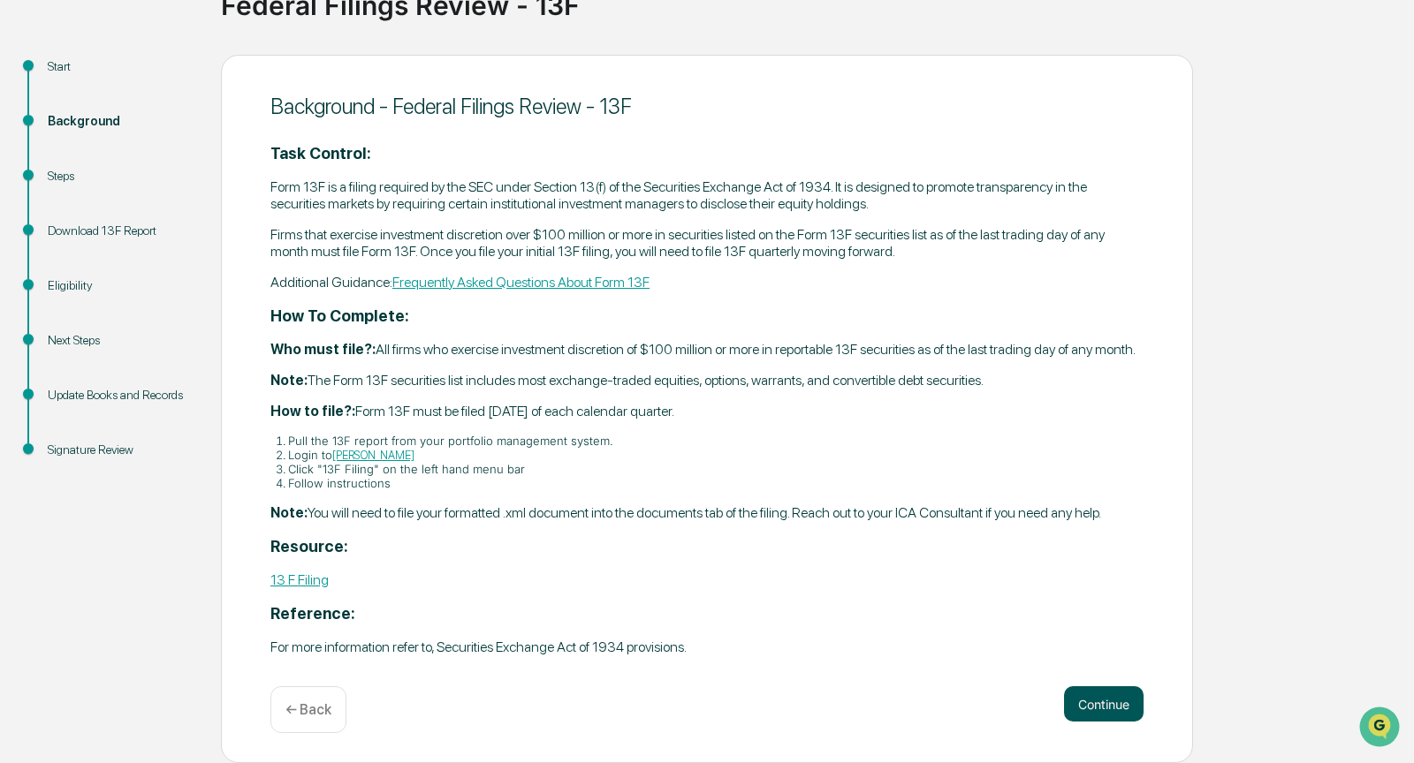
click at [1103, 688] on button "Continue" at bounding box center [1104, 704] width 80 height 35
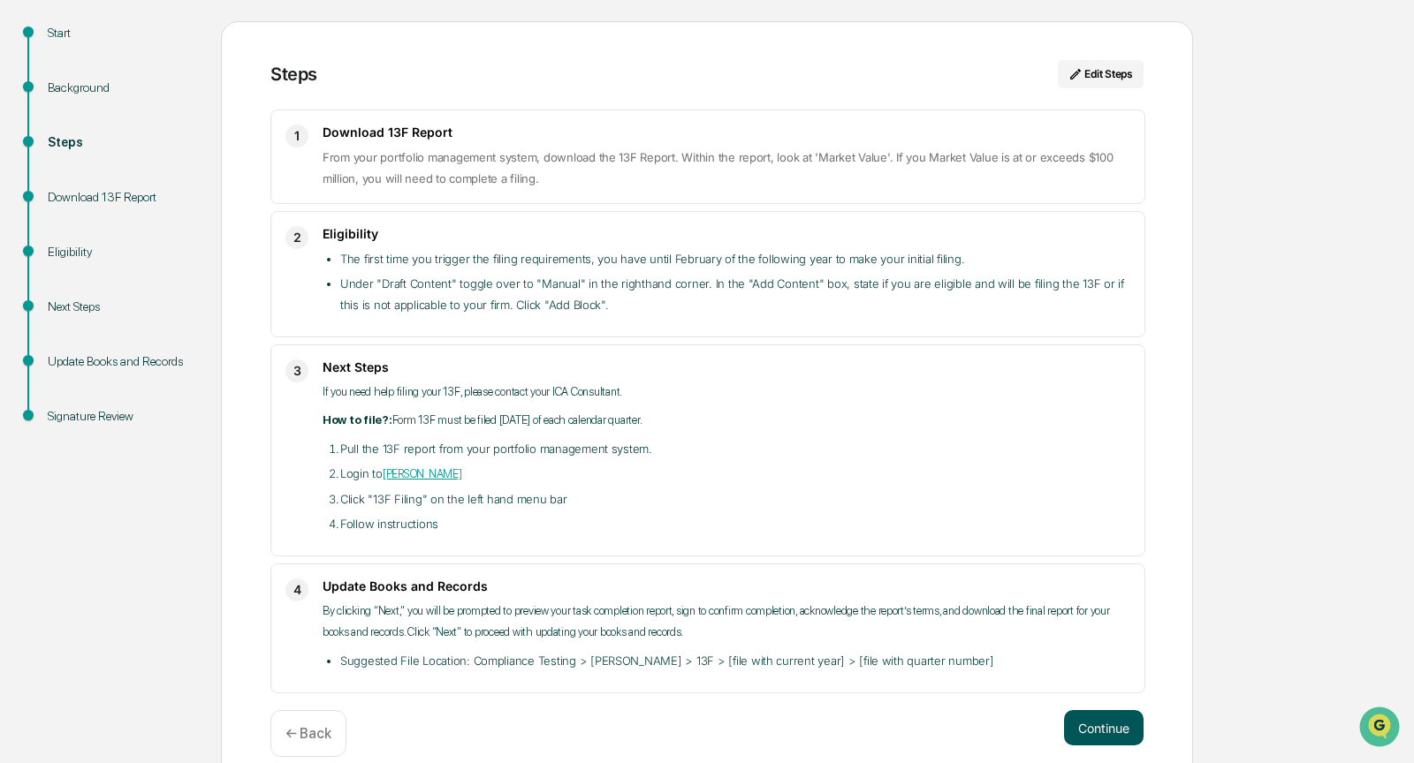
click at [1096, 714] on button "Continue" at bounding box center [1104, 727] width 80 height 35
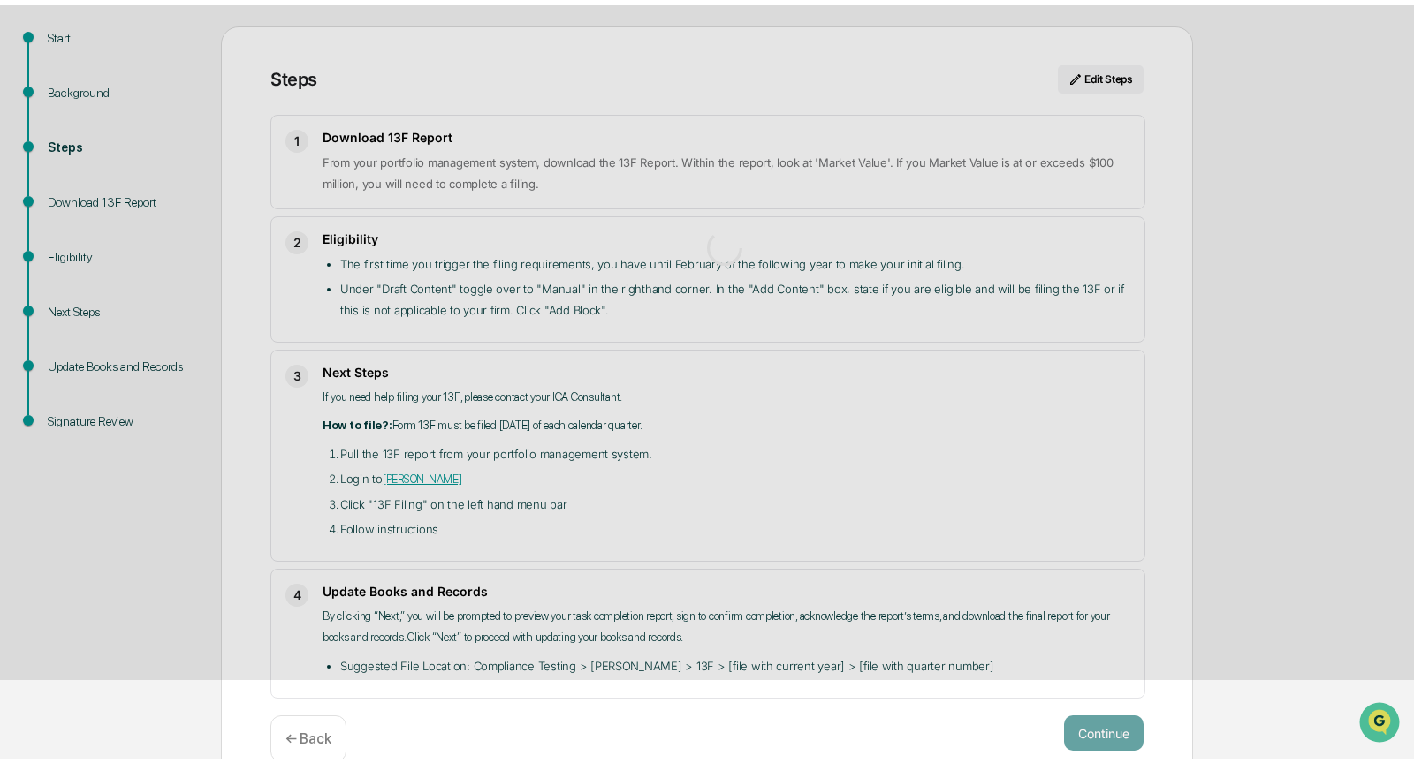
scroll to position [14, 0]
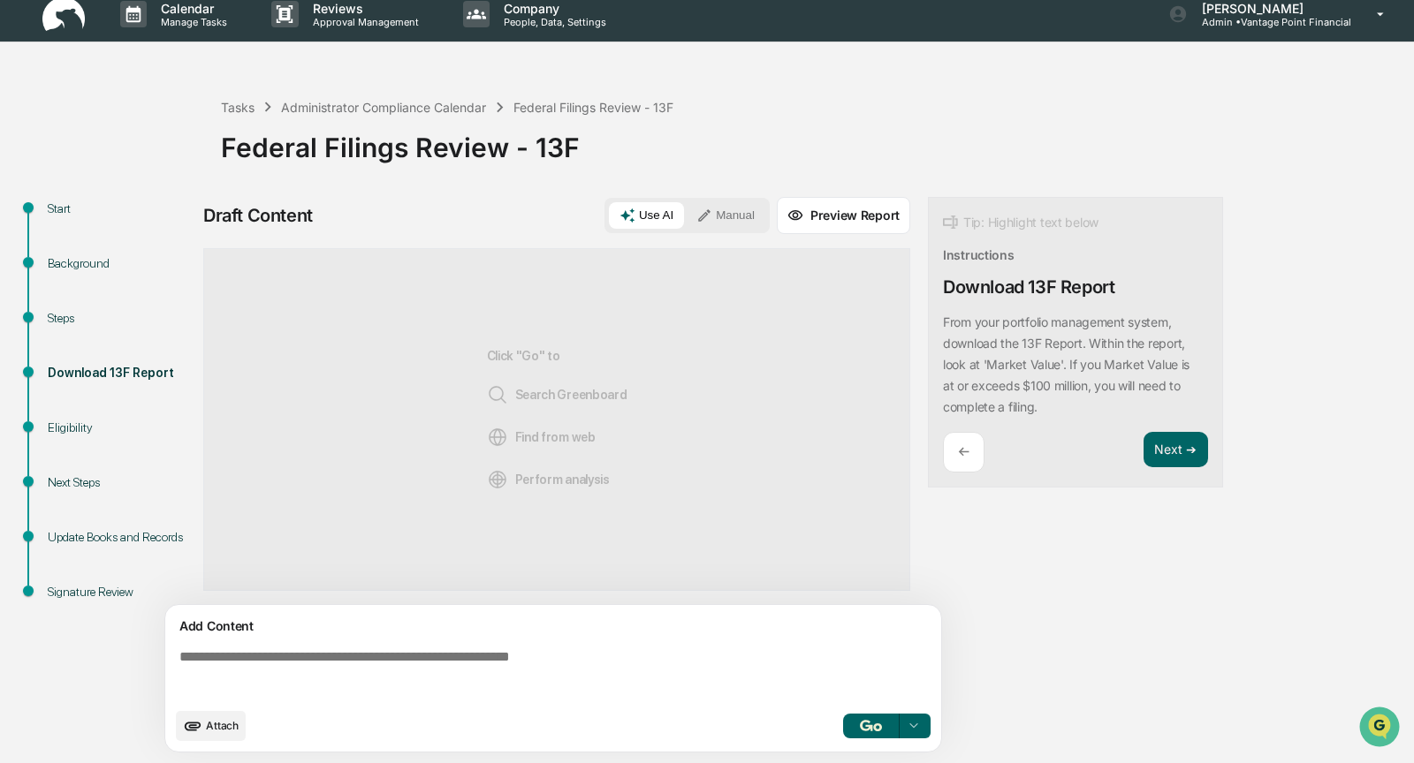
click at [725, 215] on button "Manual" at bounding box center [726, 215] width 80 height 27
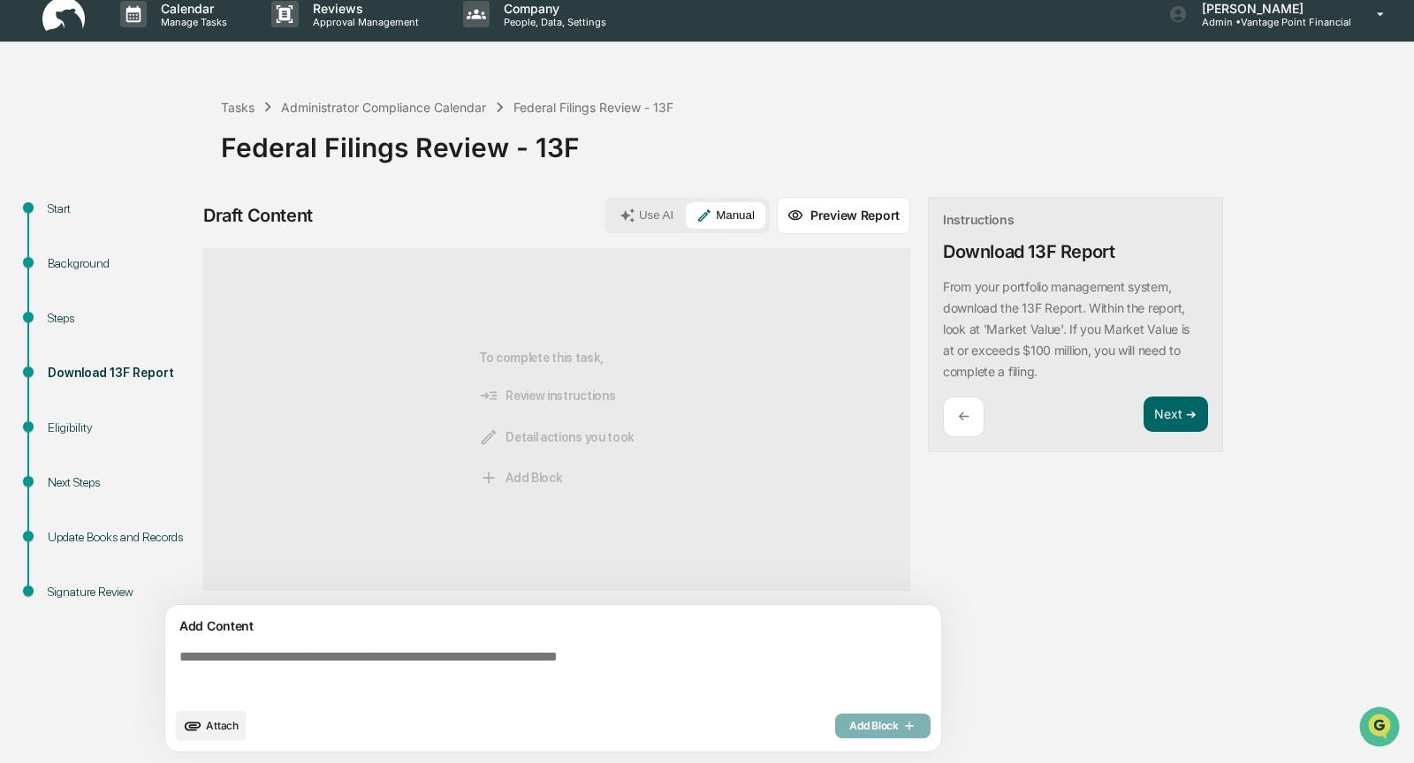
click at [229, 663] on textarea at bounding box center [556, 674] width 769 height 64
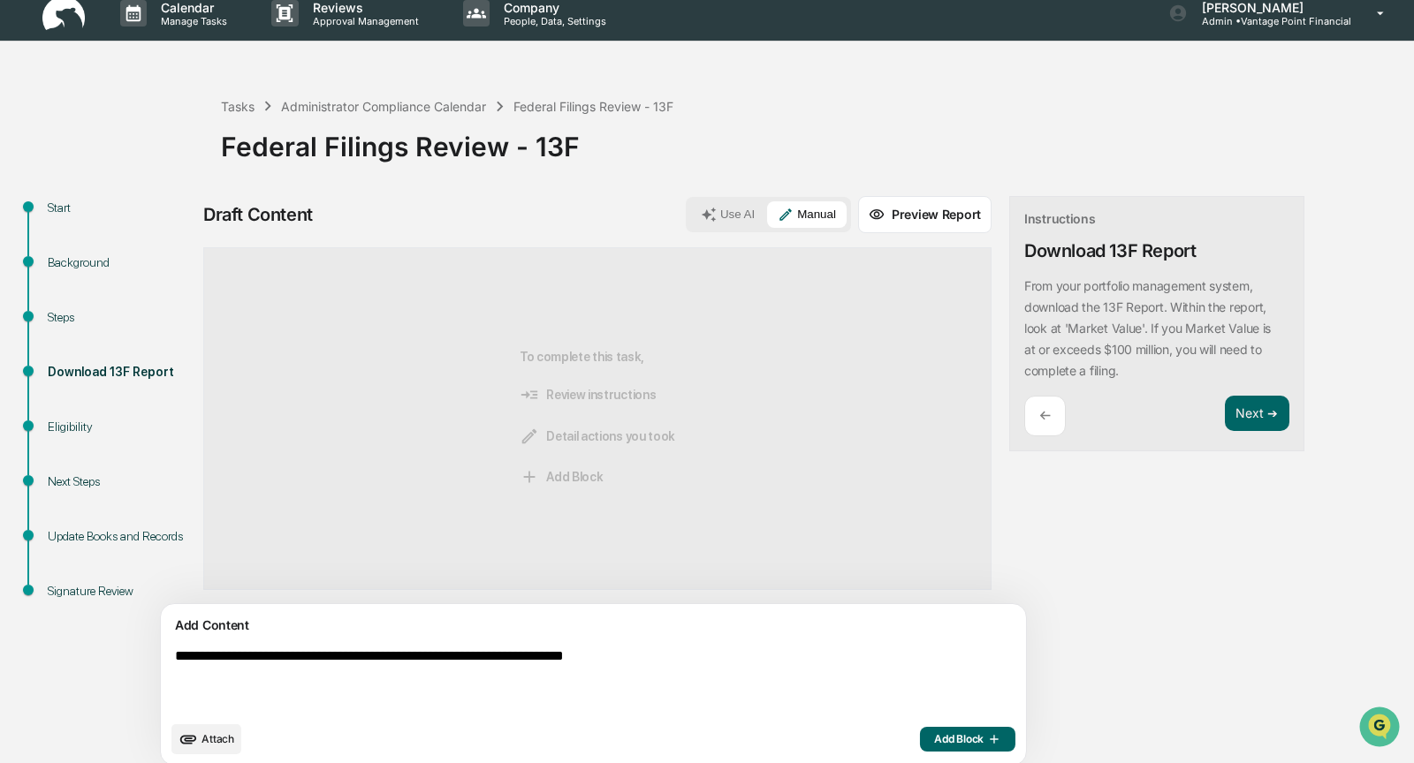
scroll to position [28, 0]
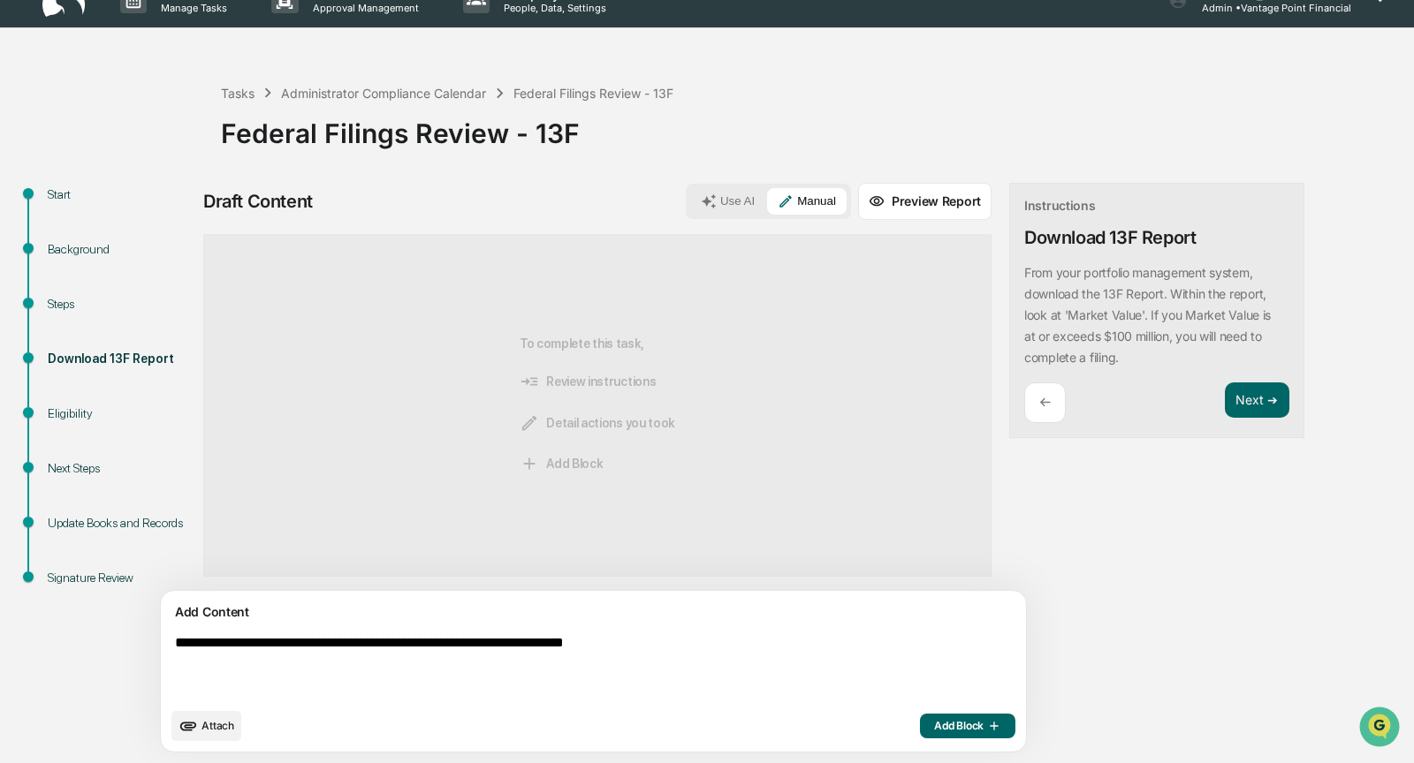
type textarea "**********"
click at [934, 725] on span "Add Block" at bounding box center [967, 726] width 67 height 14
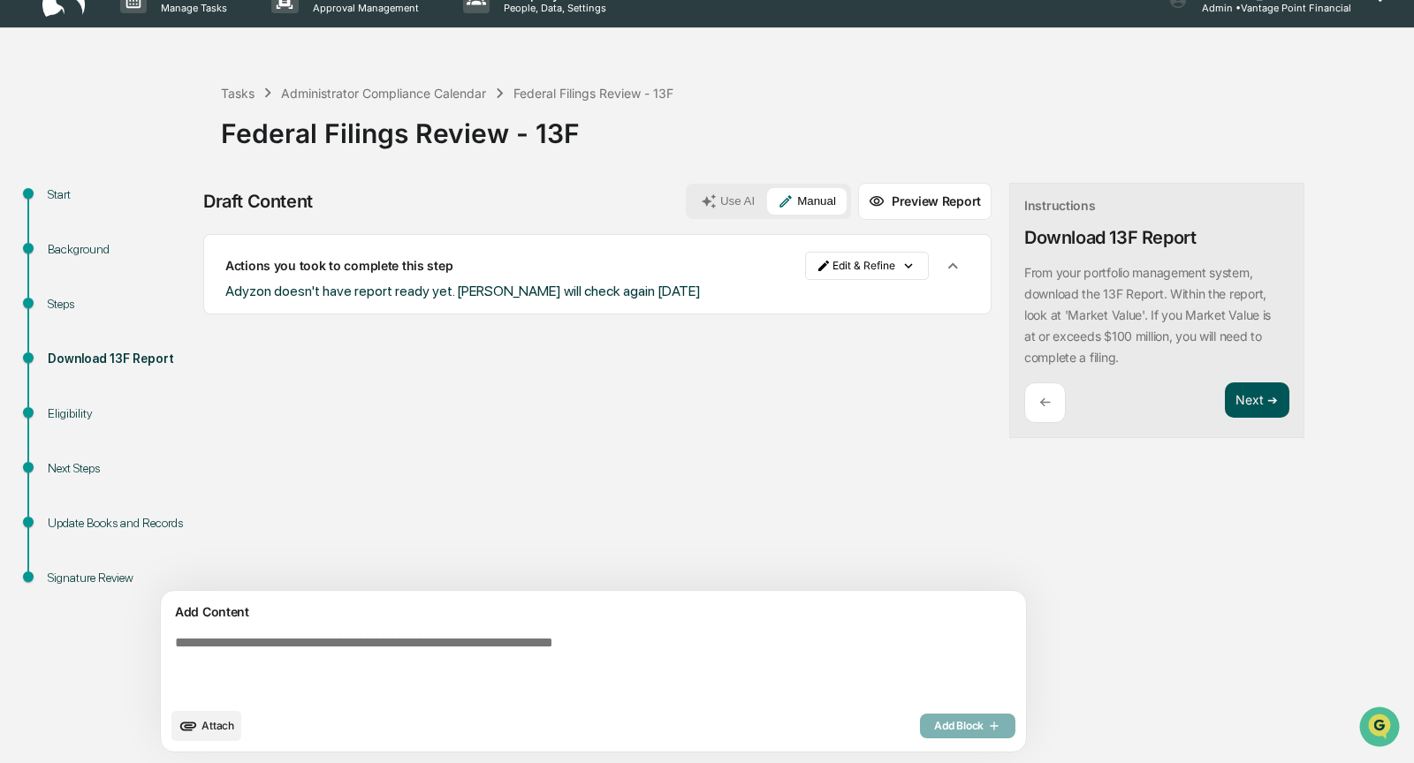
click at [1225, 398] on button "Next ➔" at bounding box center [1257, 401] width 65 height 36
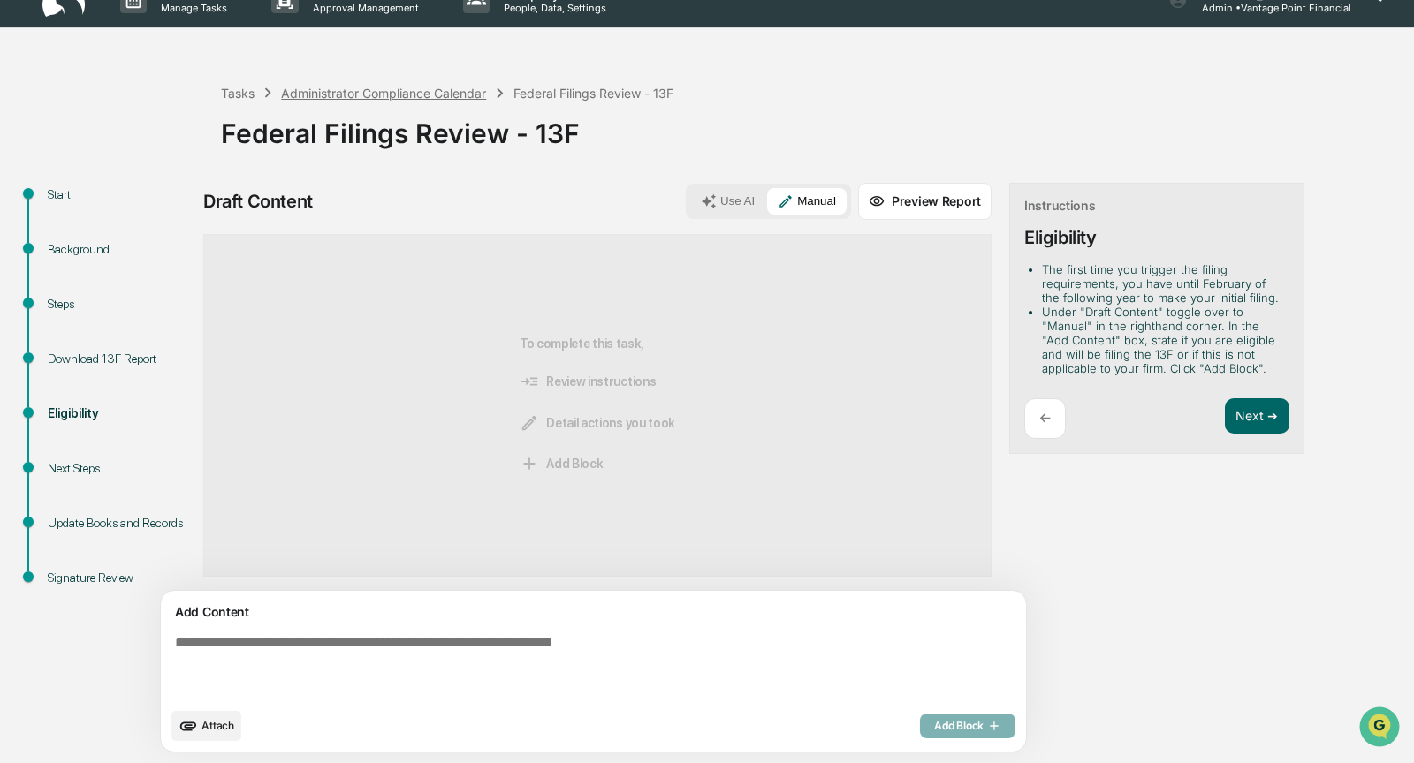
click at [351, 94] on div "Administrator Compliance Calendar" at bounding box center [383, 93] width 205 height 15
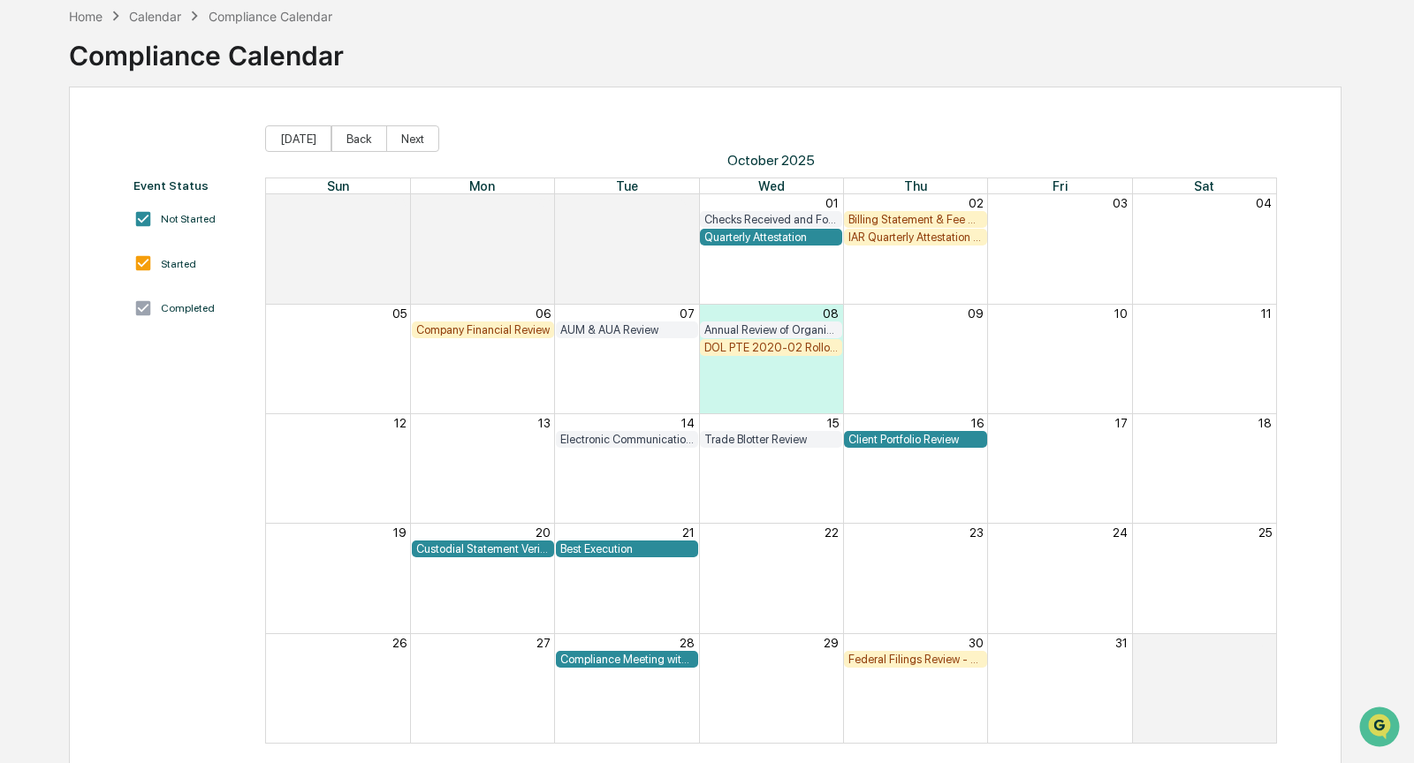
scroll to position [105, 0]
